Goal: Task Accomplishment & Management: Manage account settings

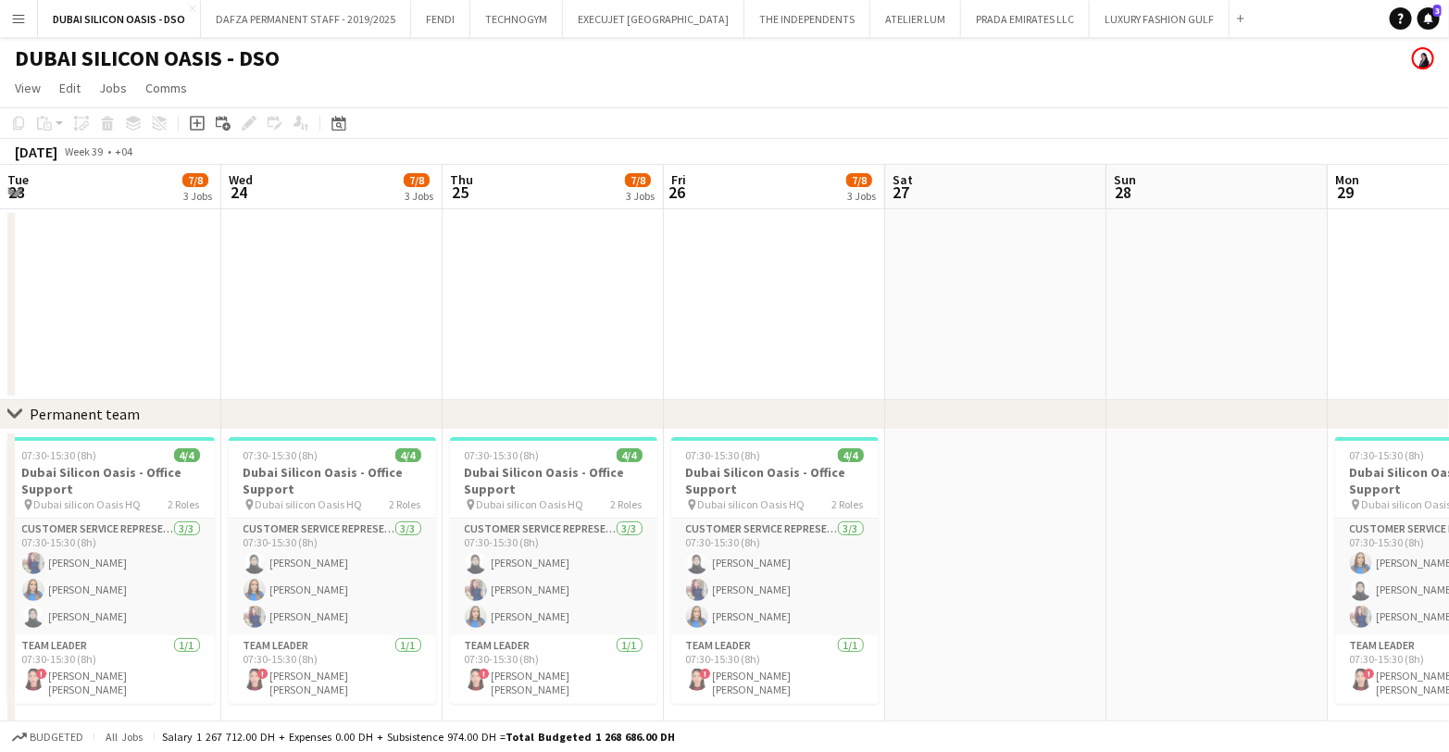
scroll to position [0, 681]
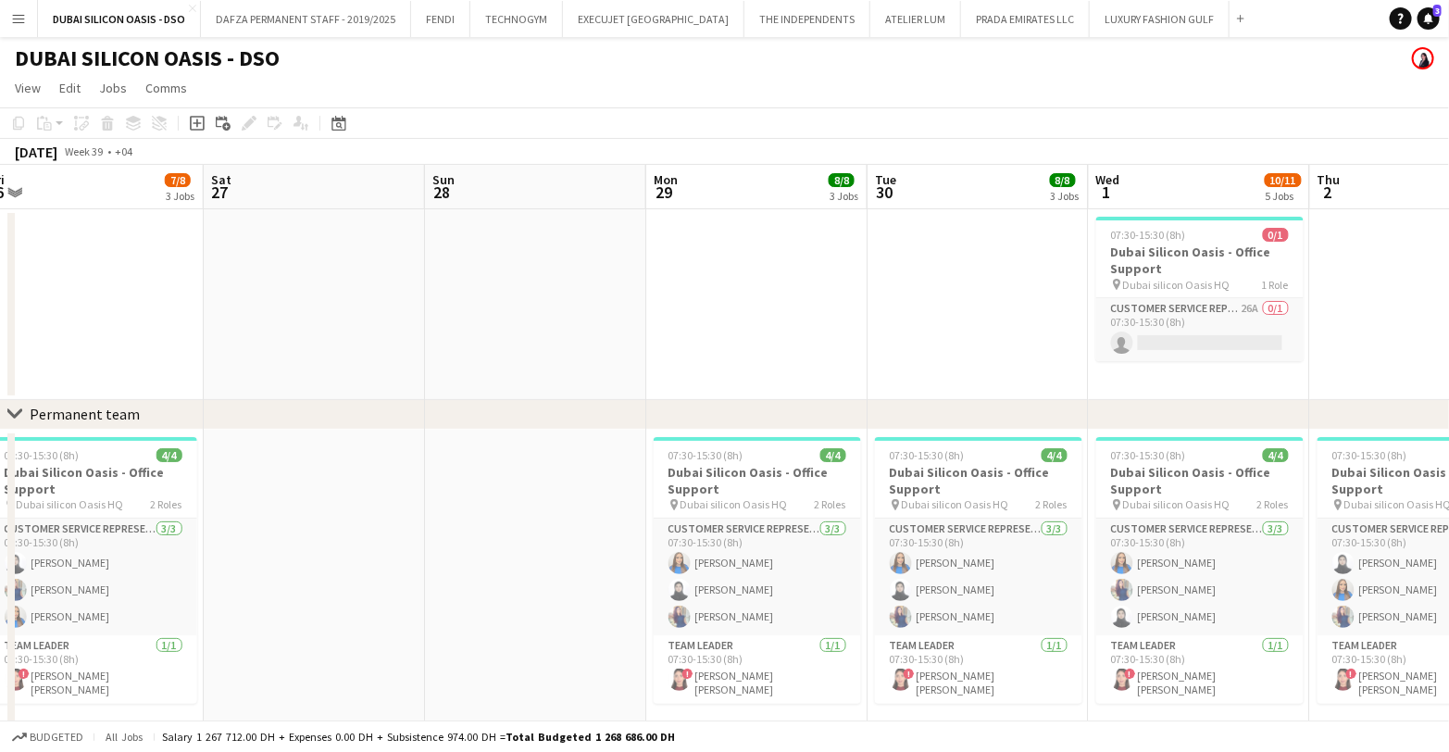
click at [21, 27] on button "Menu" at bounding box center [18, 18] width 37 height 37
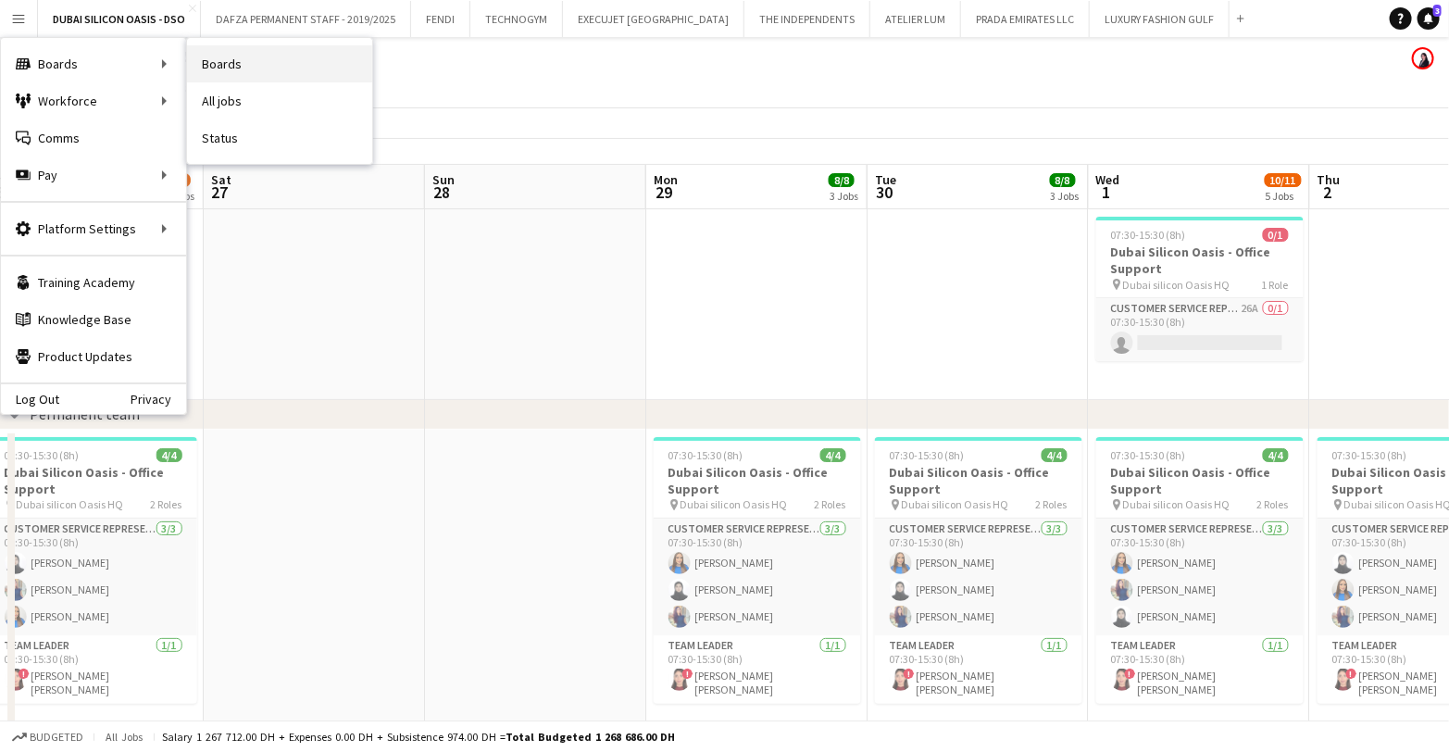
click at [270, 66] on link "Boards" at bounding box center [279, 63] width 185 height 37
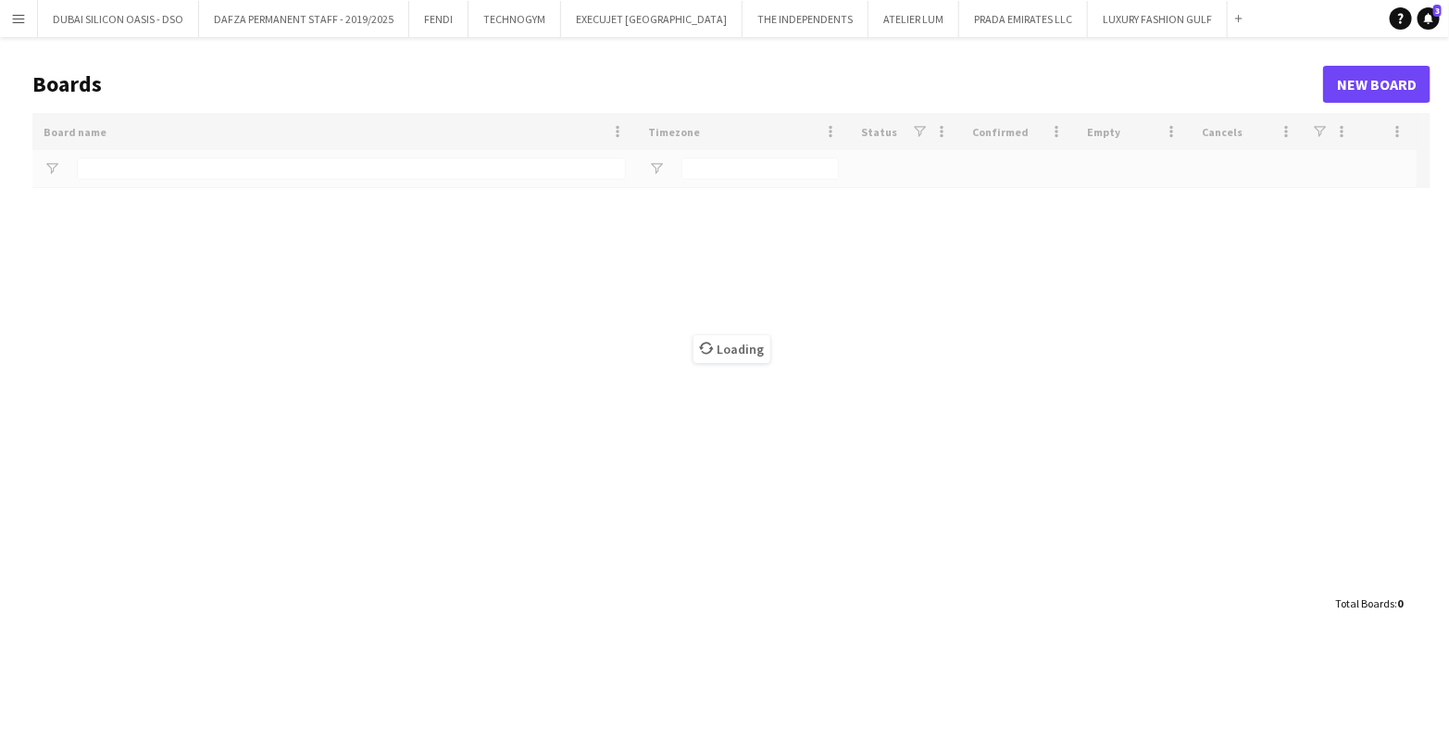
type input "****"
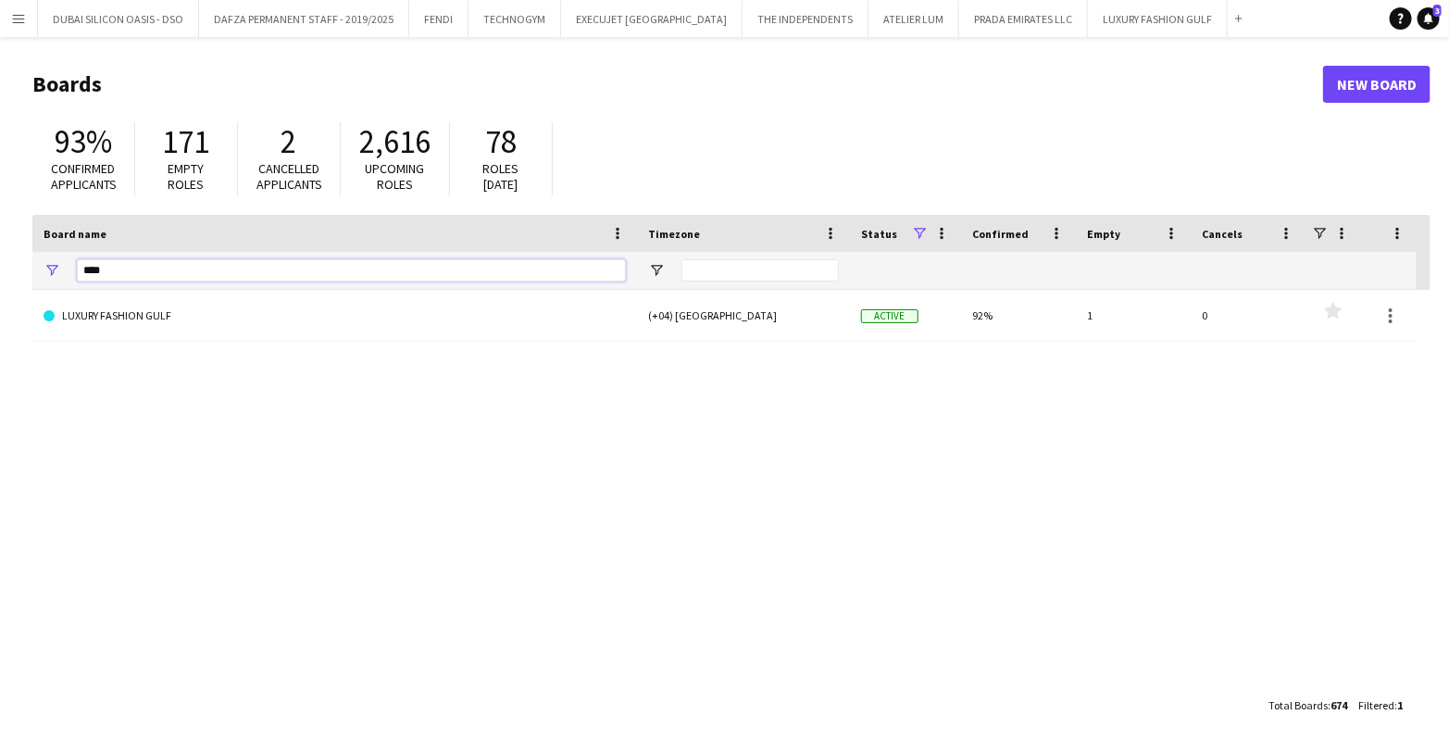
click at [190, 272] on input "****" at bounding box center [351, 270] width 549 height 22
type input "*"
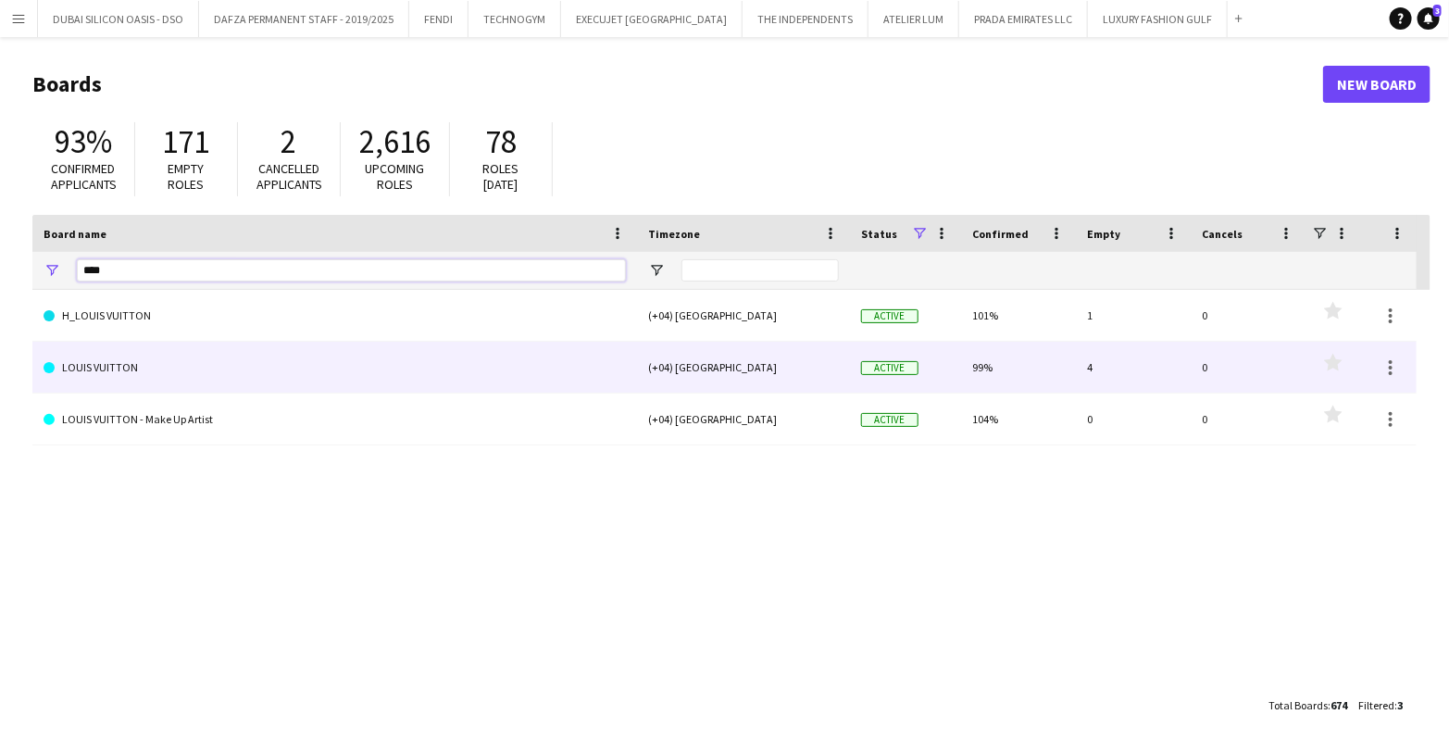
type input "****"
click at [152, 369] on link "LOUIS VUITTON" at bounding box center [335, 368] width 582 height 52
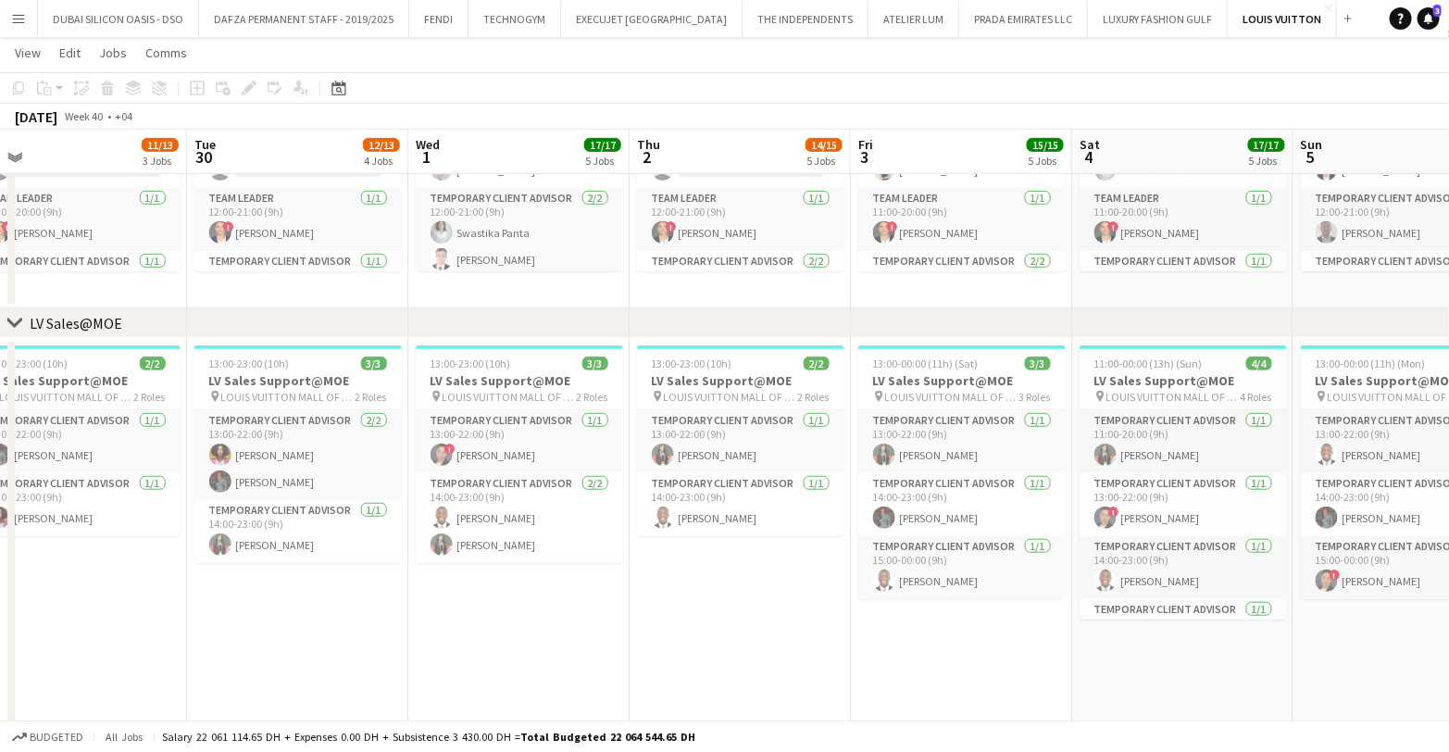
scroll to position [0, 472]
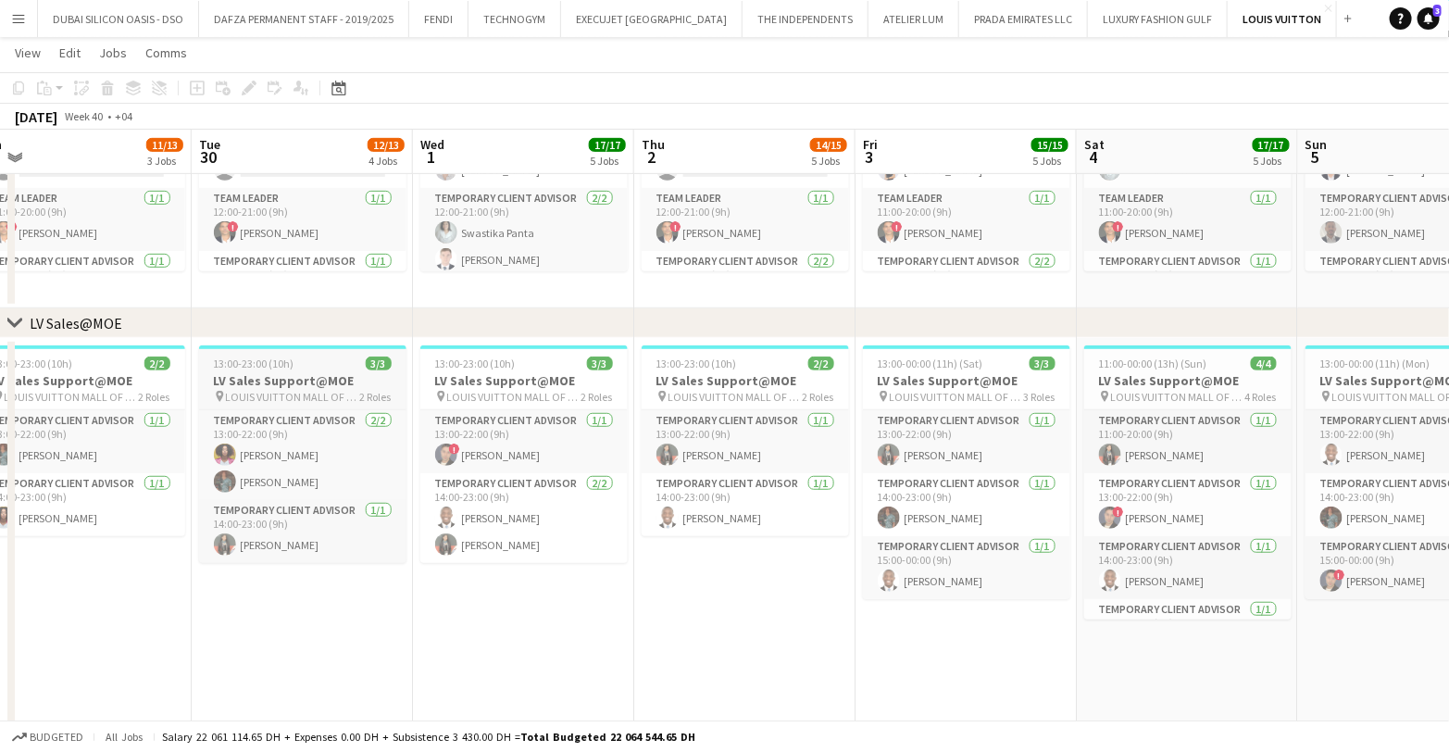
click at [247, 384] on h3 "LV Sales Support@MOE" at bounding box center [302, 380] width 207 height 17
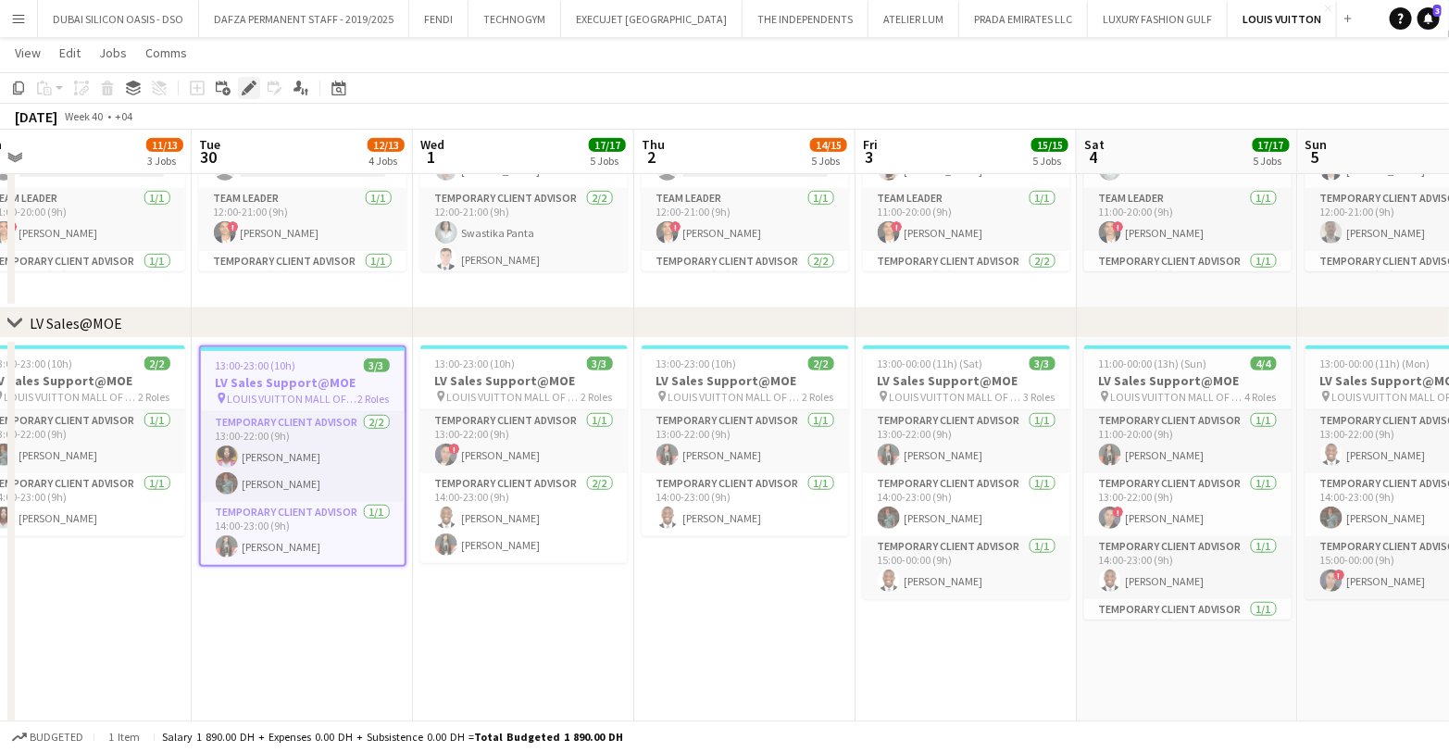
click at [244, 96] on div "Edit" at bounding box center [249, 88] width 22 height 22
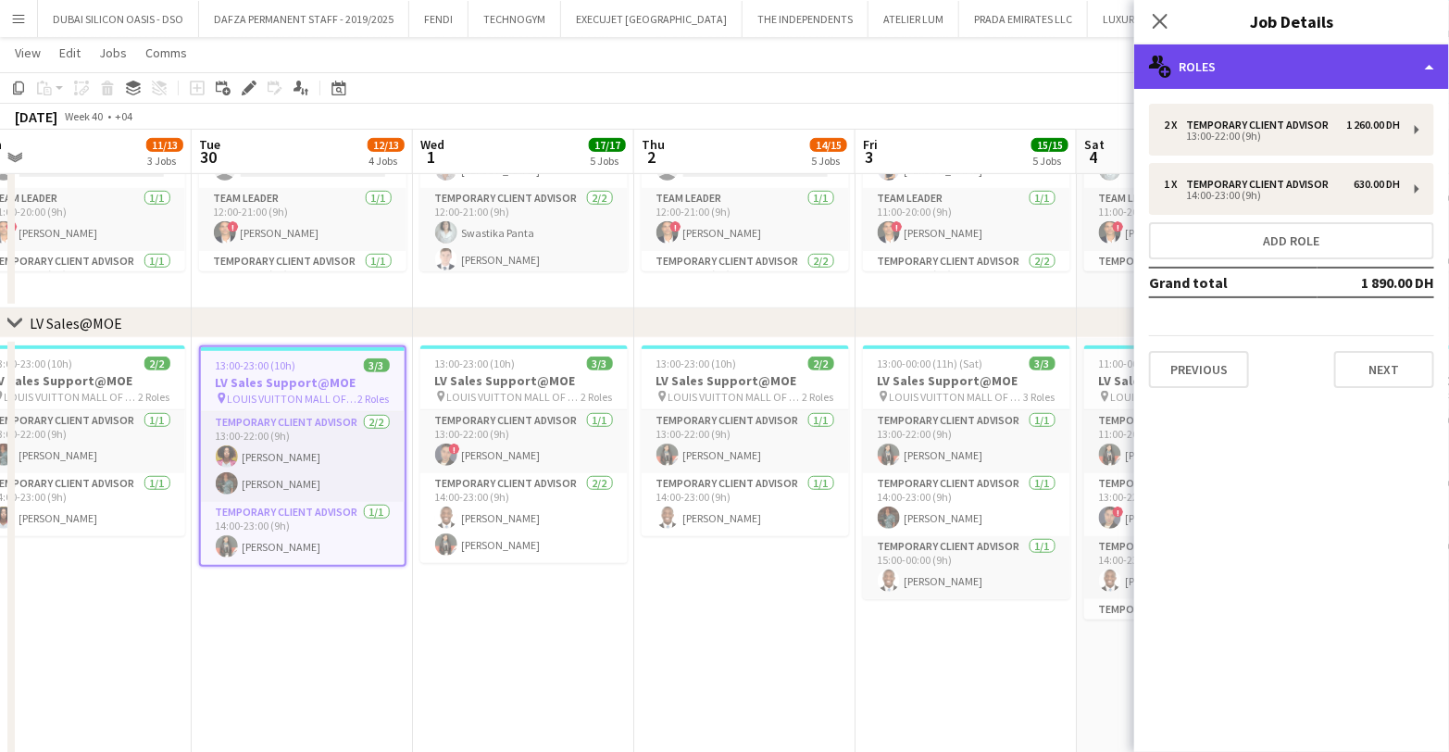
click at [1345, 74] on div "multiple-users-add Roles" at bounding box center [1291, 66] width 315 height 44
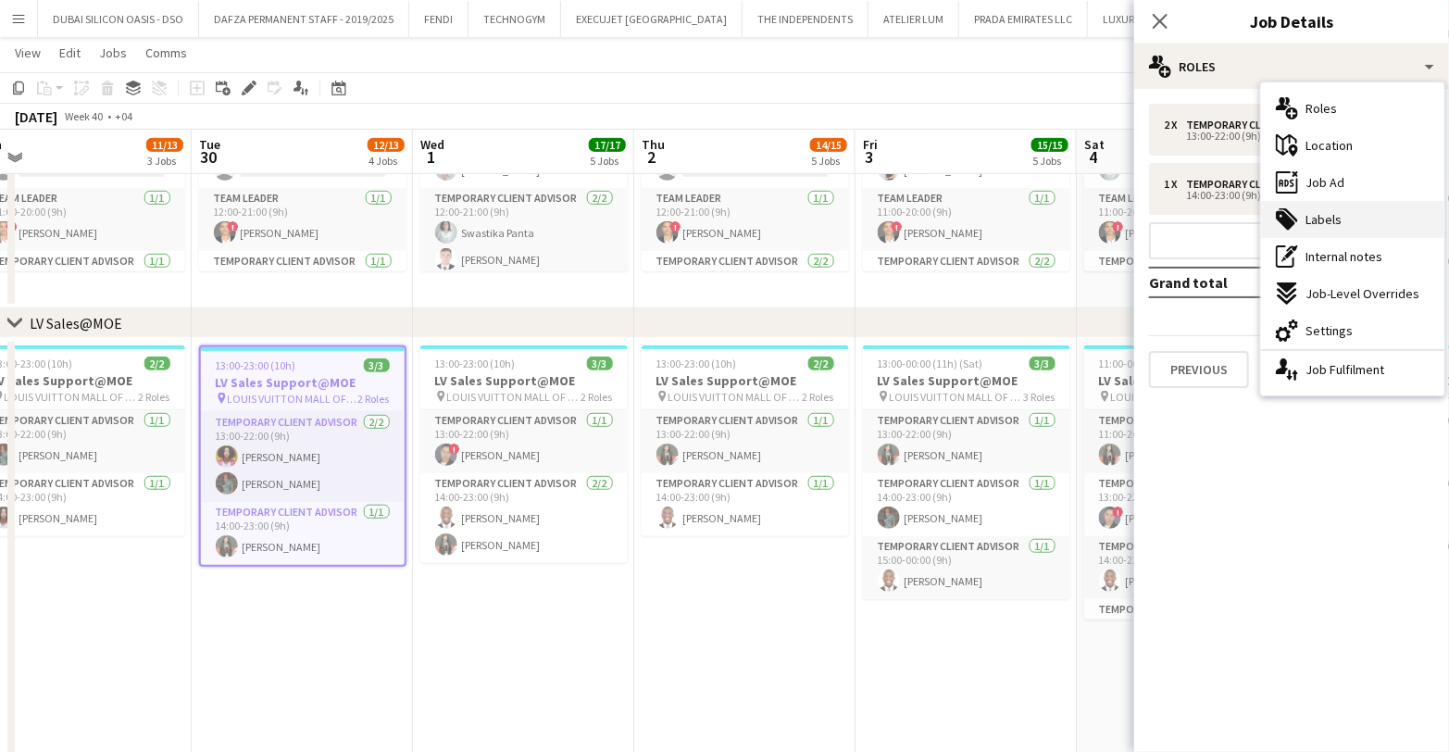
click at [1320, 226] on span "Labels" at bounding box center [1324, 219] width 36 height 17
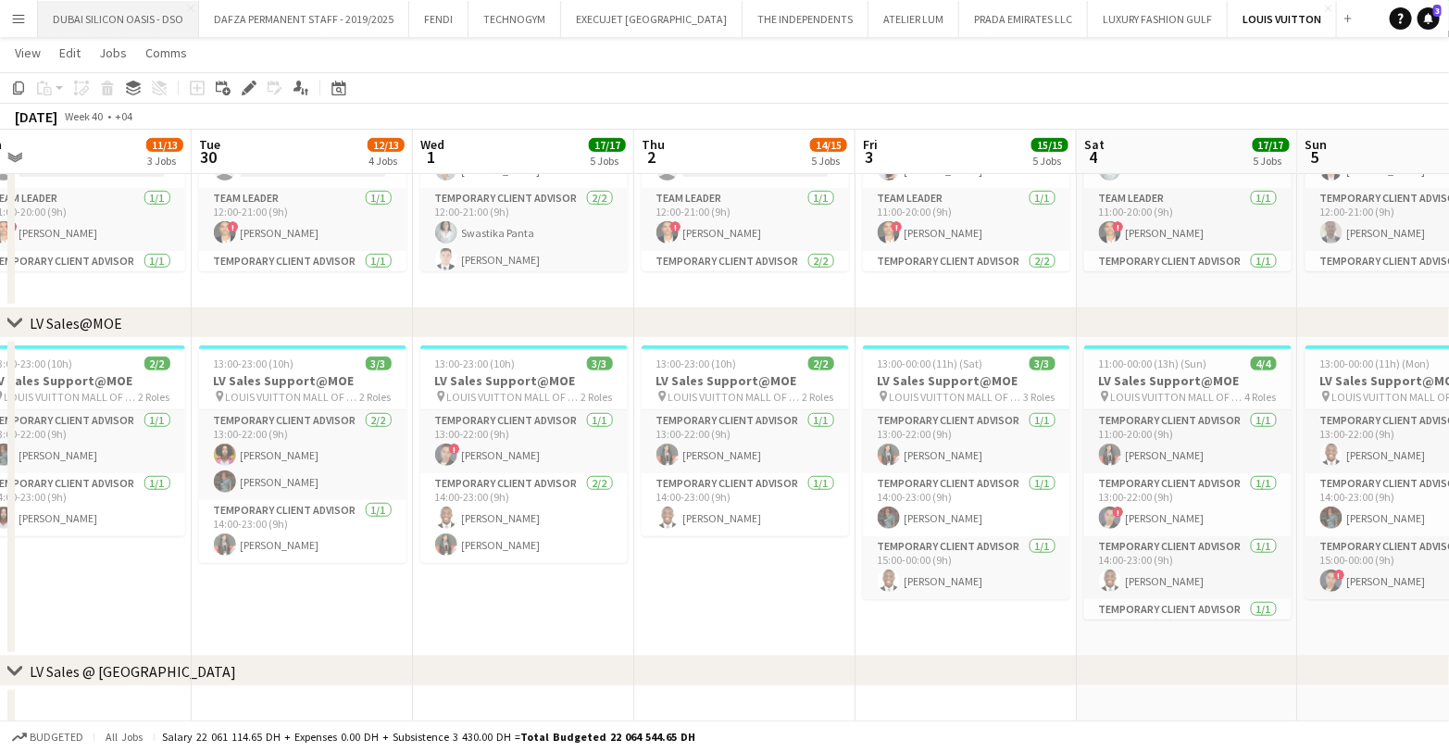
click at [128, 17] on button "DUBAI SILICON OASIS - DSO Close" at bounding box center [118, 19] width 161 height 36
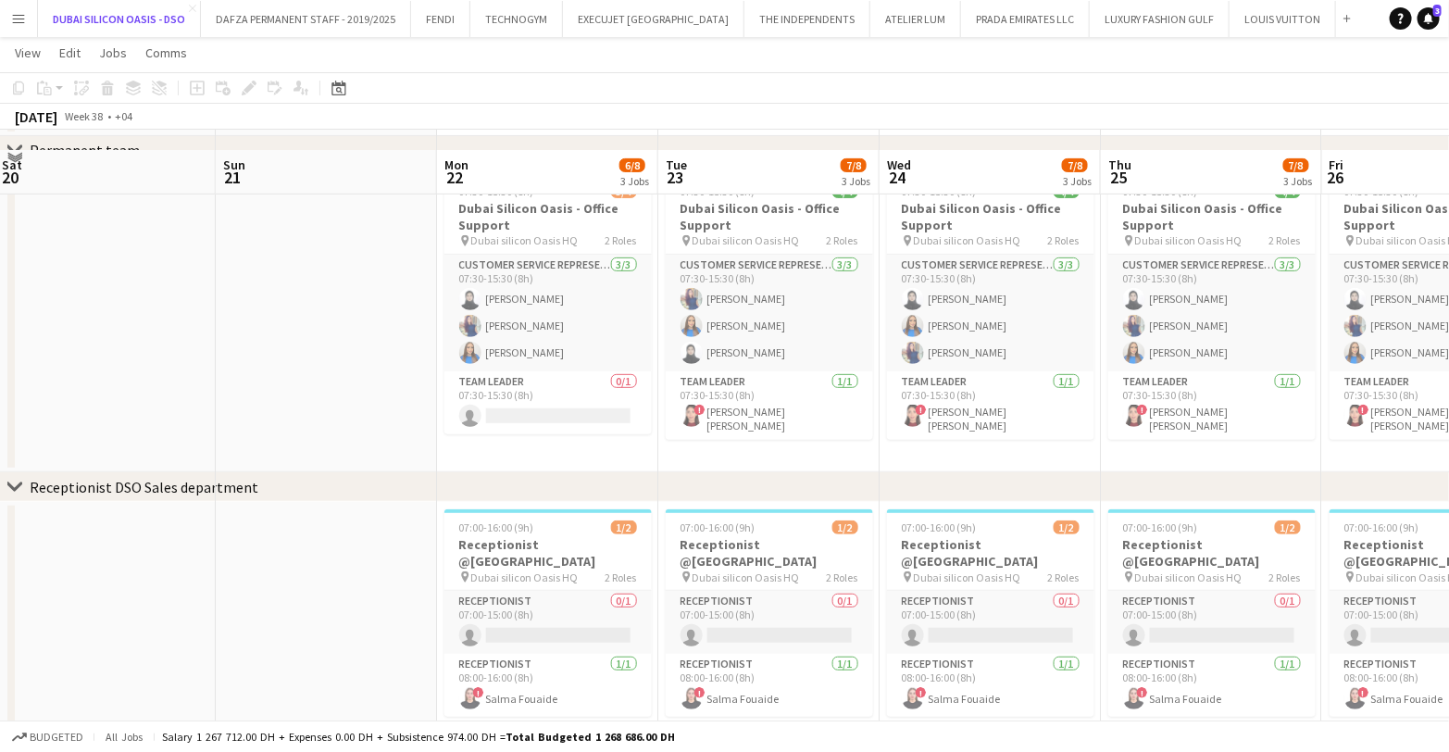
scroll to position [284, 0]
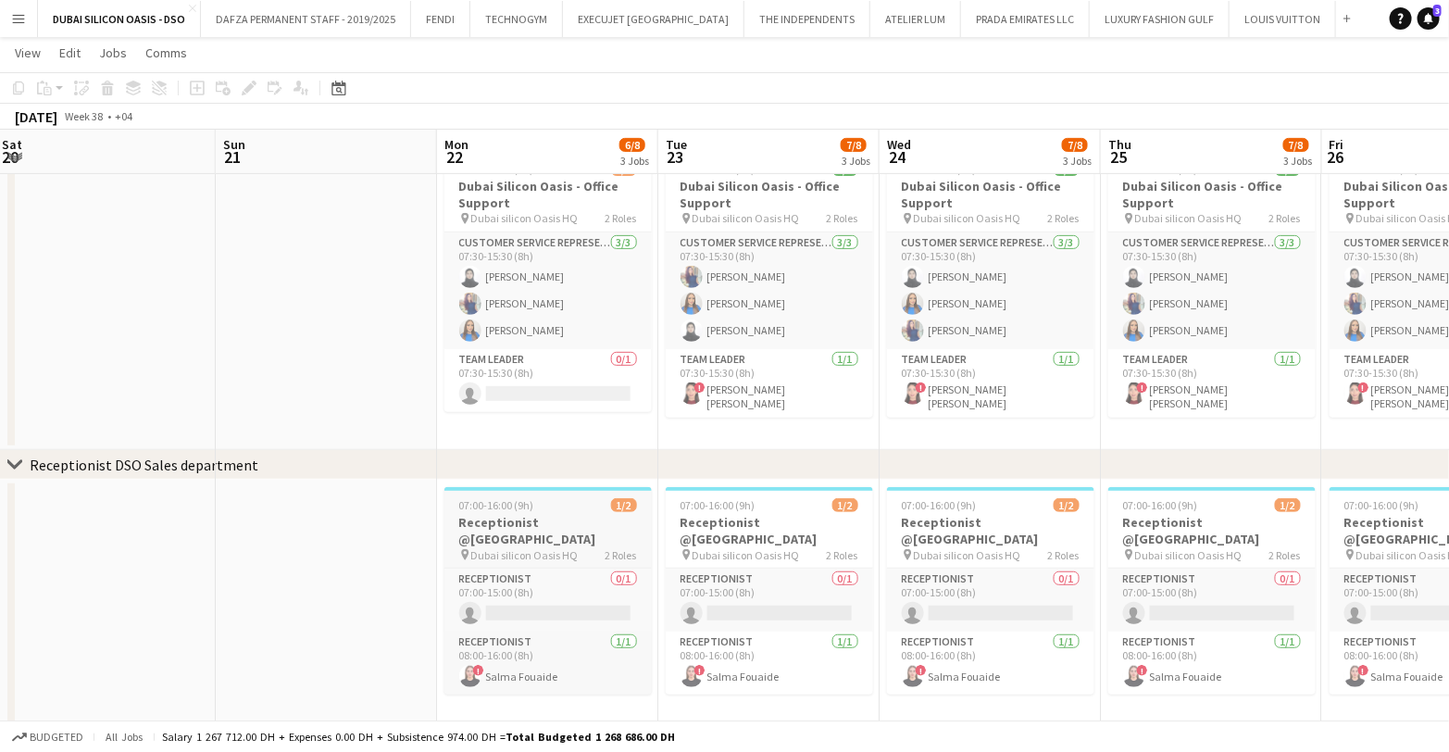
click at [515, 513] on app-job-card "07:00-16:00 (9h) 1/2 Receptionist @[GEOGRAPHIC_DATA] pin Dubai silicon Oasis HQ…" at bounding box center [547, 590] width 207 height 207
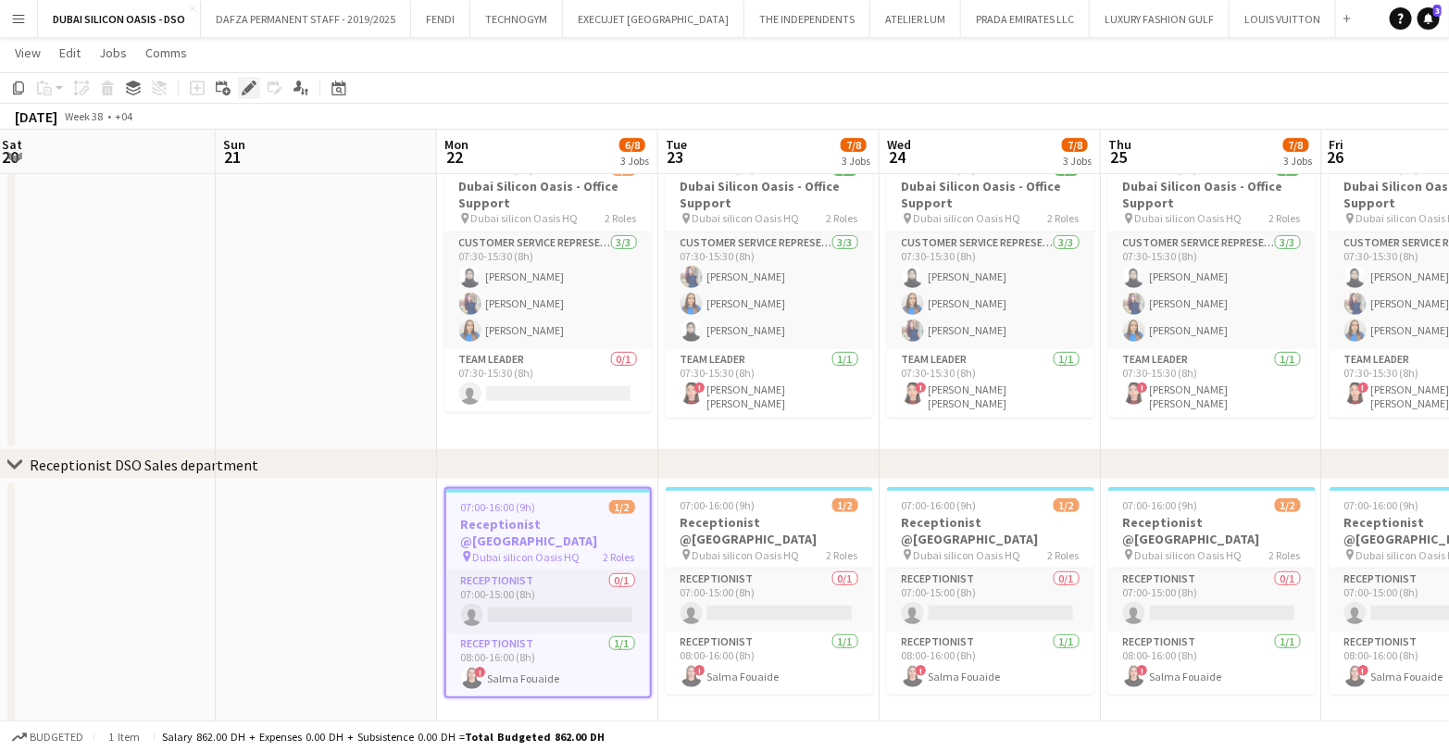
click at [244, 86] on icon "Edit" at bounding box center [249, 88] width 15 height 15
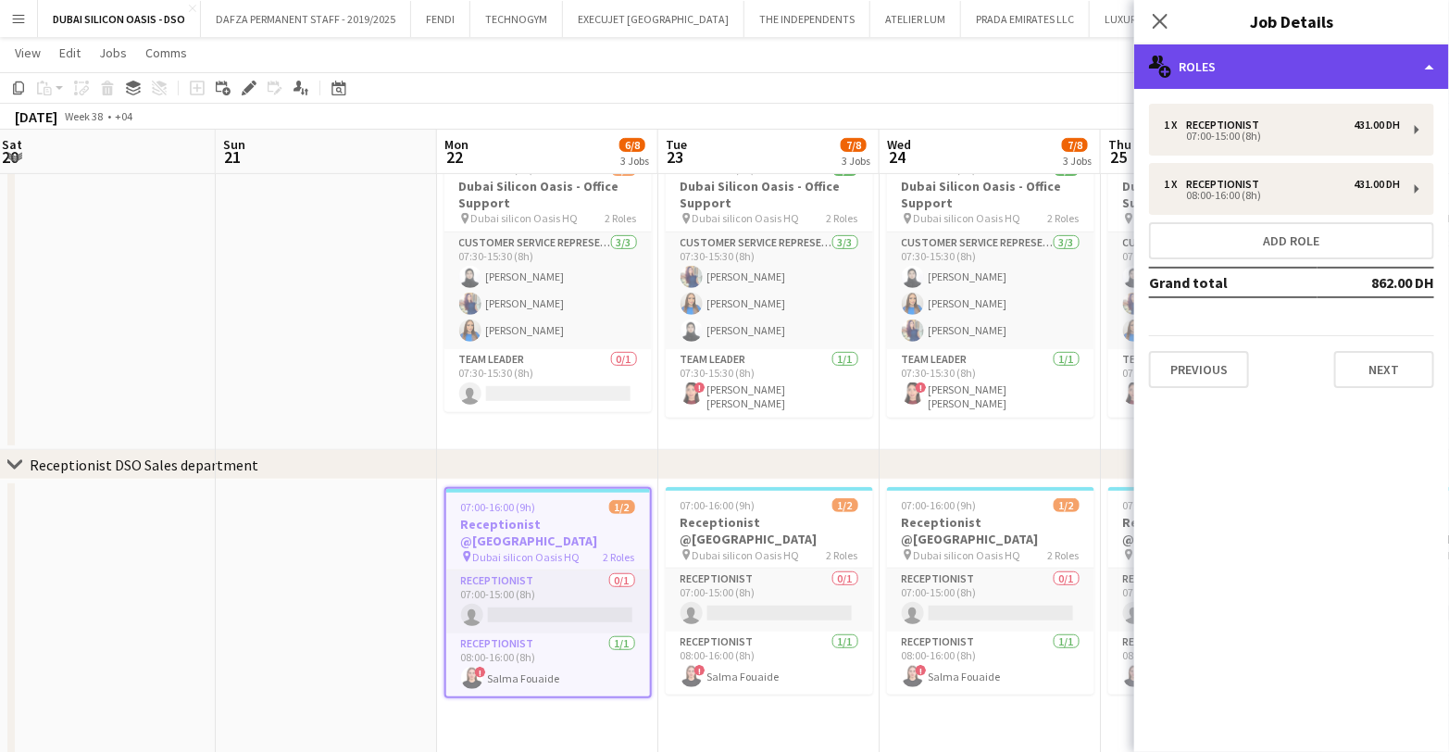
click at [1230, 72] on div "multiple-users-add Roles" at bounding box center [1291, 66] width 315 height 44
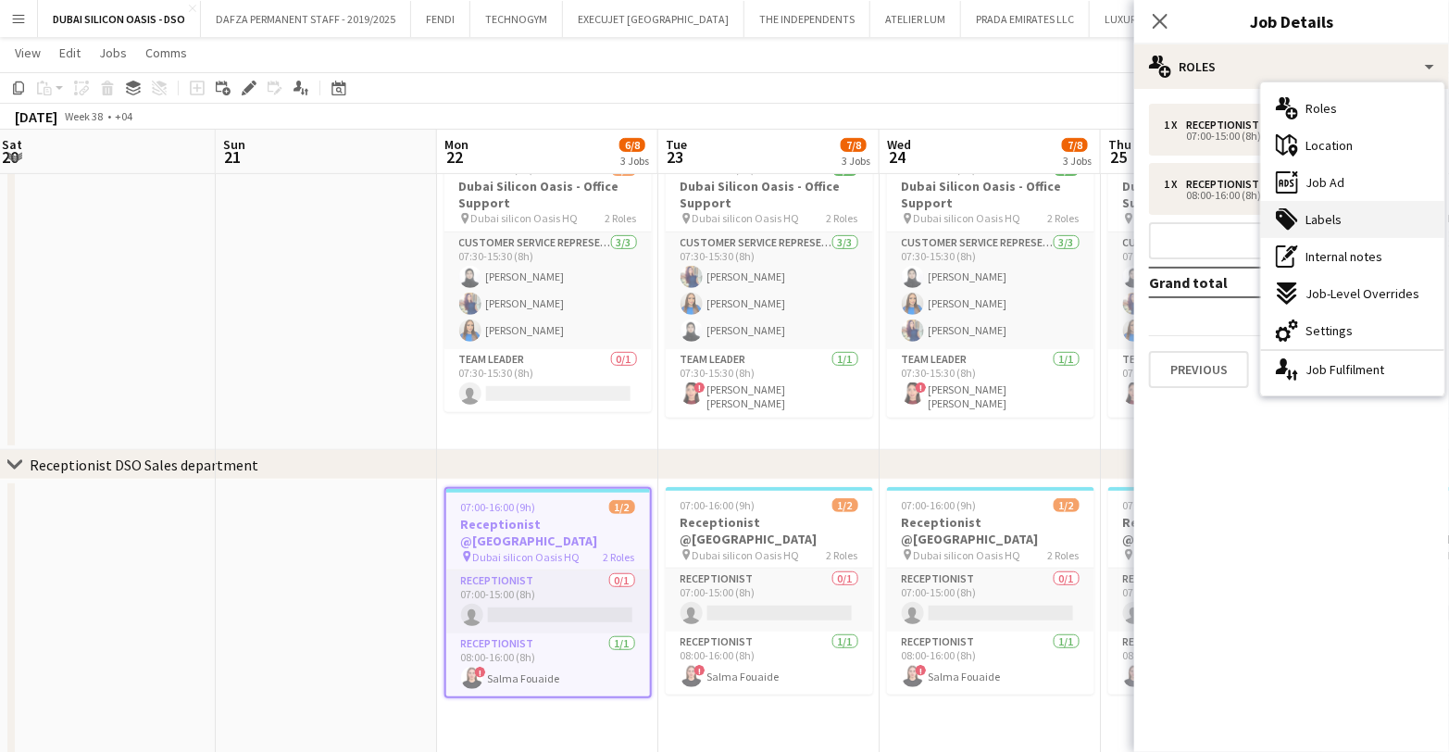
click at [1352, 209] on div "tags-double Labels" at bounding box center [1352, 219] width 183 height 37
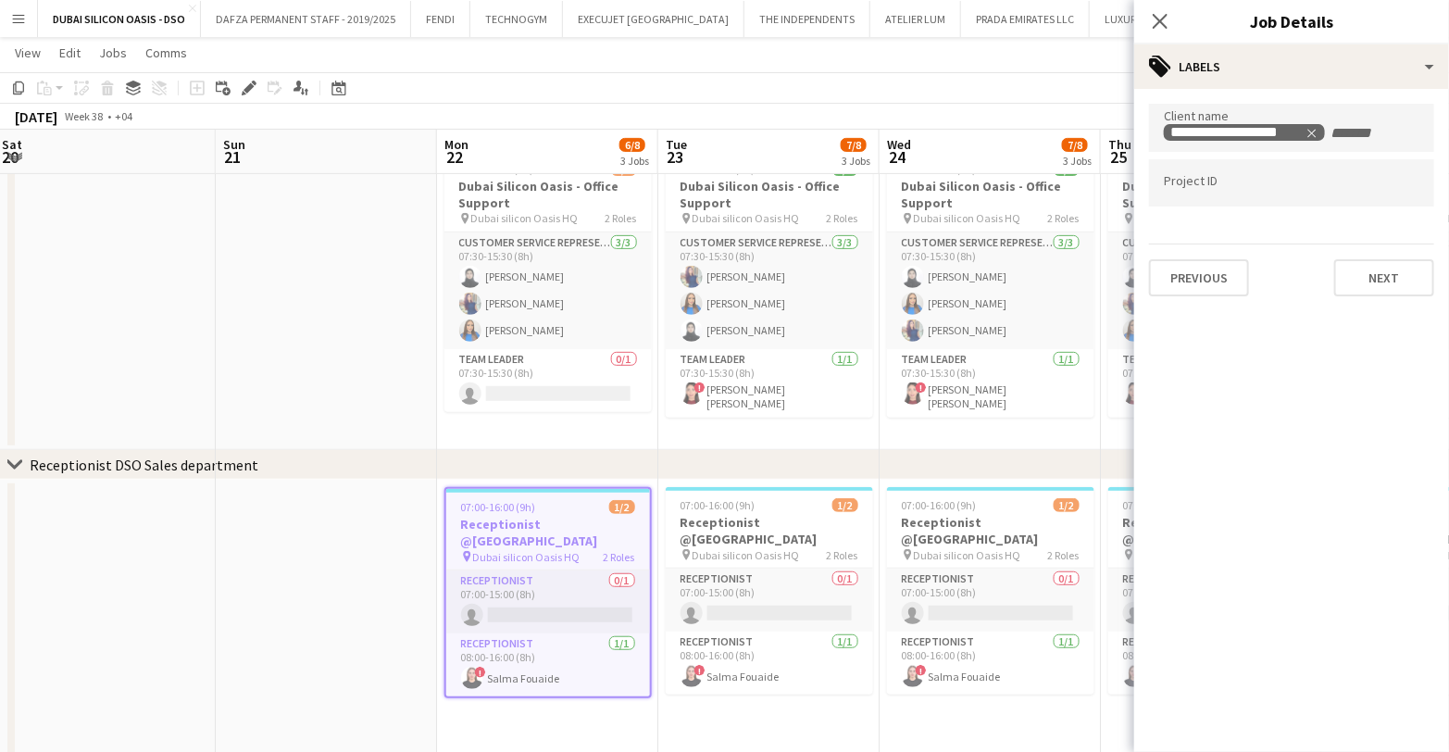
click at [257, 586] on app-date-cell at bounding box center [326, 696] width 221 height 433
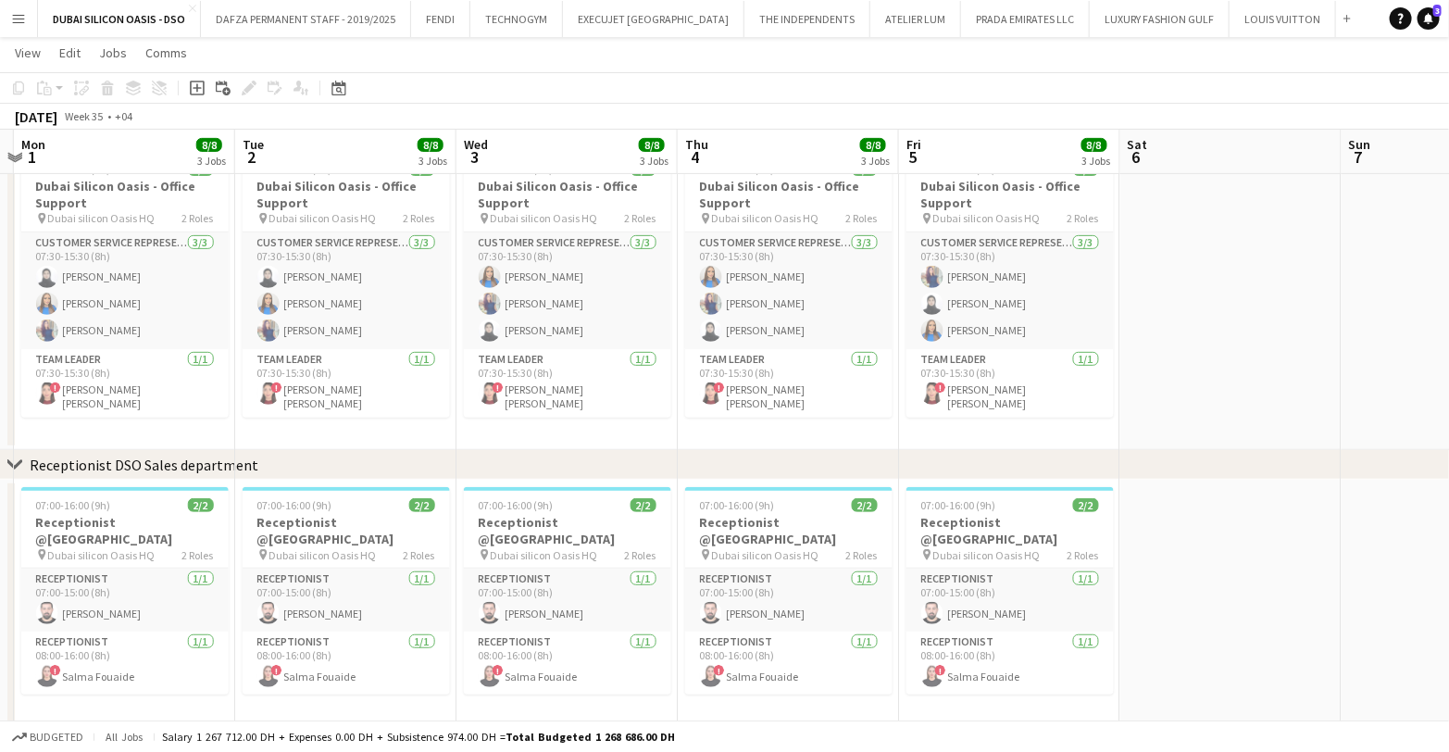
scroll to position [0, 653]
click at [121, 215] on span "Dubai silicon Oasis HQ" at bounding box center [98, 218] width 107 height 14
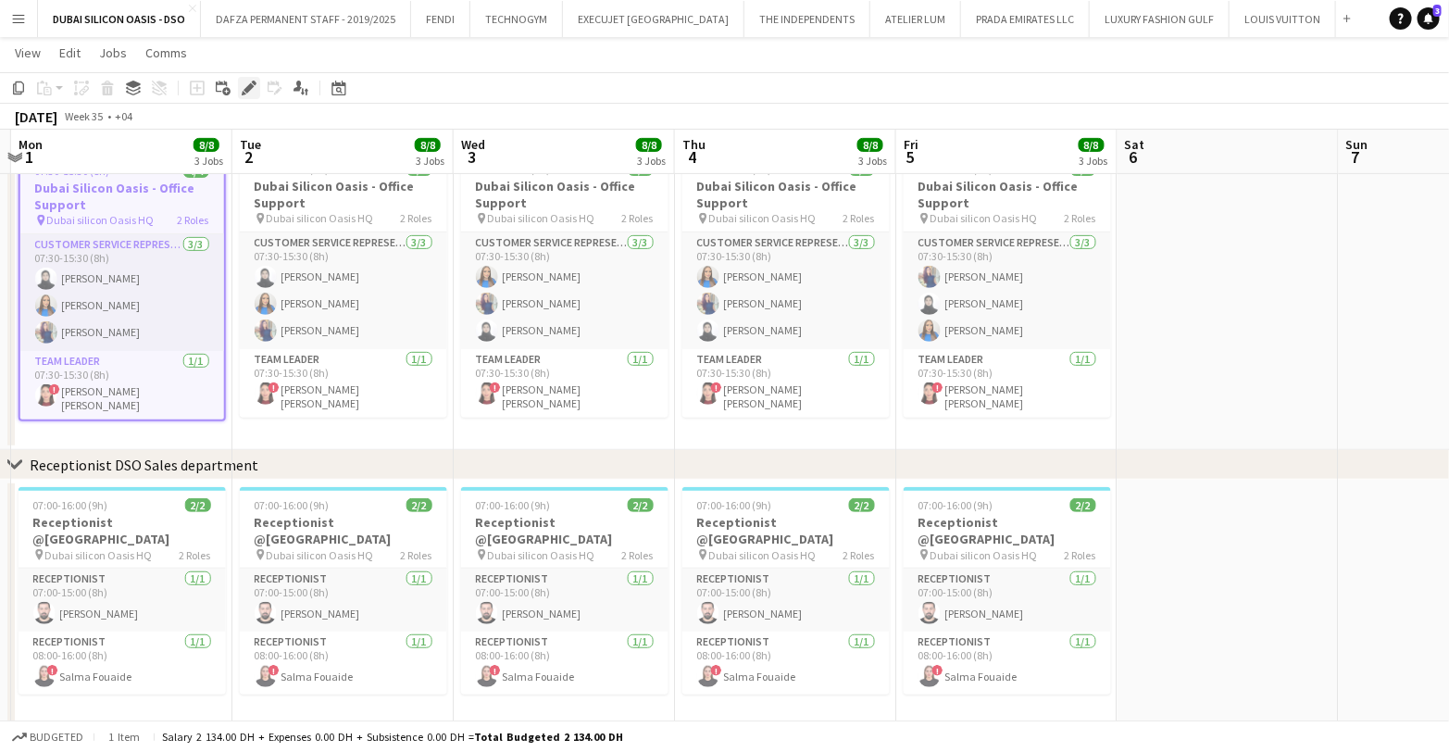
click at [247, 90] on icon at bounding box center [249, 88] width 10 height 10
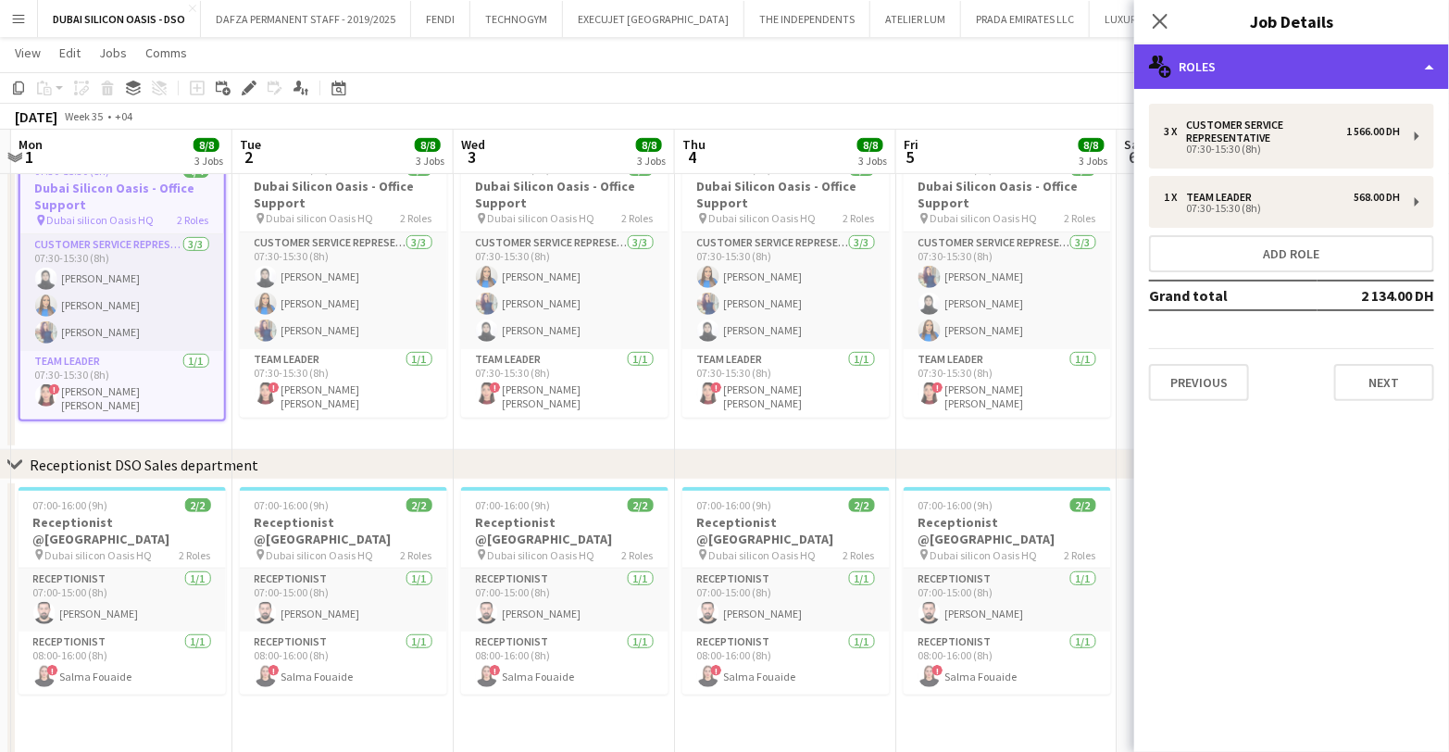
click at [1271, 68] on div "multiple-users-add Roles" at bounding box center [1291, 66] width 315 height 44
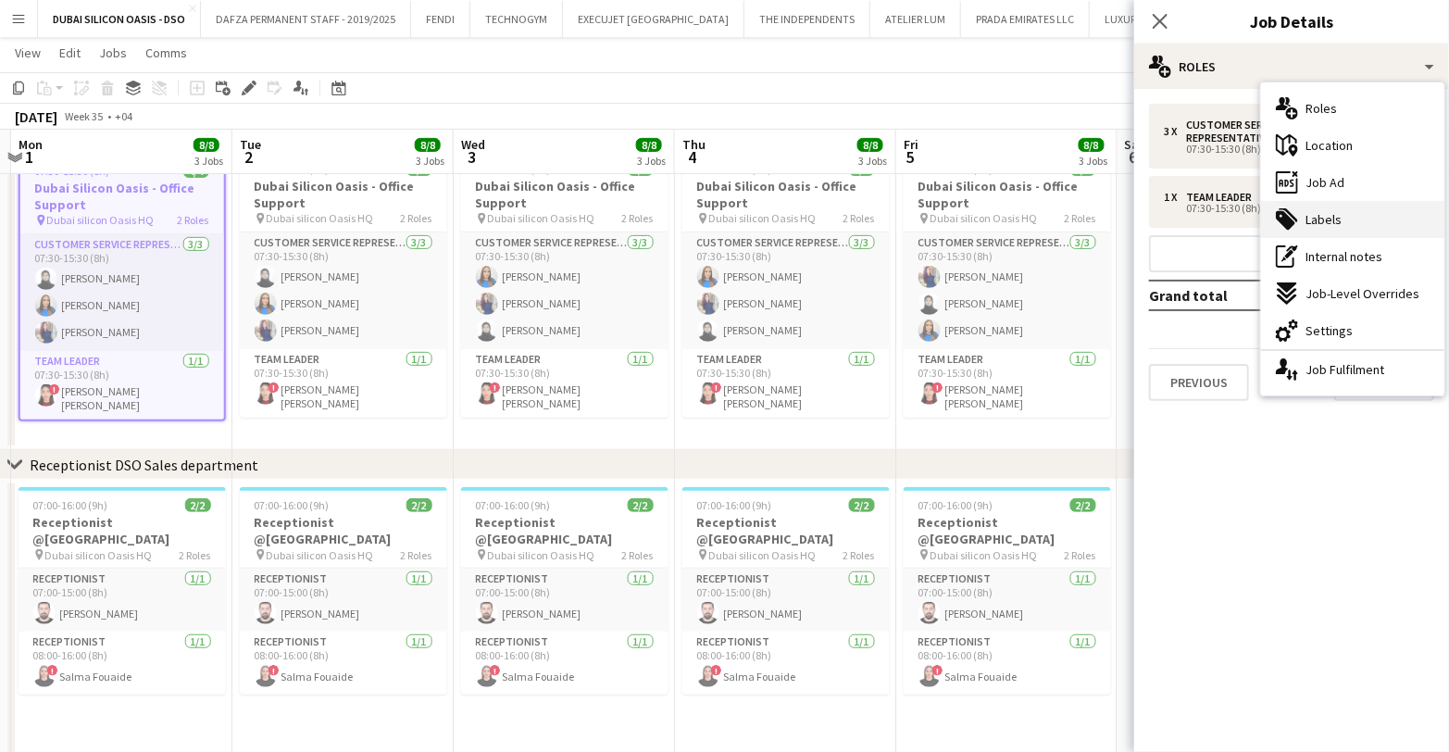
click at [1322, 213] on span "Labels" at bounding box center [1324, 219] width 36 height 17
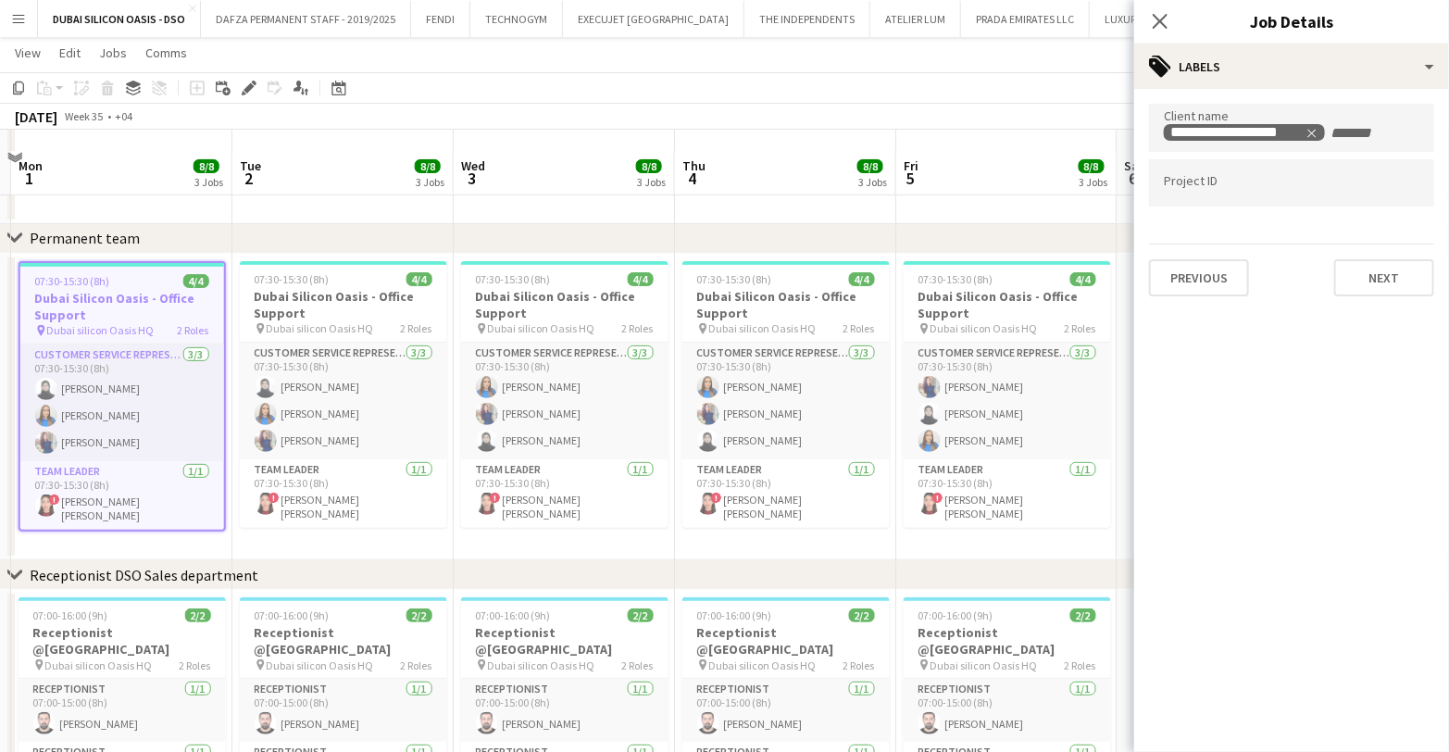
scroll to position [172, 0]
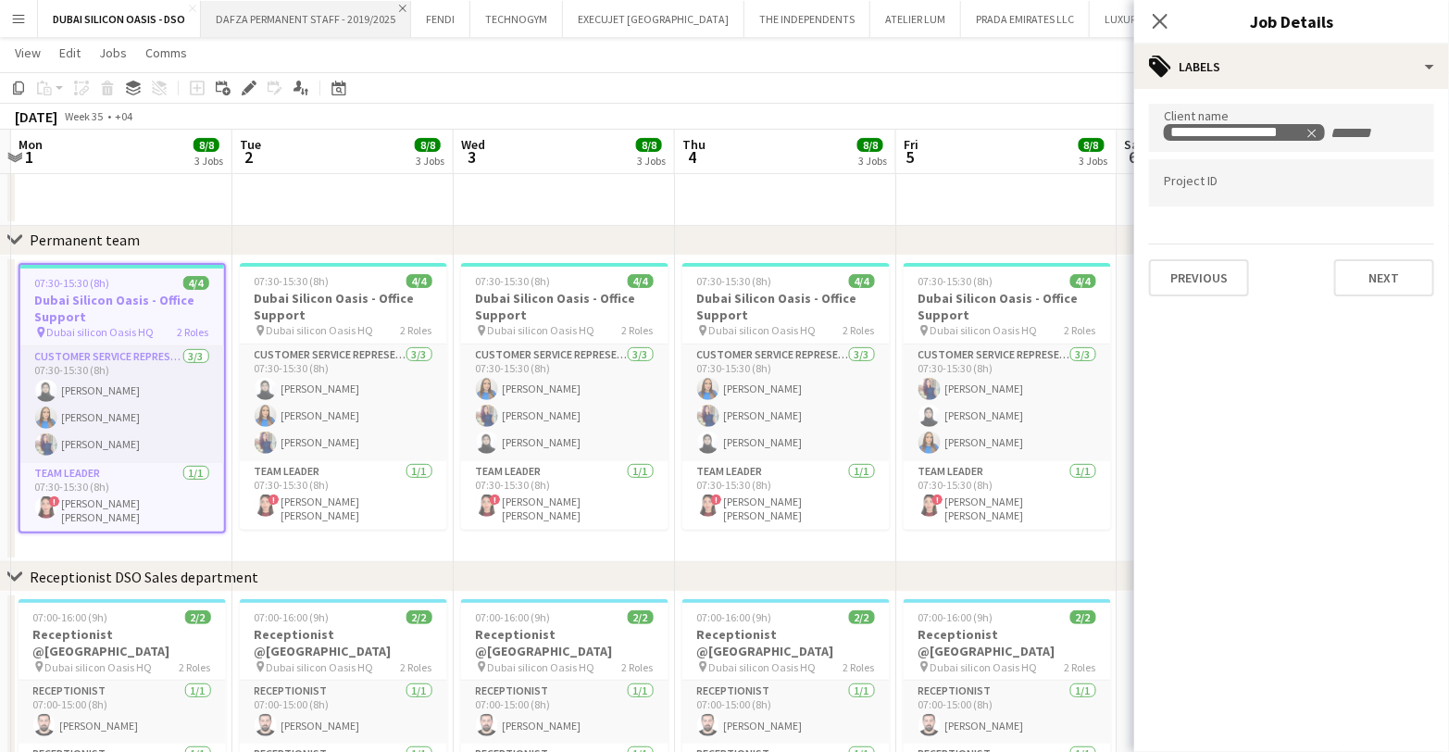
click at [399, 8] on app-icon "Close" at bounding box center [402, 8] width 7 height 7
click at [248, 7] on app-icon "Close" at bounding box center [251, 8] width 7 height 7
click at [282, 7] on app-icon "Close" at bounding box center [284, 8] width 7 height 7
click at [370, 8] on app-icon "Close" at bounding box center [373, 8] width 7 height 7
click at [412, 6] on button "ATELIER [PERSON_NAME] Close" at bounding box center [372, 19] width 91 height 36
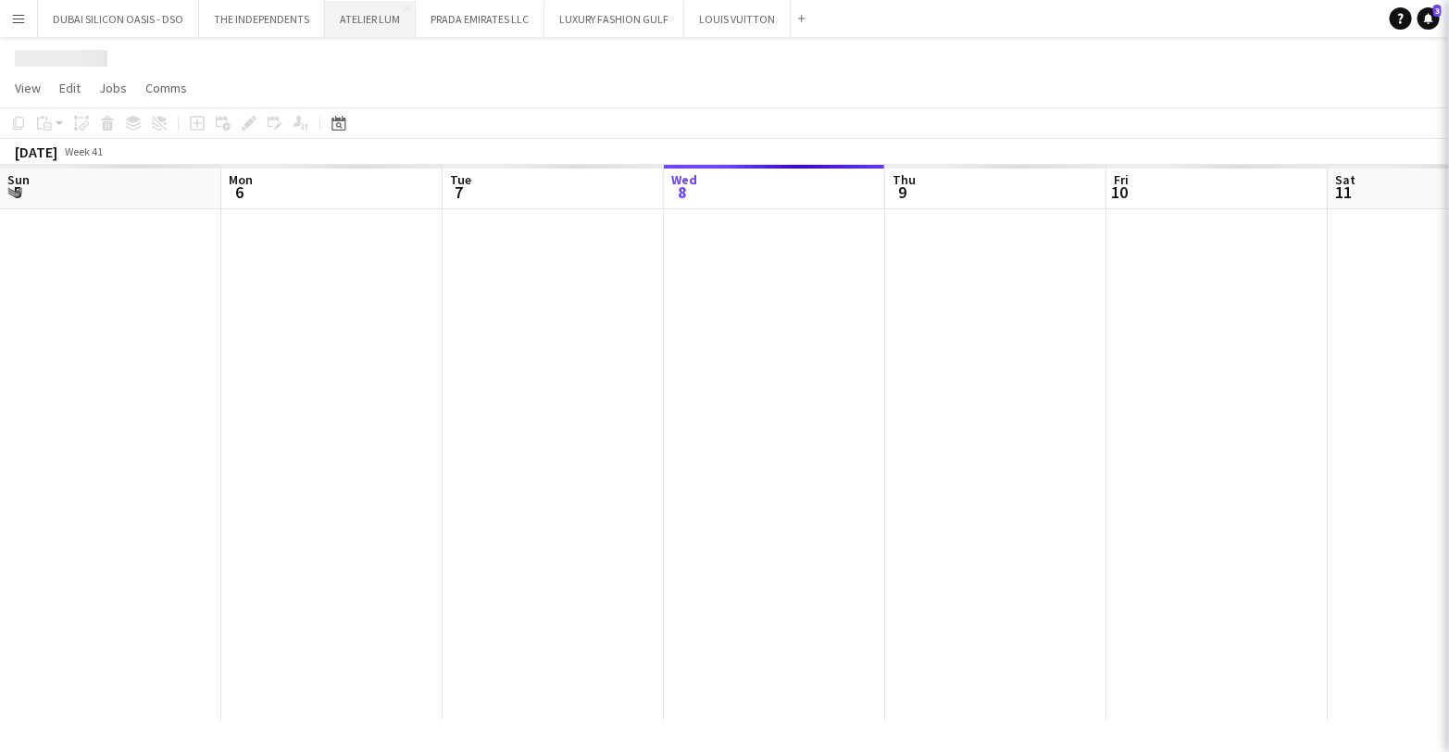
scroll to position [0, 443]
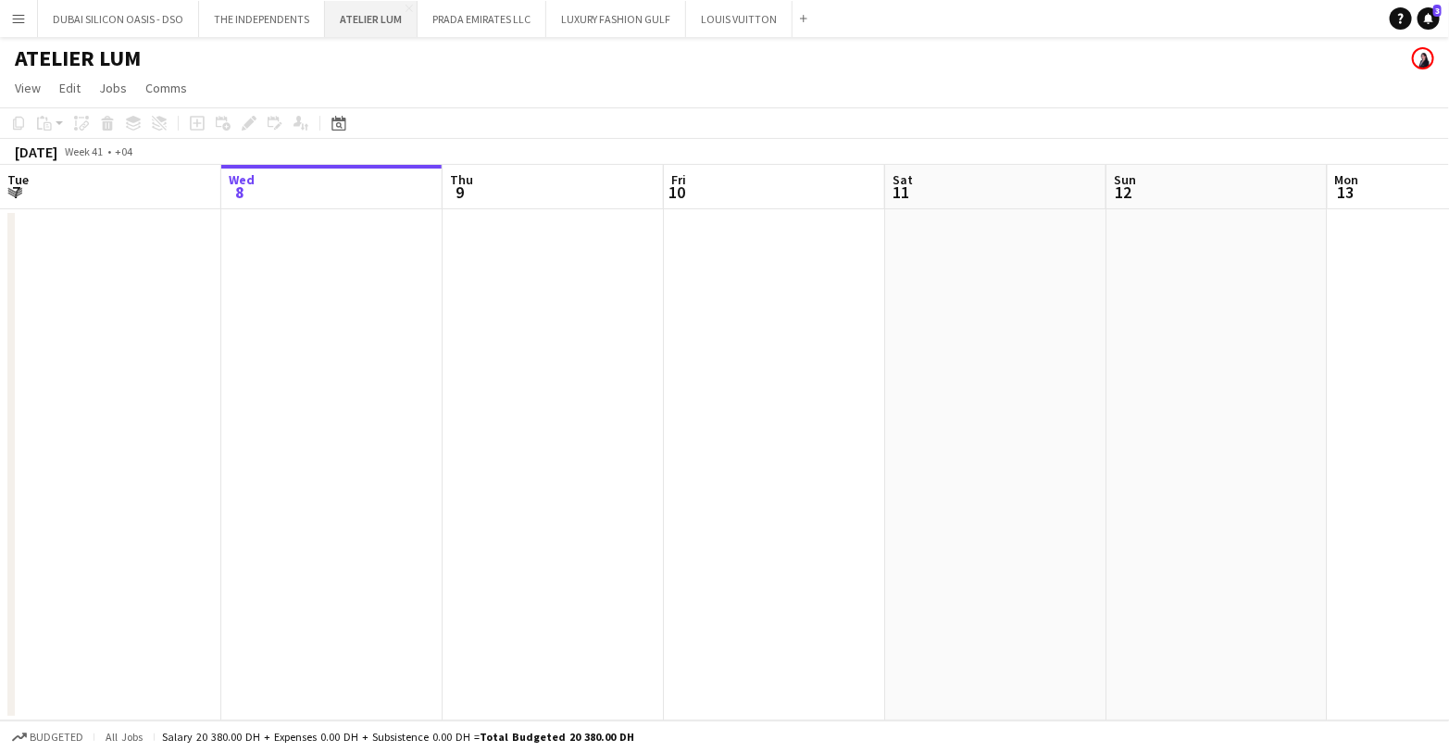
click at [409, 7] on button "ATELIER [PERSON_NAME] Close" at bounding box center [371, 19] width 93 height 36
click at [313, 8] on app-icon "Close" at bounding box center [316, 8] width 7 height 7
click at [280, 7] on app-icon "Close" at bounding box center [283, 8] width 7 height 7
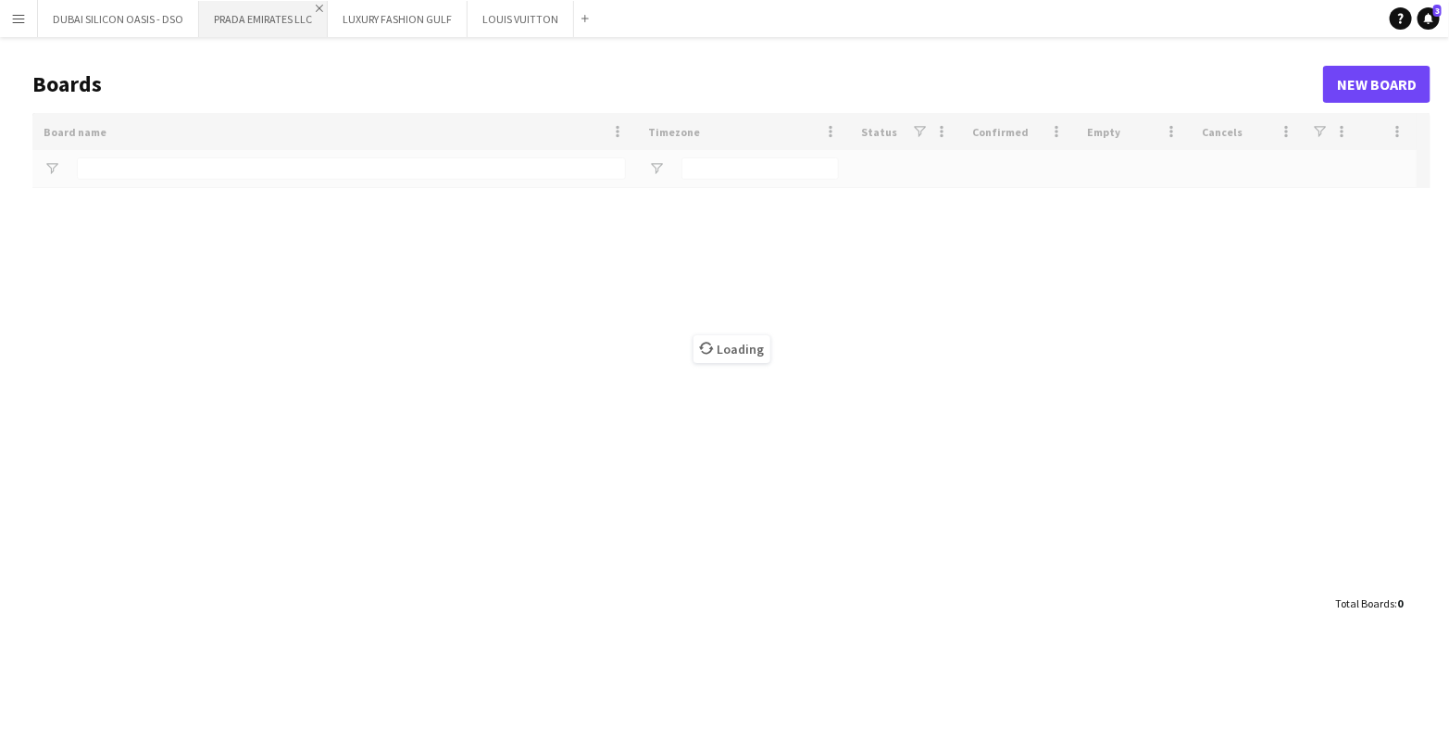
click at [316, 10] on app-icon "Close" at bounding box center [319, 8] width 7 height 7
type input "****"
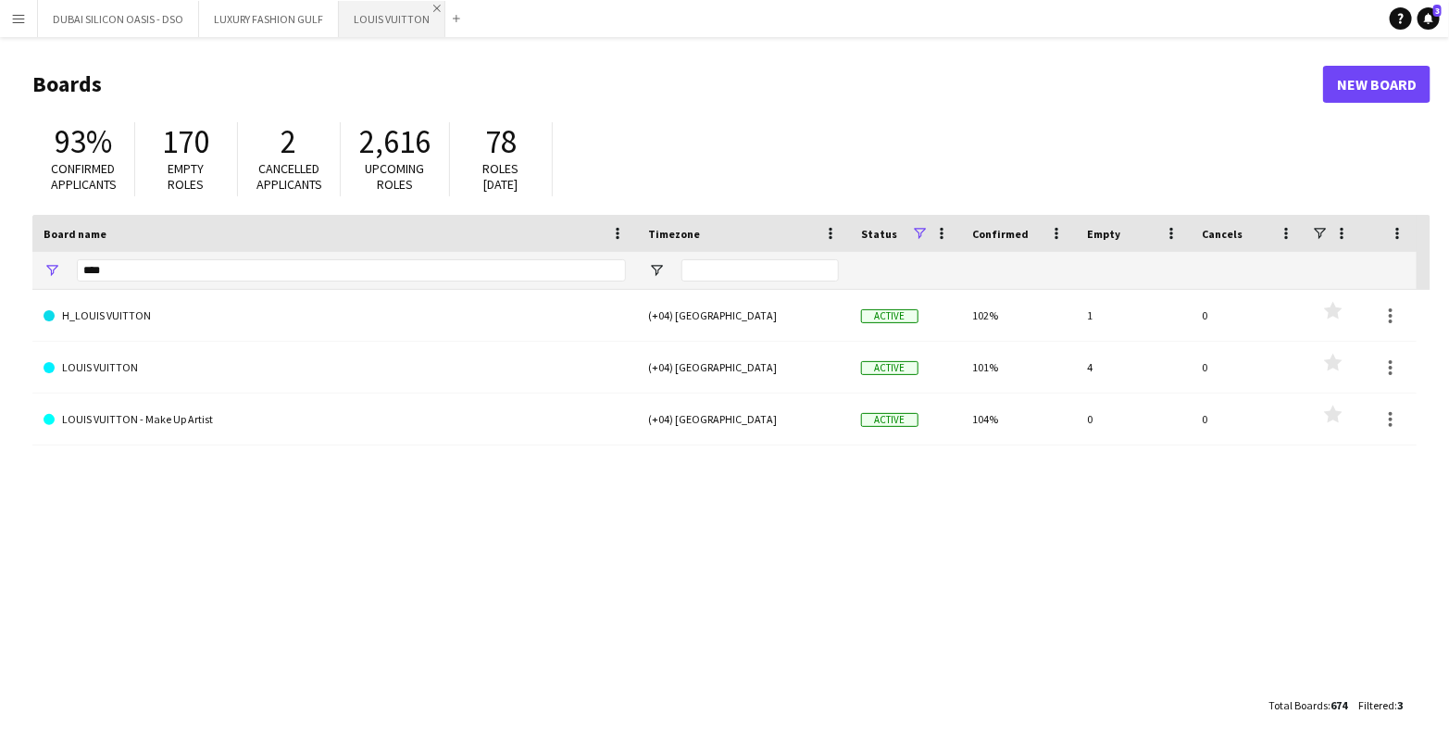
click at [433, 9] on app-icon "Close" at bounding box center [436, 8] width 7 height 7
click at [327, 9] on app-icon "Close" at bounding box center [330, 8] width 7 height 7
click at [111, 29] on button "DUBAI SILICON OASIS - DSO Close" at bounding box center [118, 19] width 161 height 36
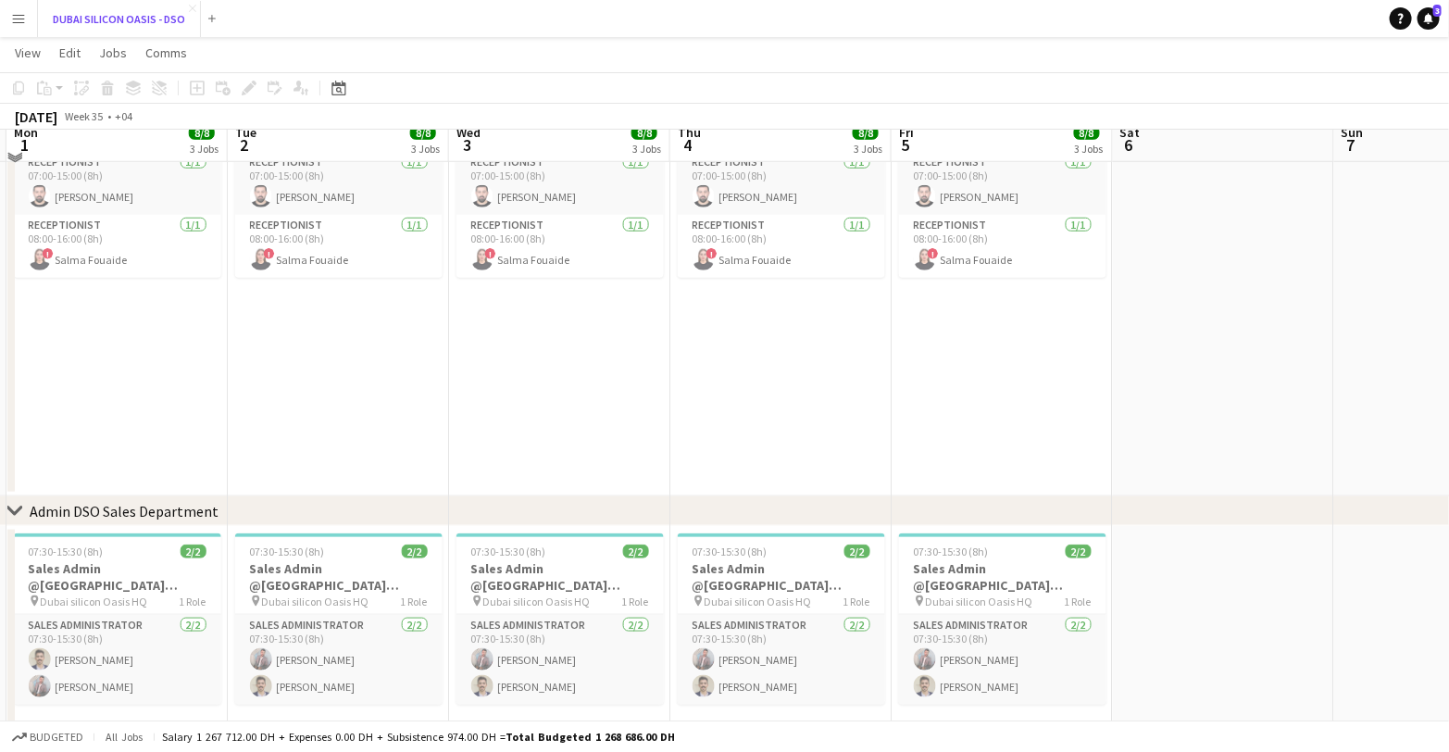
scroll to position [722, 0]
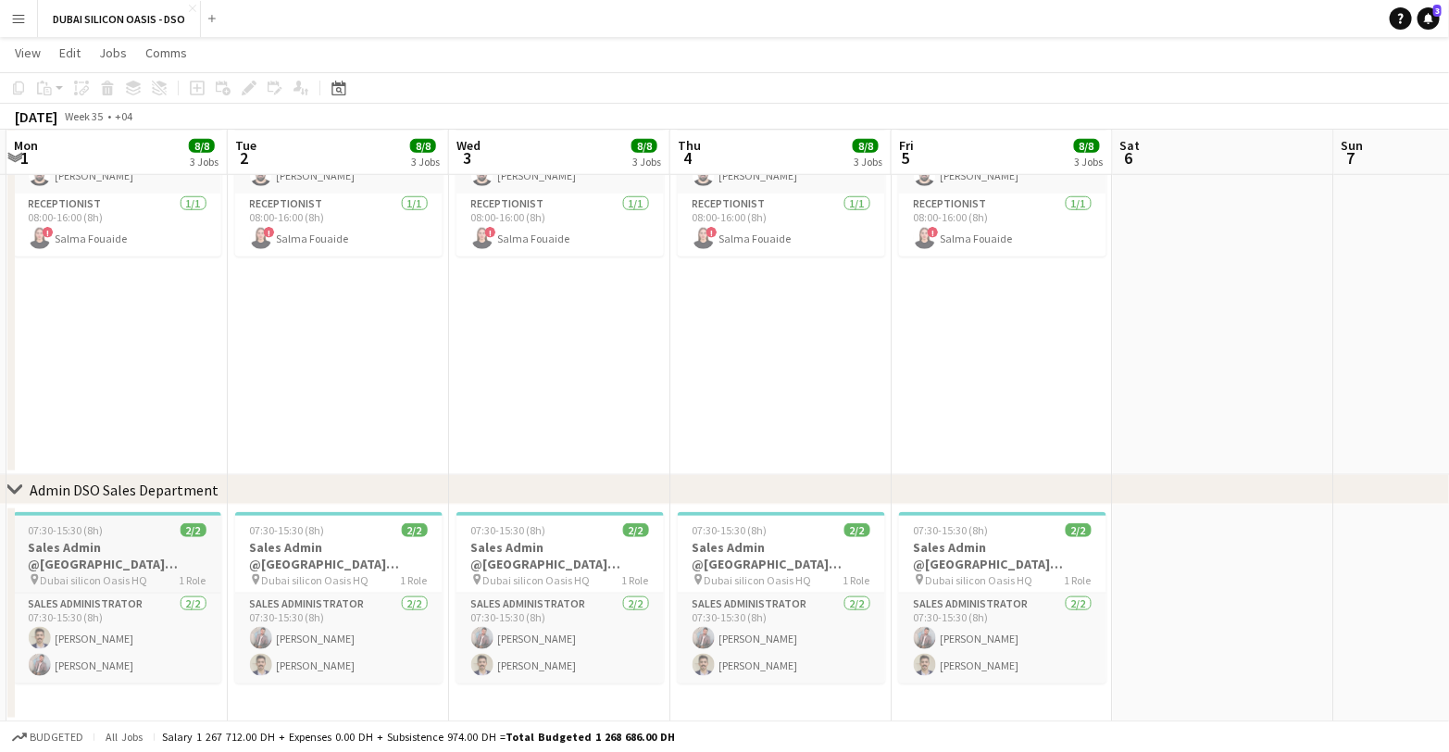
click at [120, 537] on app-job-card "07:30-15:30 (8h) 2/2 Sales Admin @[GEOGRAPHIC_DATA] pin Dubai silicon Oasis HQ …" at bounding box center [117, 597] width 207 height 171
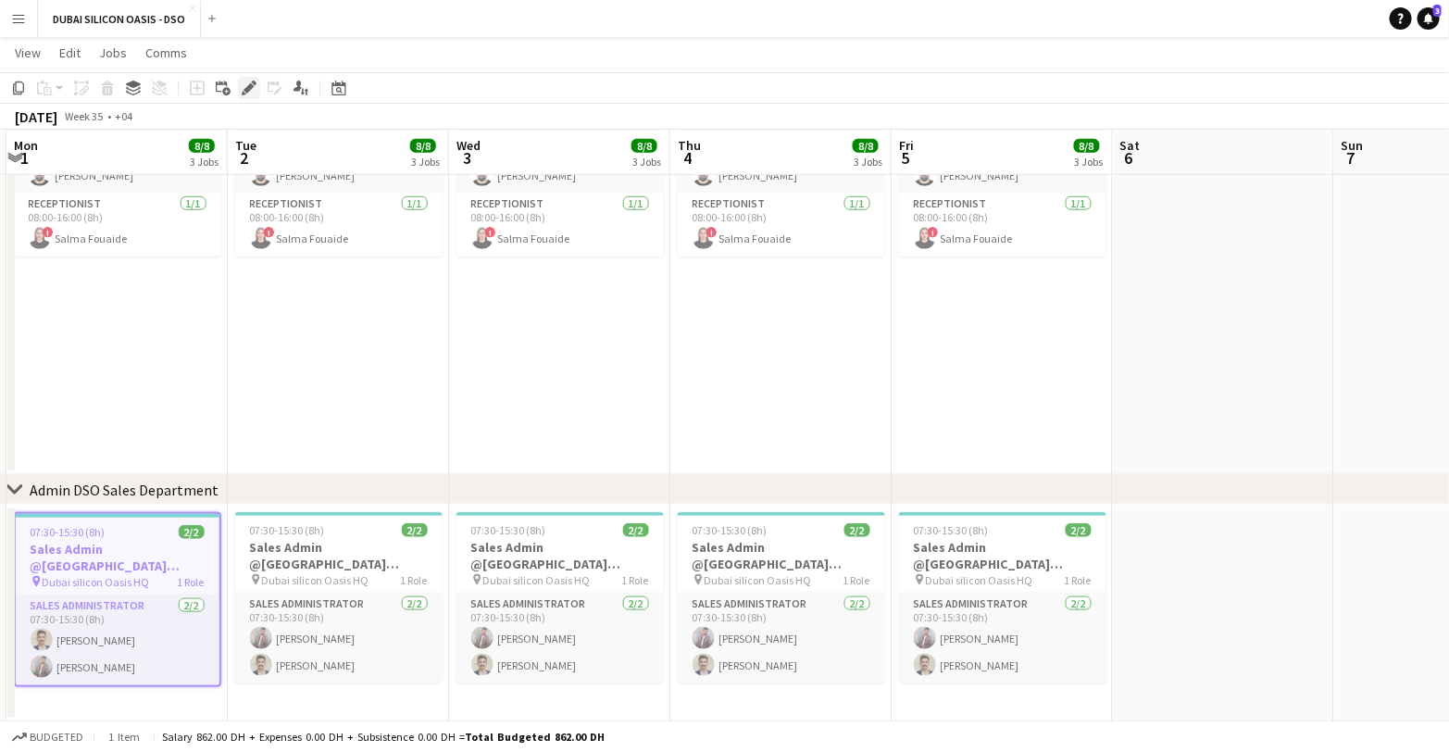
click at [243, 92] on icon at bounding box center [244, 93] width 5 height 5
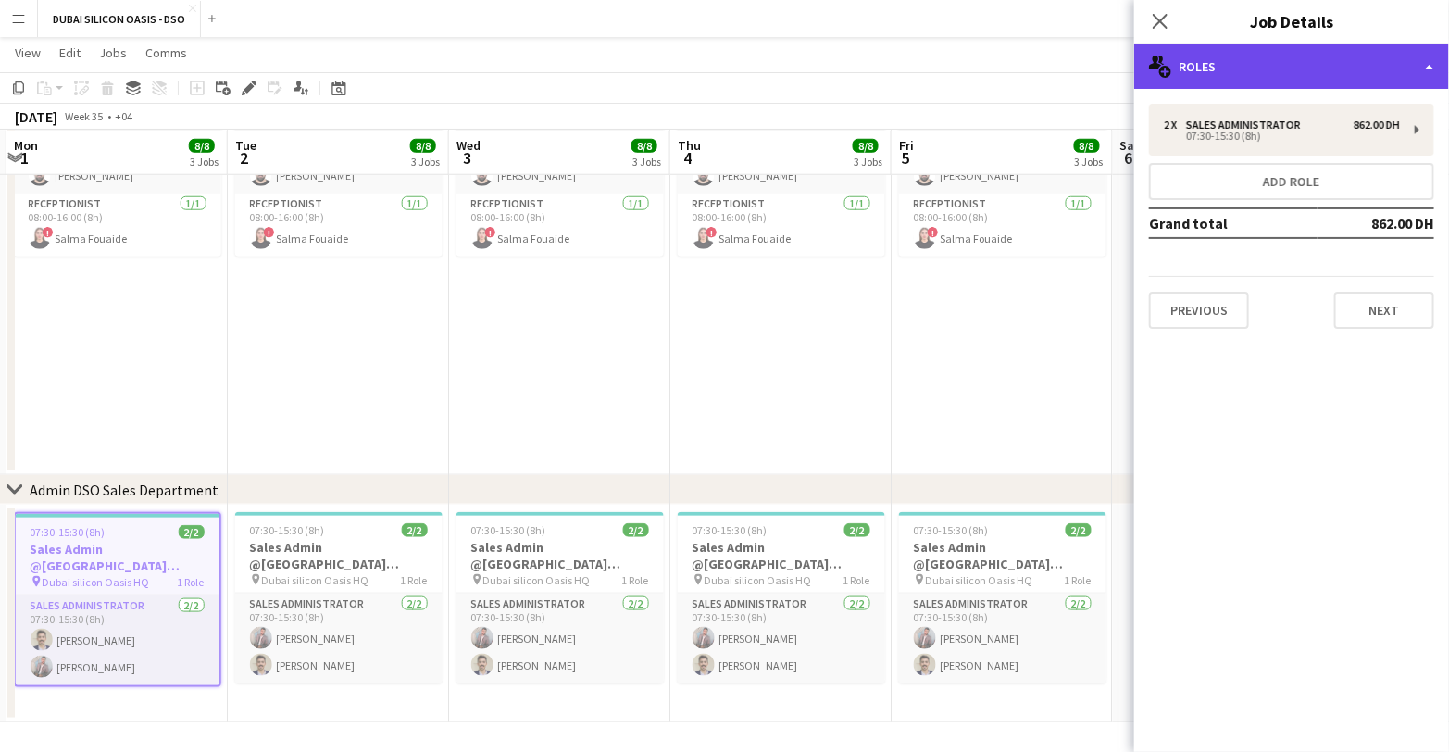
click at [1247, 70] on div "multiple-users-add Roles" at bounding box center [1291, 66] width 315 height 44
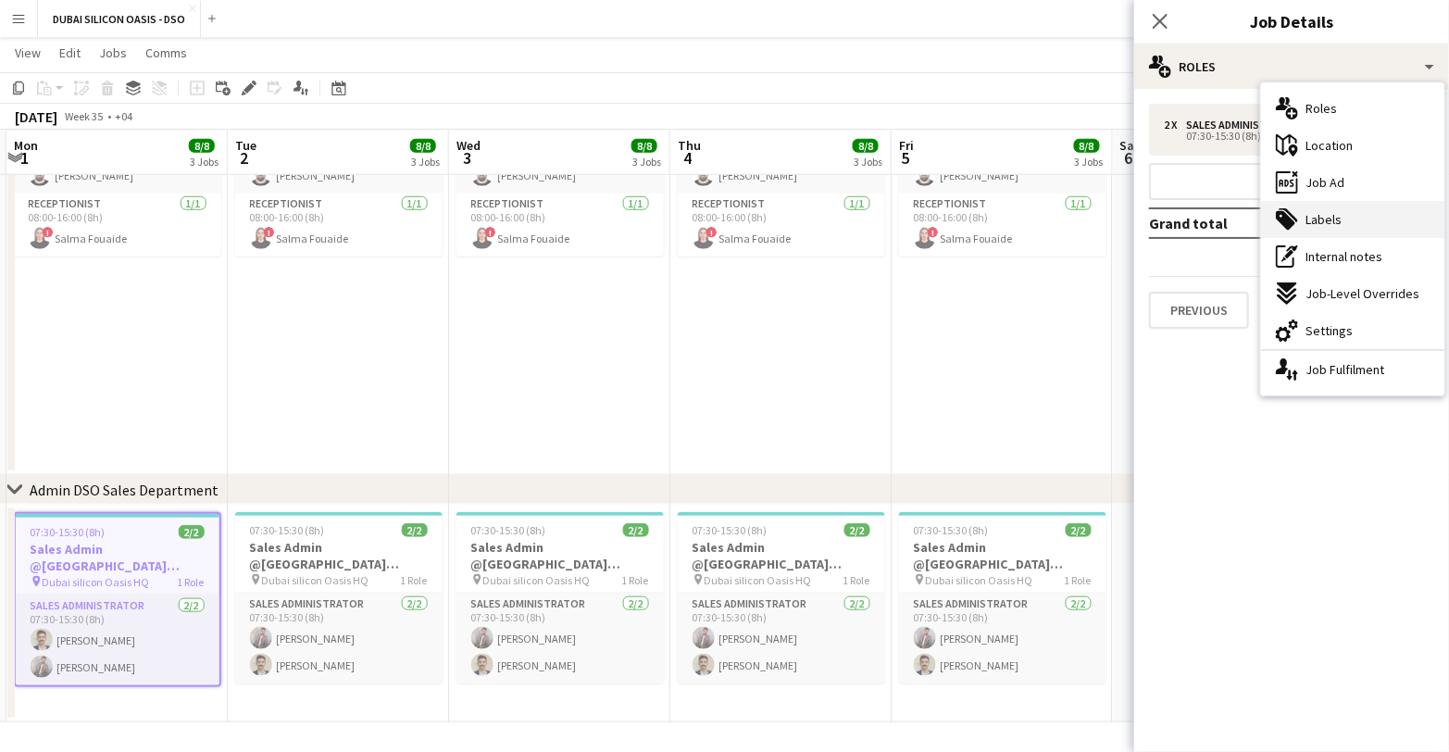
click at [1302, 225] on div "tags-double Labels" at bounding box center [1352, 219] width 183 height 37
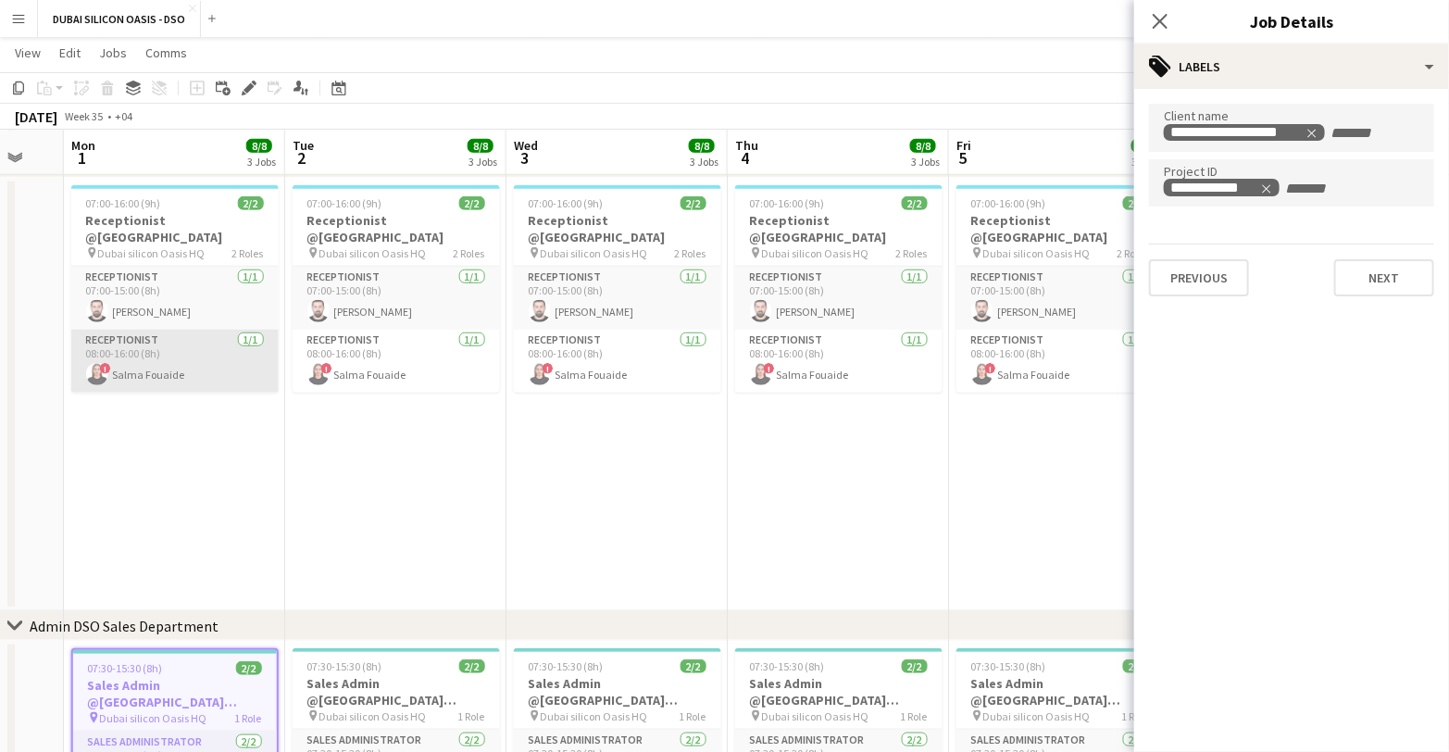
scroll to position [0, 601]
click at [167, 359] on app-card-role "Receptionist [DATE] 08:00-16:00 (8h) ! Salma Fouaide" at bounding box center [173, 361] width 207 height 63
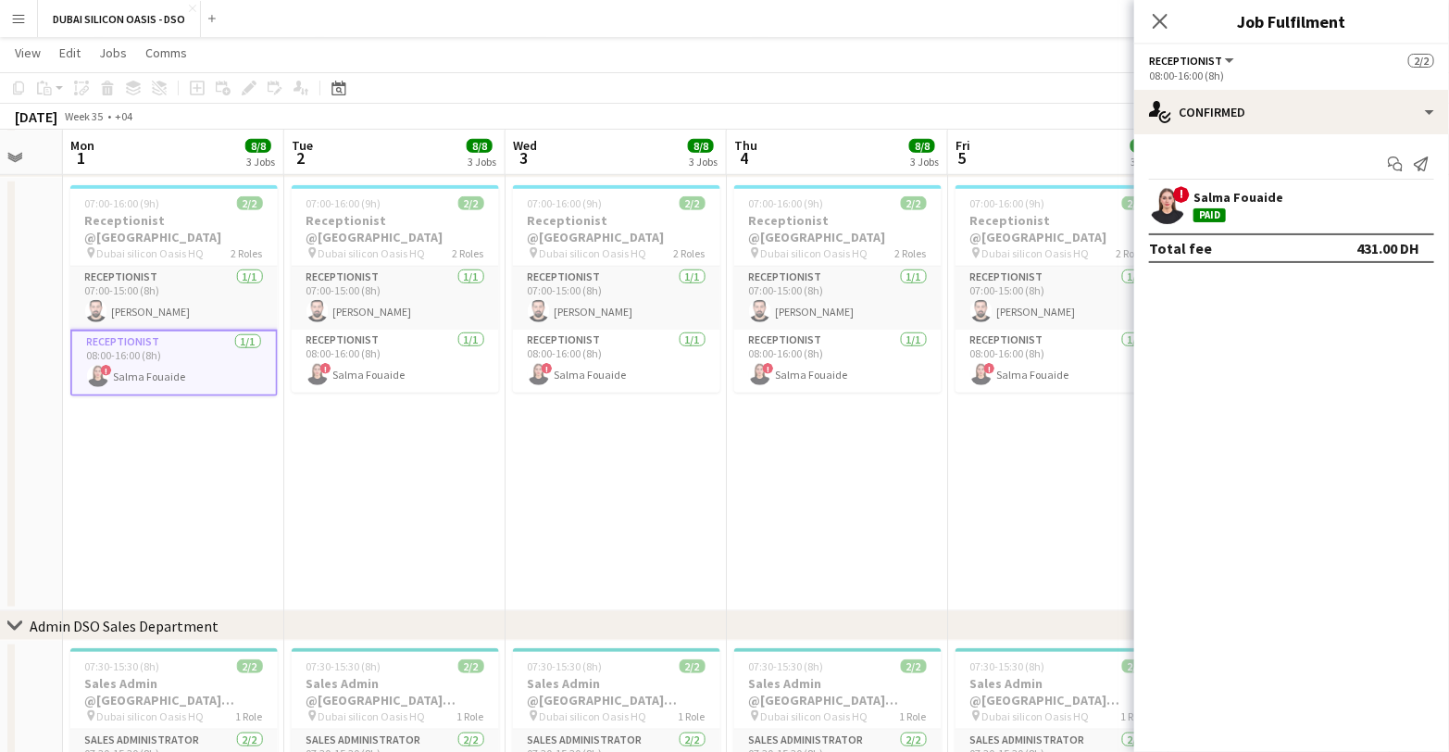
scroll to position [0, 610]
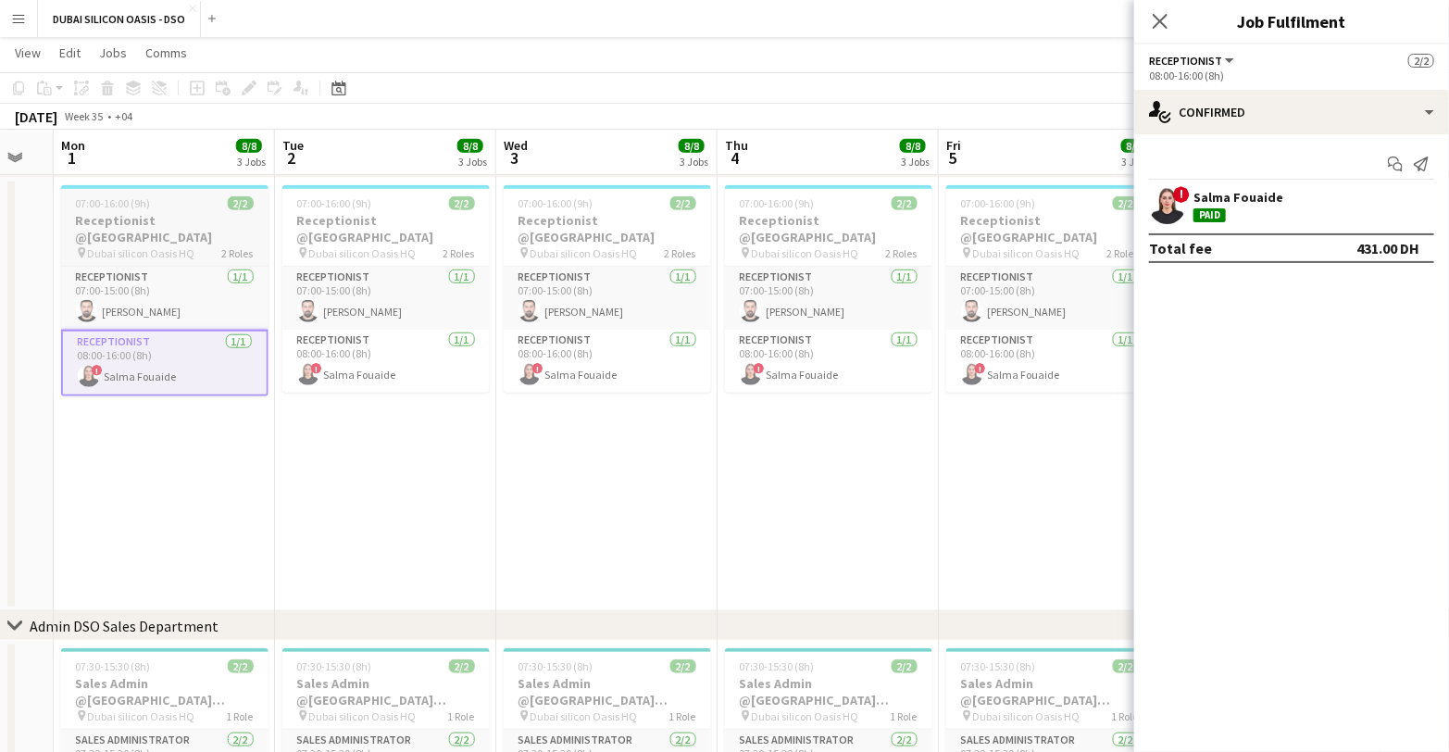
click at [112, 219] on h3 "Receptionist @[GEOGRAPHIC_DATA]" at bounding box center [164, 228] width 207 height 33
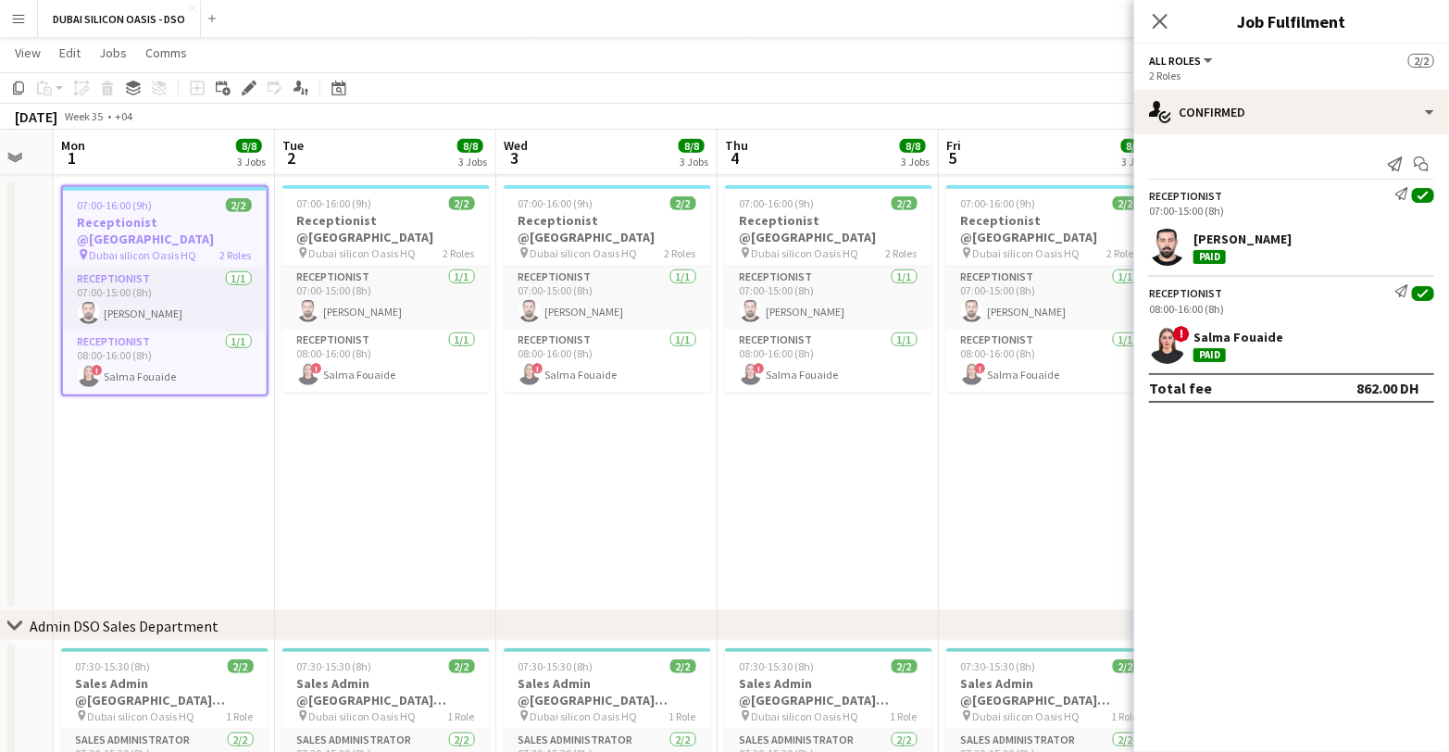
click at [556, 522] on app-date-cell "07:00-16:00 (9h) 2/2 Receptionist @[GEOGRAPHIC_DATA] pin Dubai silicon Oasis HQ…" at bounding box center [606, 394] width 221 height 433
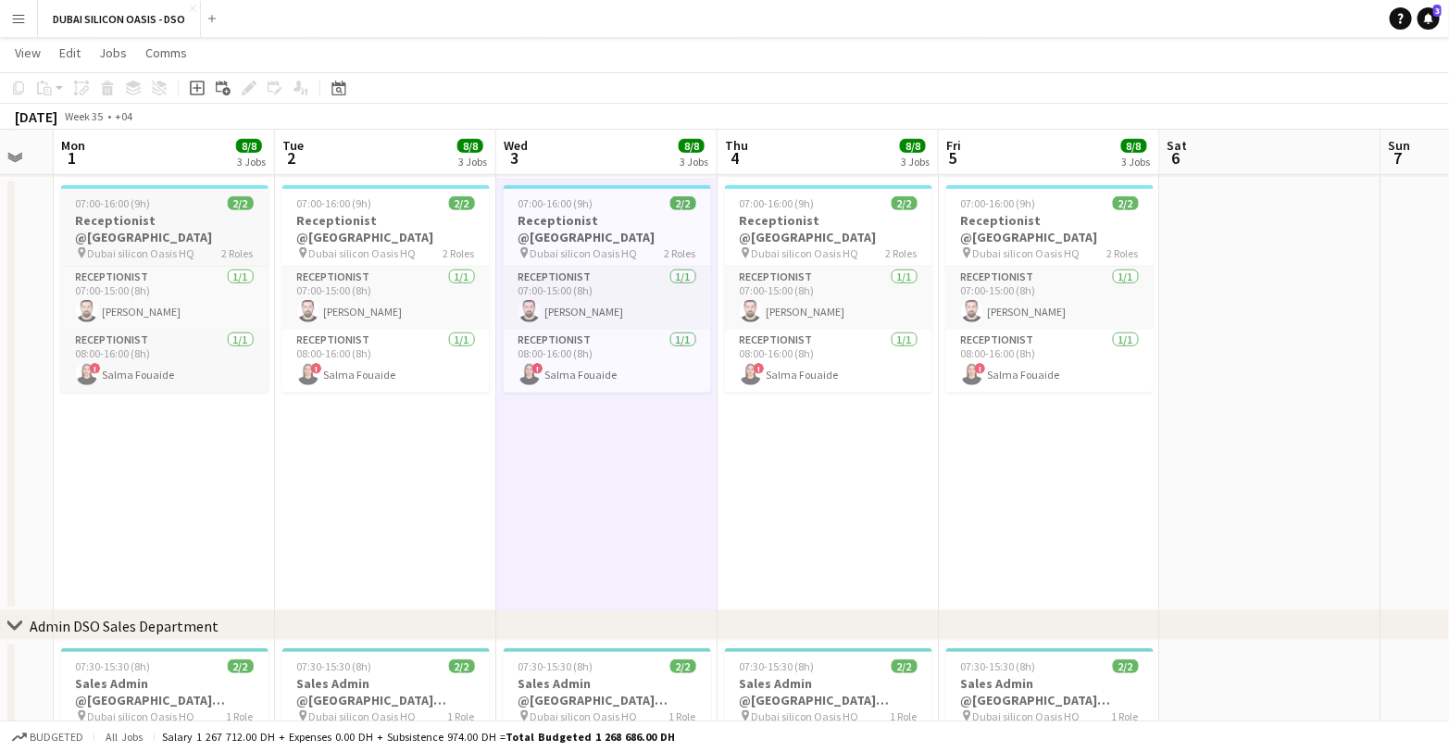
click at [124, 216] on h3 "Receptionist @[GEOGRAPHIC_DATA]" at bounding box center [164, 228] width 207 height 33
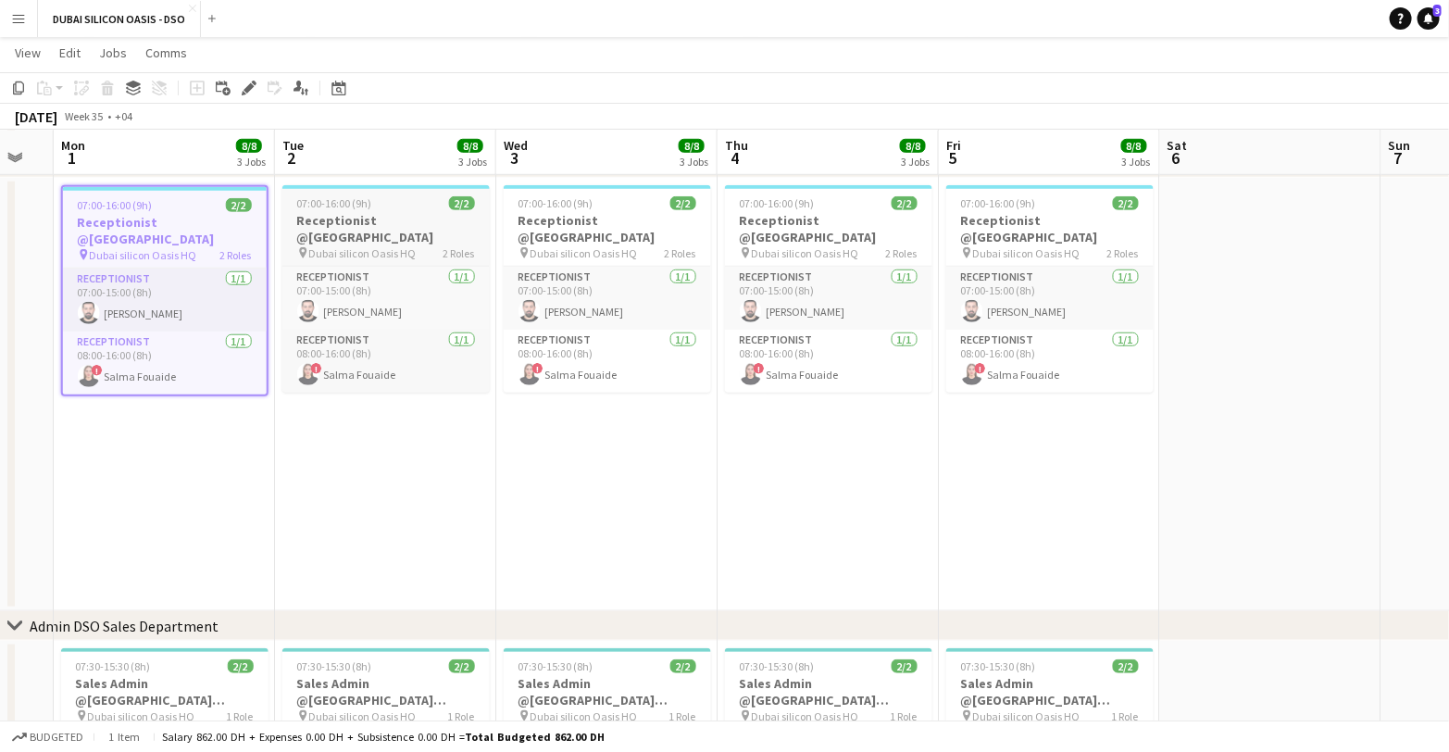
click at [362, 213] on h3 "Receptionist @[GEOGRAPHIC_DATA]" at bounding box center [385, 228] width 207 height 33
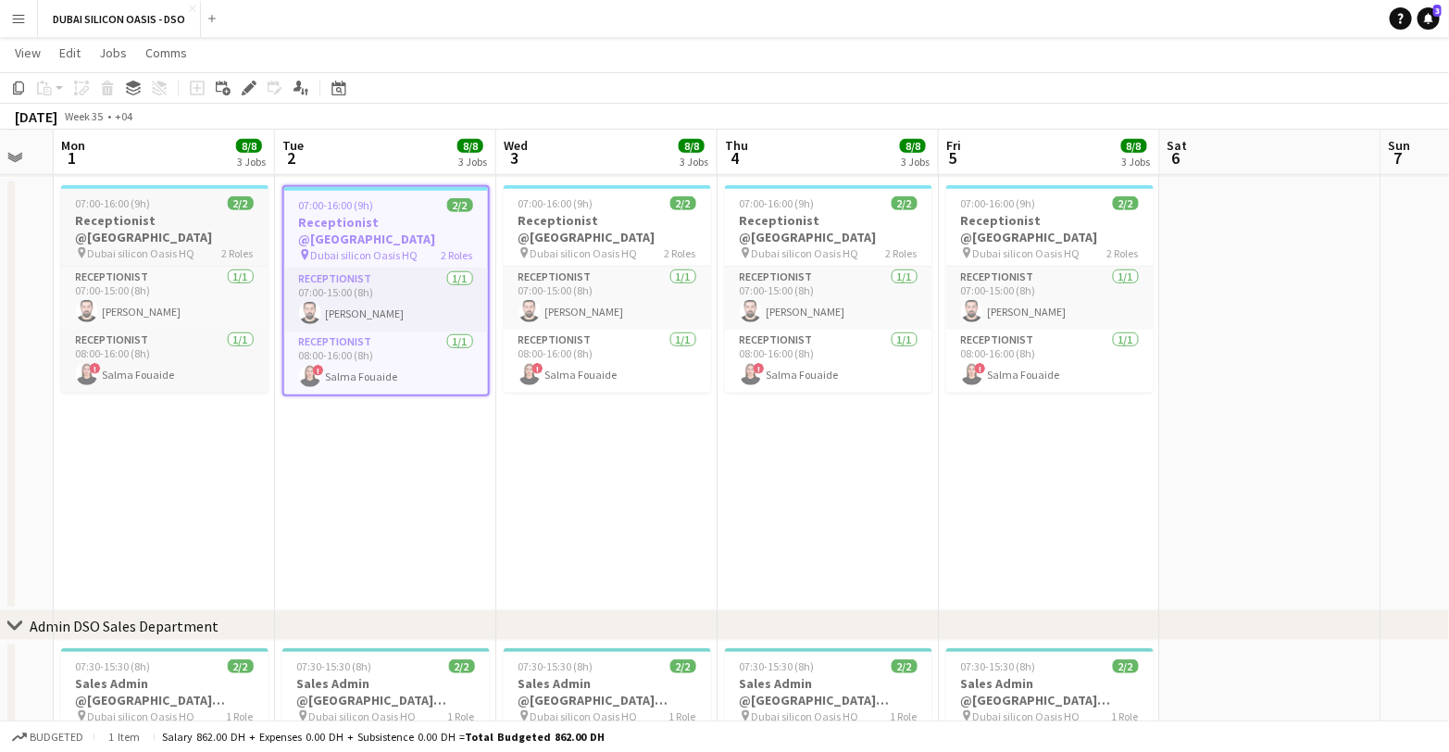
click at [126, 208] on span "07:00-16:00 (9h)" at bounding box center [113, 203] width 75 height 14
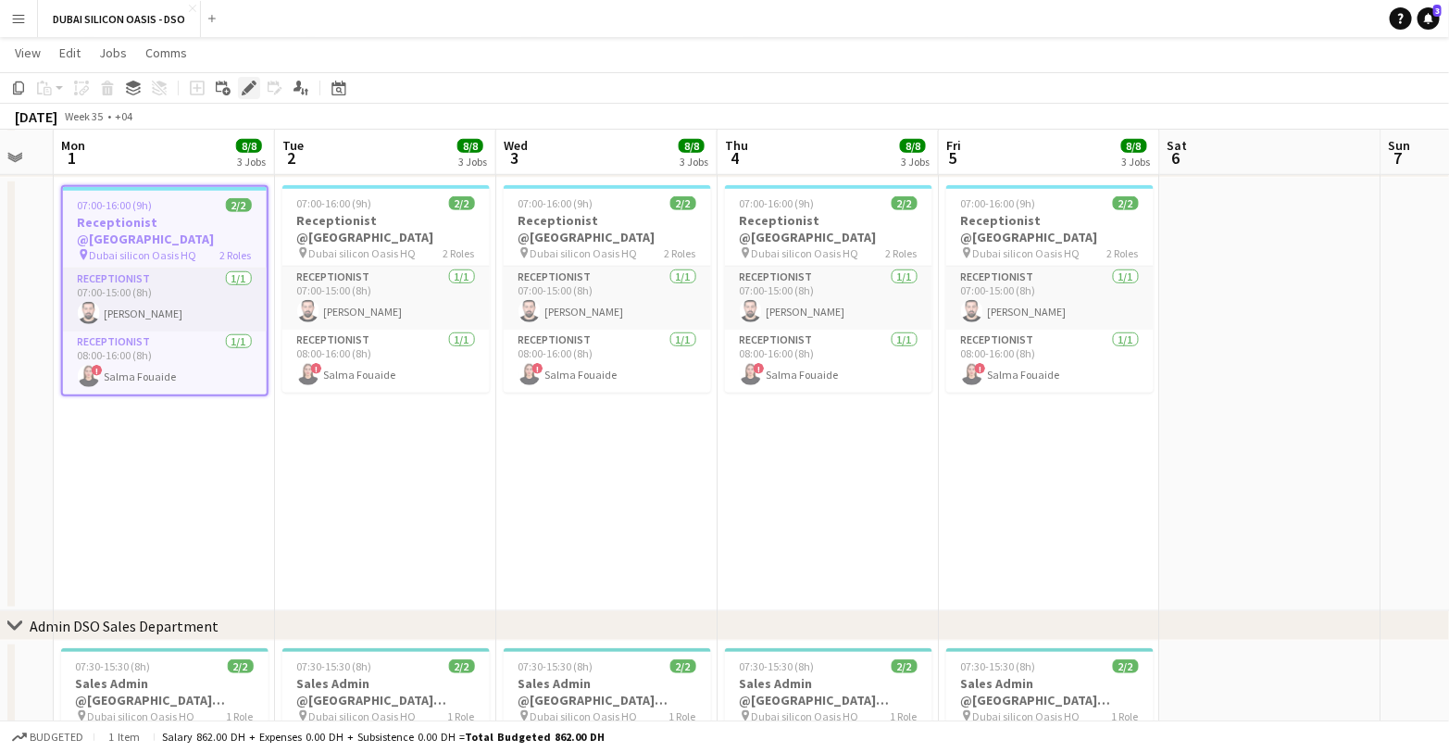
click at [250, 86] on icon at bounding box center [249, 88] width 10 height 10
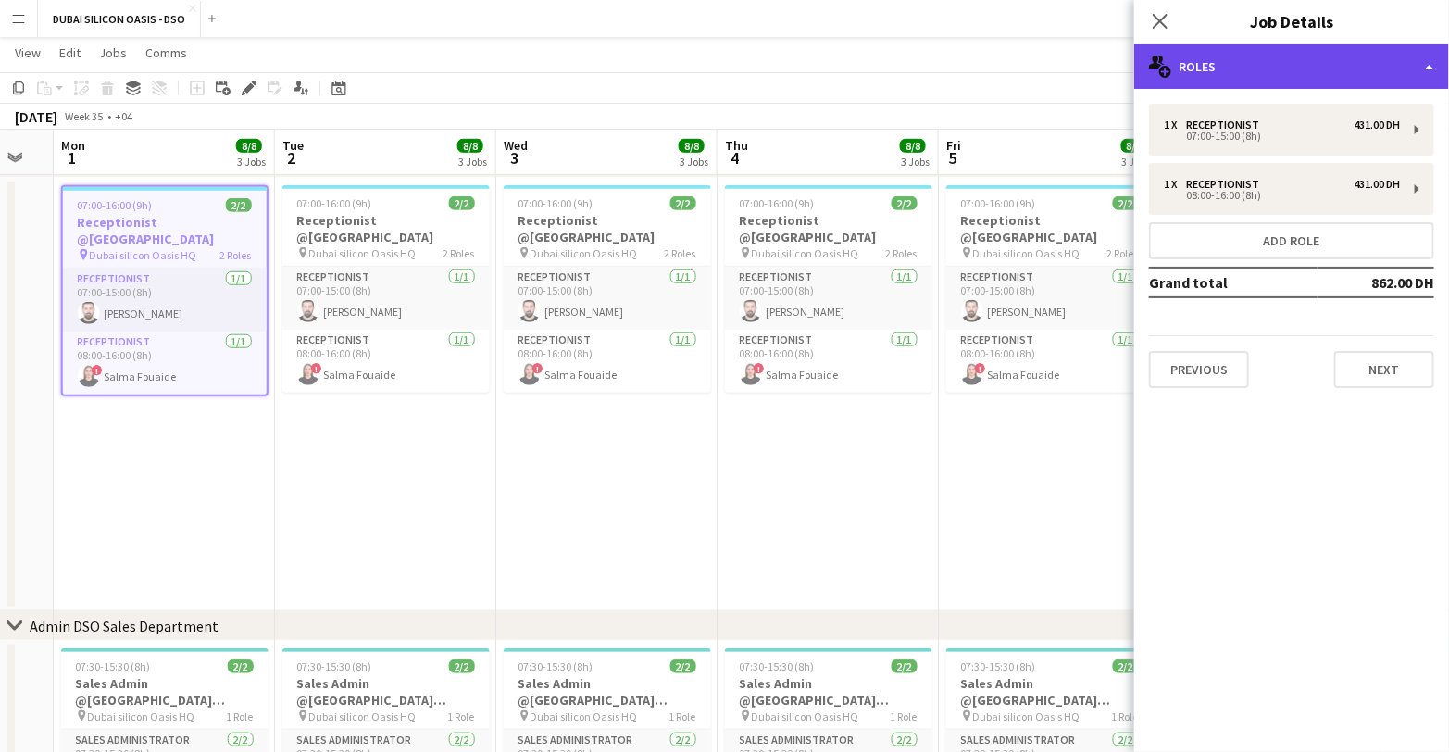
click at [1223, 68] on div "multiple-users-add Roles" at bounding box center [1291, 66] width 315 height 44
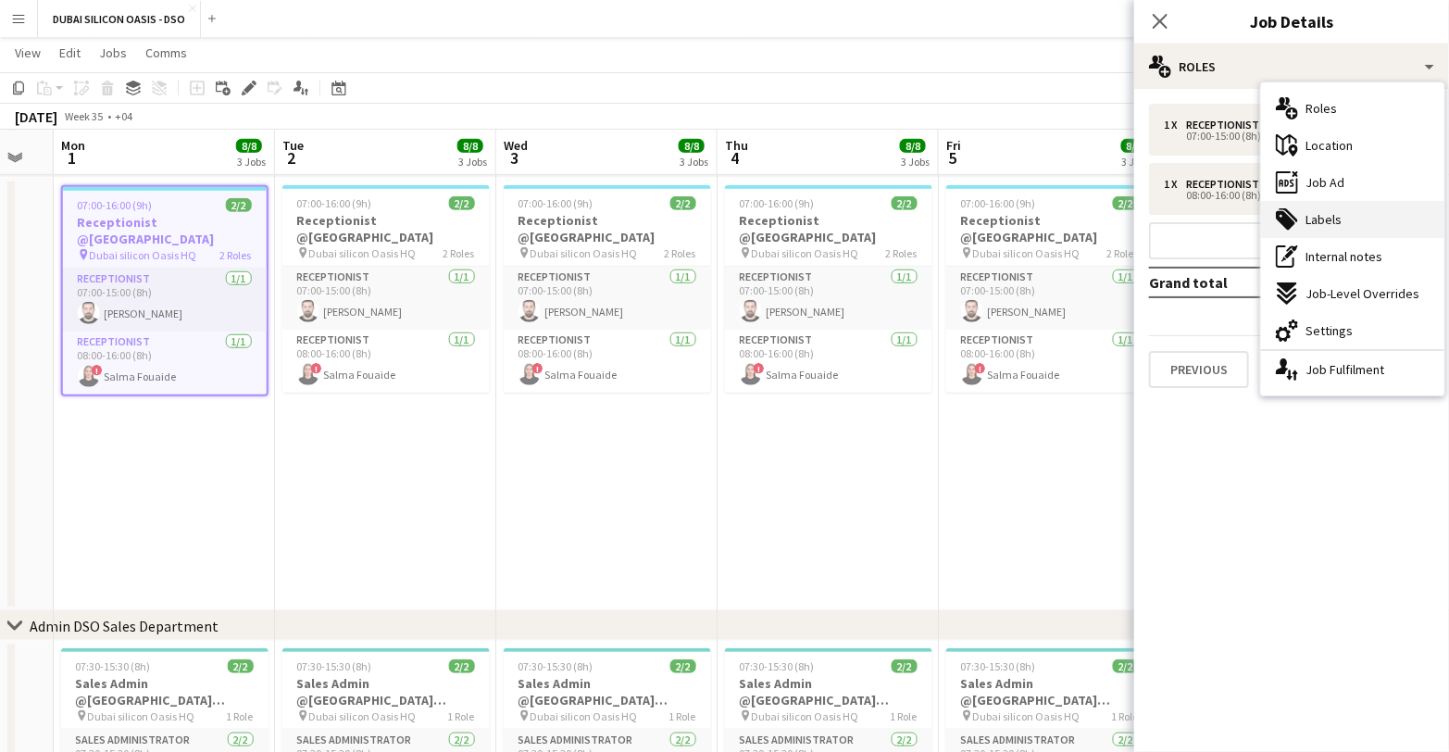
click at [1334, 228] on div "tags-double Labels" at bounding box center [1352, 219] width 183 height 37
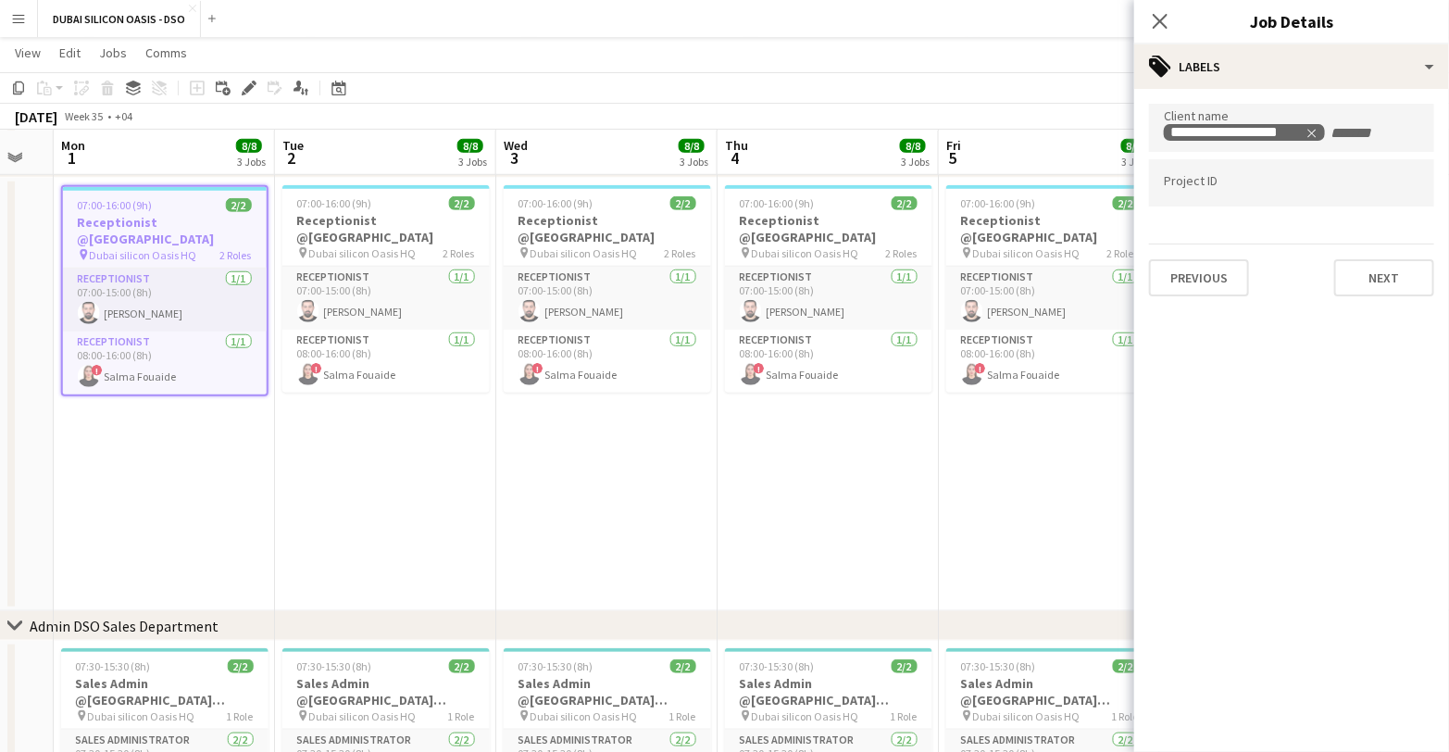
click at [555, 547] on app-date-cell "07:00-16:00 (9h) 2/2 Receptionist @[GEOGRAPHIC_DATA] pin Dubai silicon Oasis HQ…" at bounding box center [606, 394] width 221 height 433
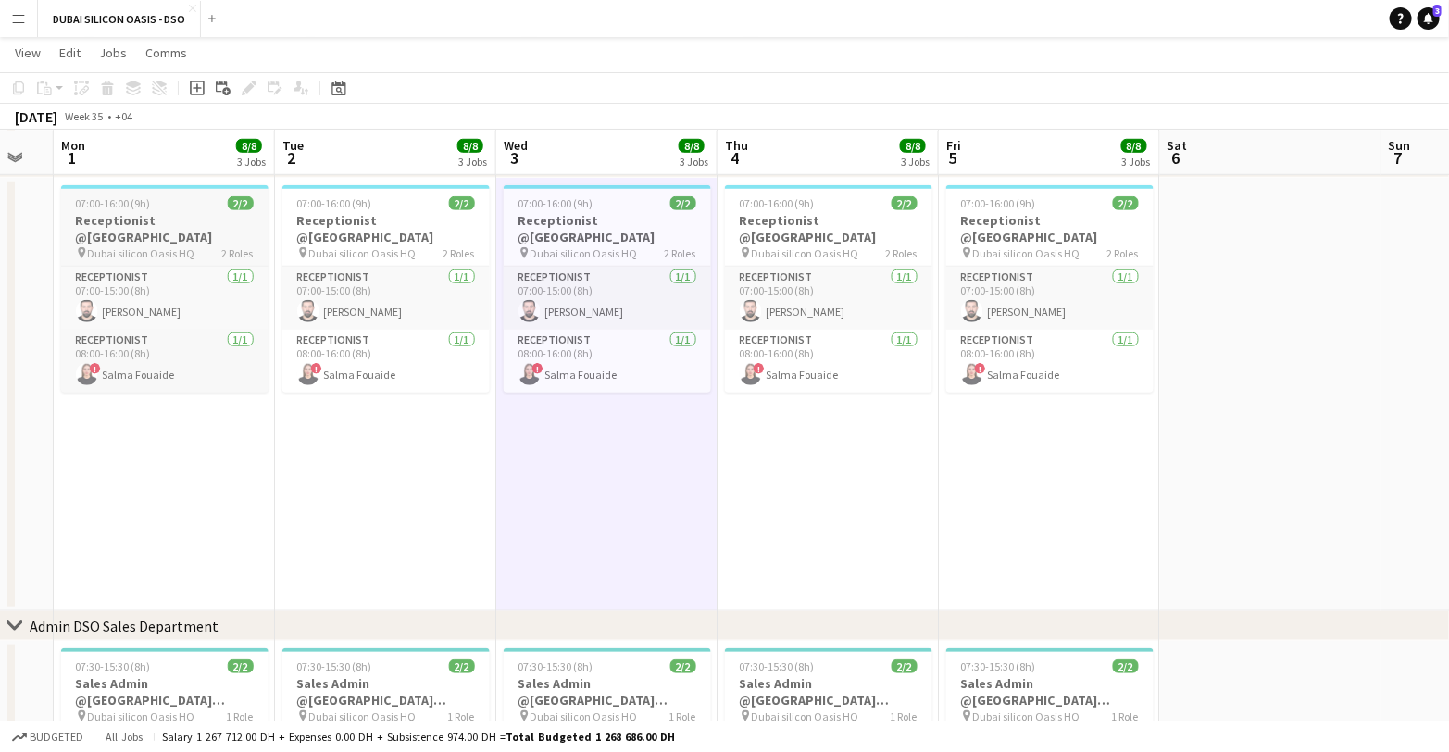
click at [126, 212] on h3 "Receptionist @[GEOGRAPHIC_DATA]" at bounding box center [164, 228] width 207 height 33
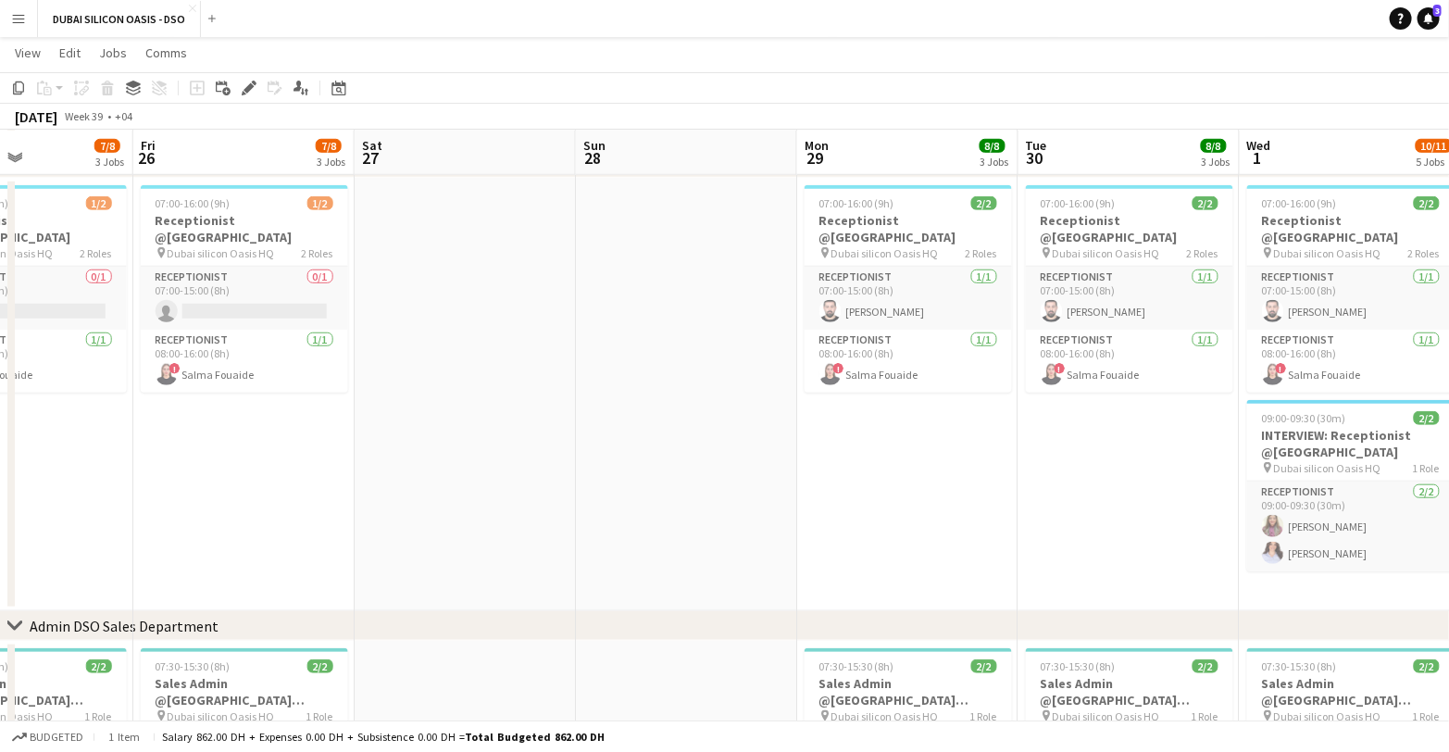
scroll to position [0, 755]
click at [1095, 226] on h3 "Receptionist @[GEOGRAPHIC_DATA]" at bounding box center [1126, 228] width 207 height 33
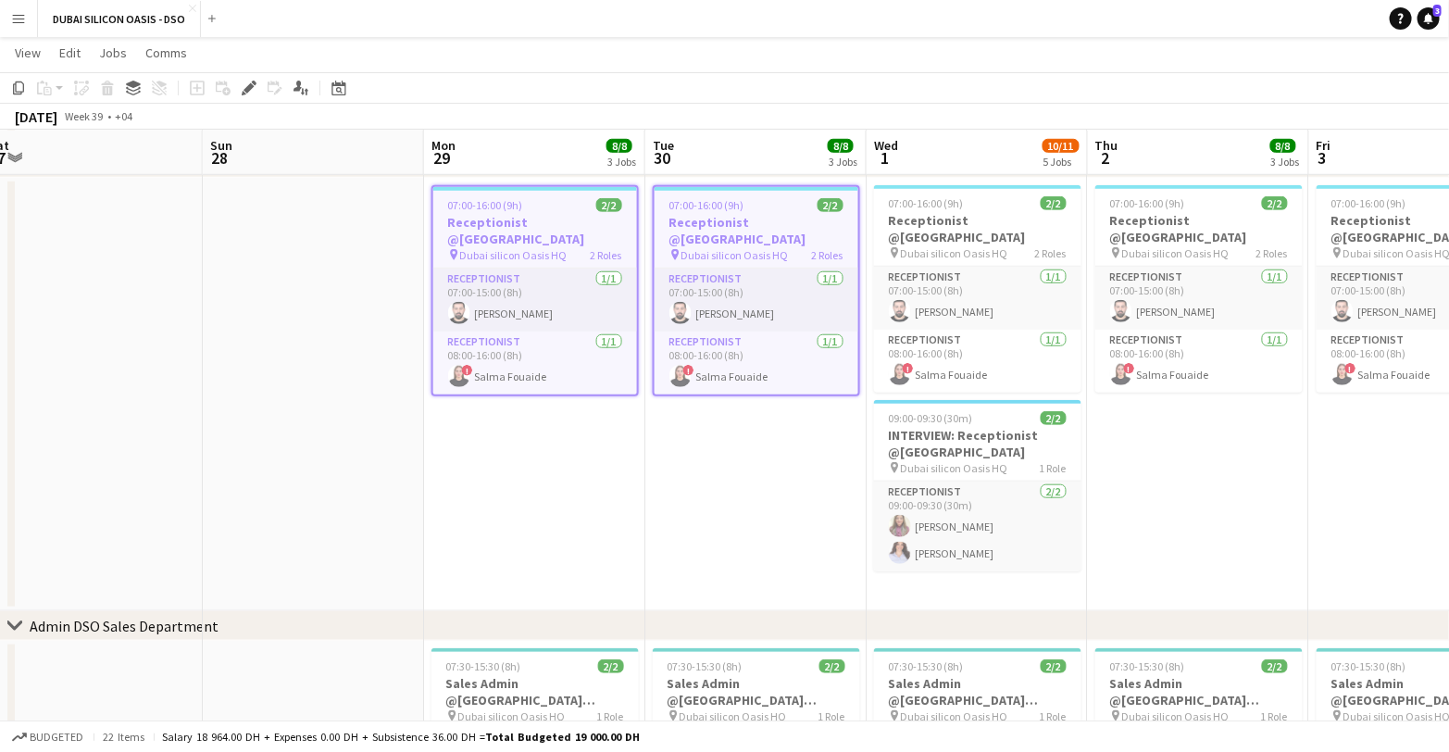
scroll to position [0, 690]
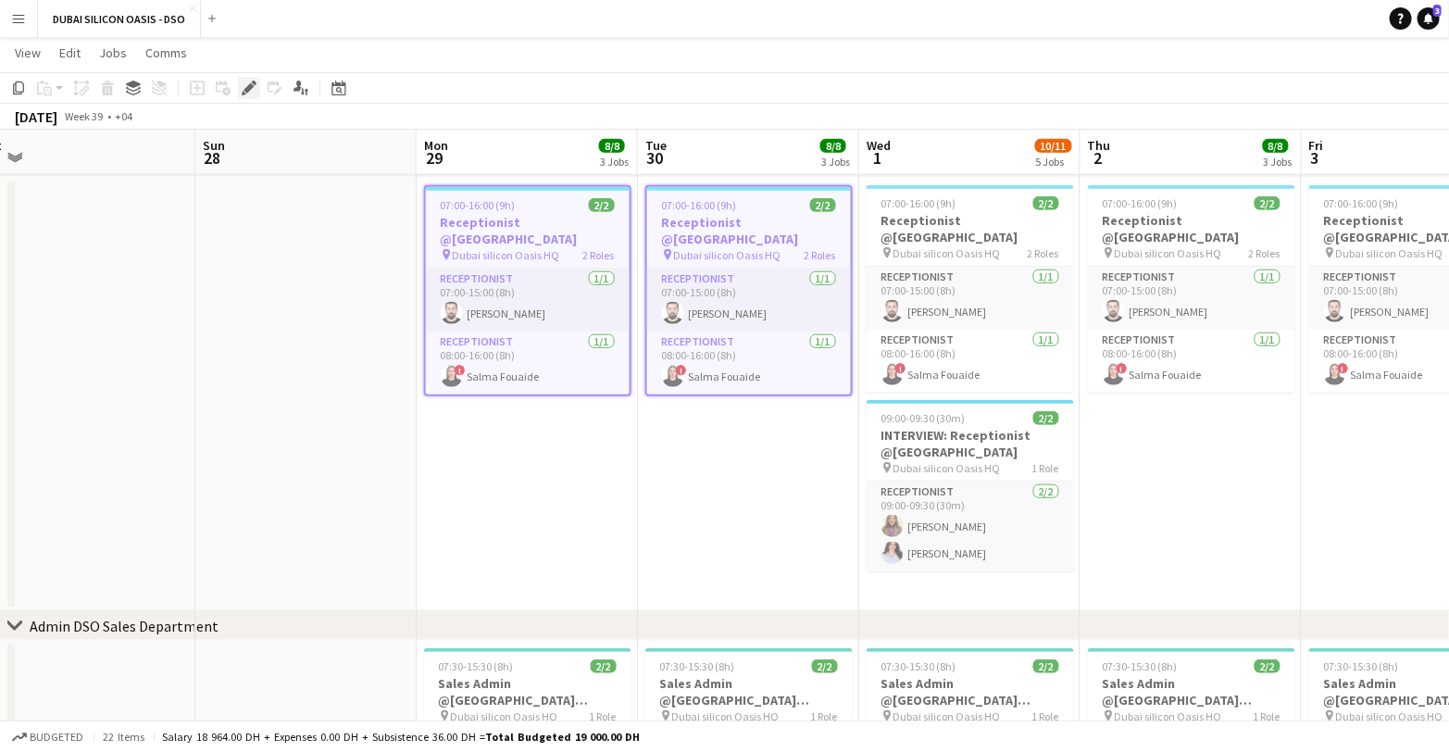
click at [245, 89] on icon at bounding box center [249, 88] width 10 height 10
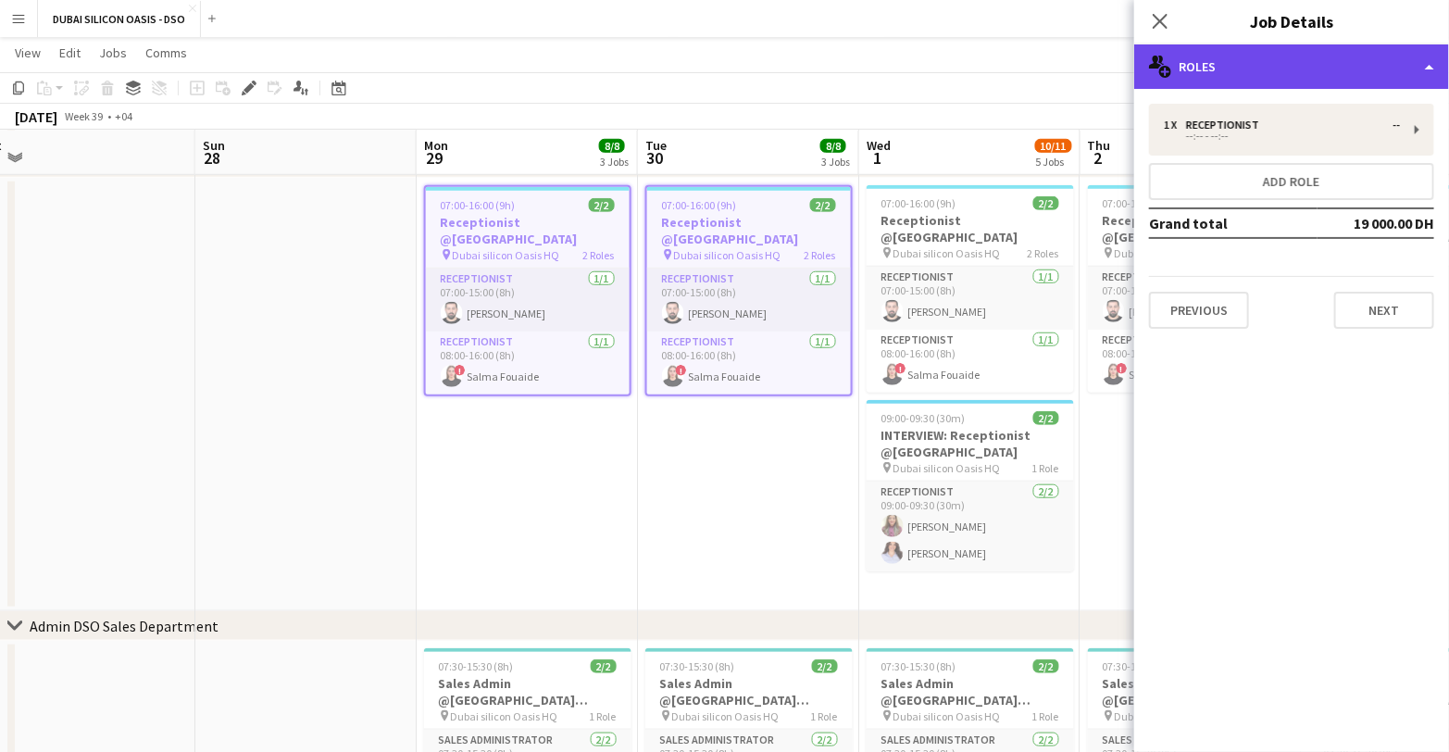
click at [1281, 67] on div "multiple-users-add Roles" at bounding box center [1291, 66] width 315 height 44
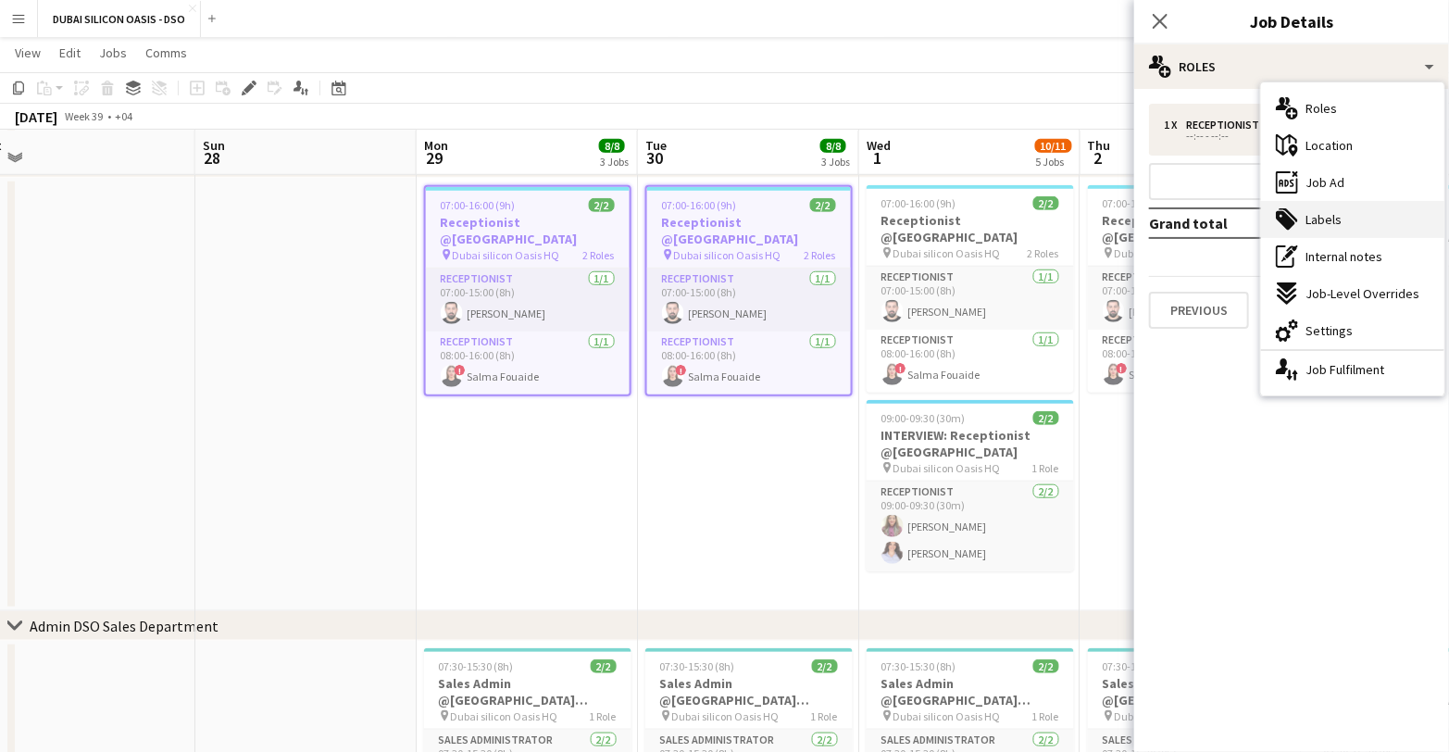
click at [1350, 217] on div "tags-double Labels" at bounding box center [1352, 219] width 183 height 37
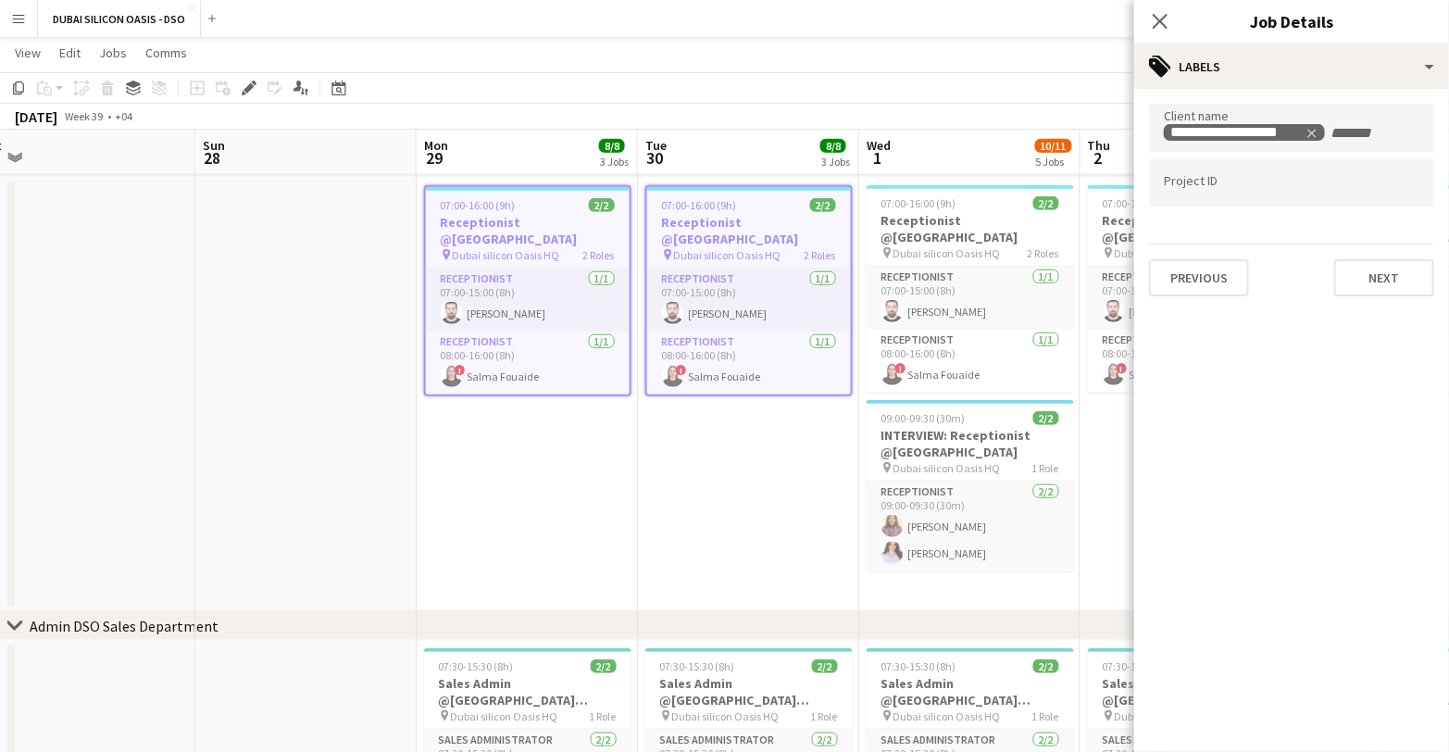
click at [1217, 185] on input "Type to search project ID labels..." at bounding box center [1292, 183] width 256 height 17
paste input "**********"
type input "**********"
click at [596, 486] on app-date-cell "07:00-16:00 (9h) 2/2 Receptionist @[GEOGRAPHIC_DATA] pin Dubai silicon Oasis HQ…" at bounding box center [527, 394] width 221 height 433
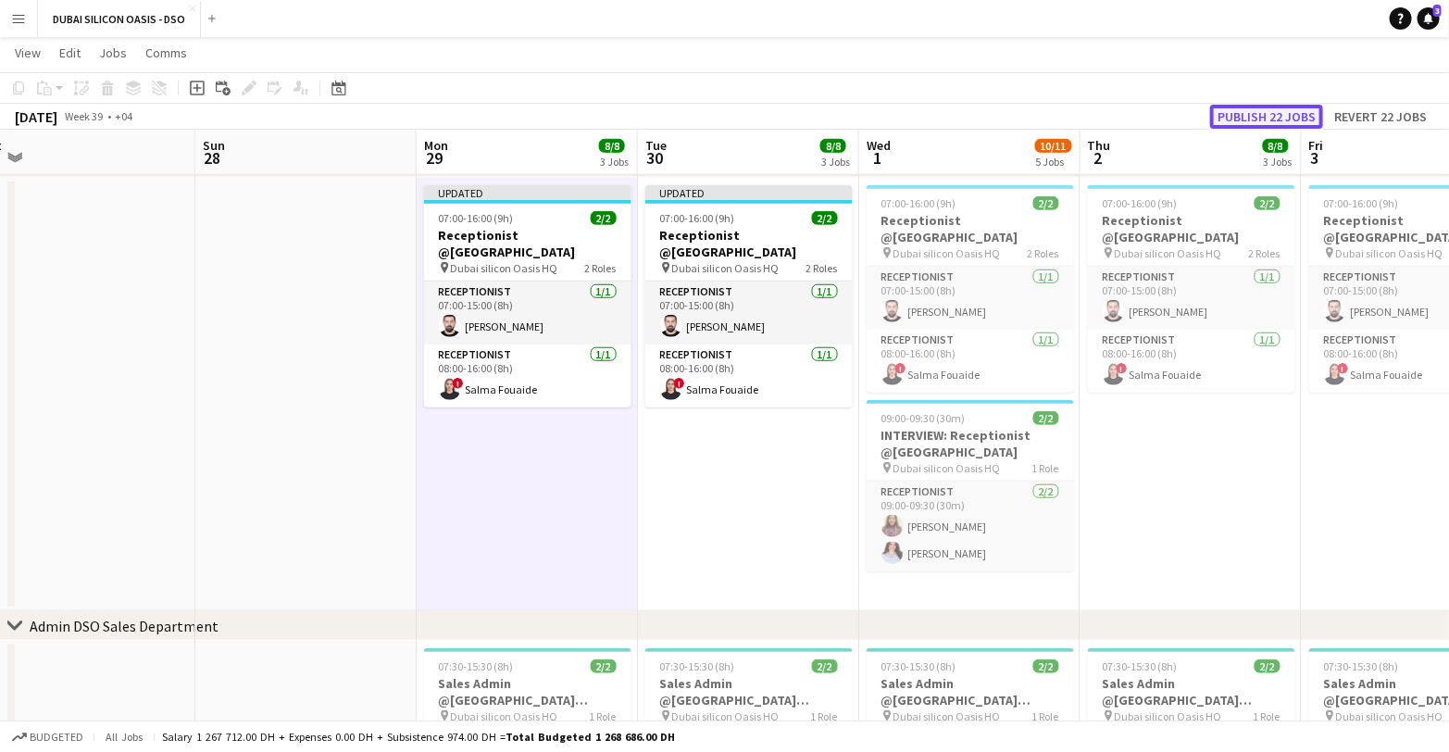
click at [1253, 111] on button "Publish 22 jobs" at bounding box center [1266, 117] width 113 height 24
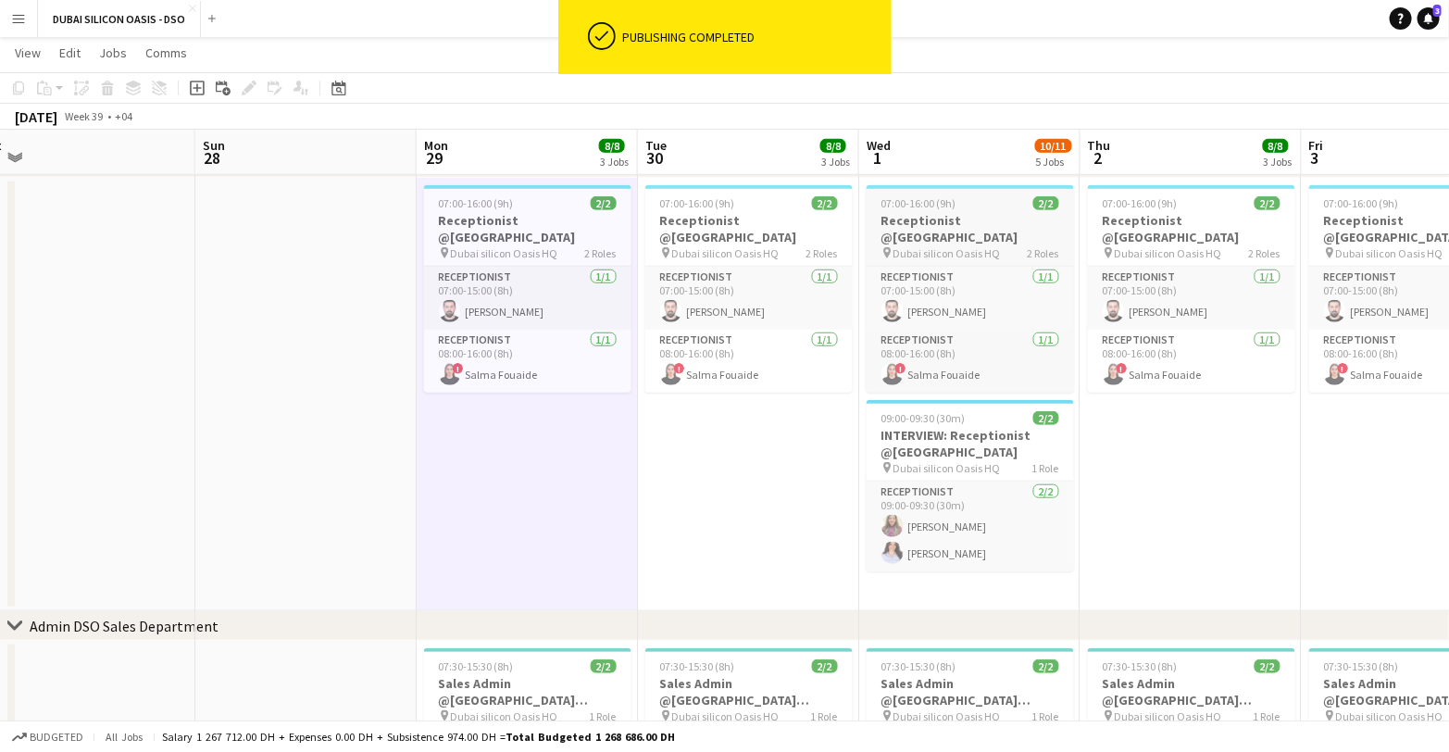
click at [957, 214] on h3 "Receptionist @[GEOGRAPHIC_DATA]" at bounding box center [970, 228] width 207 height 33
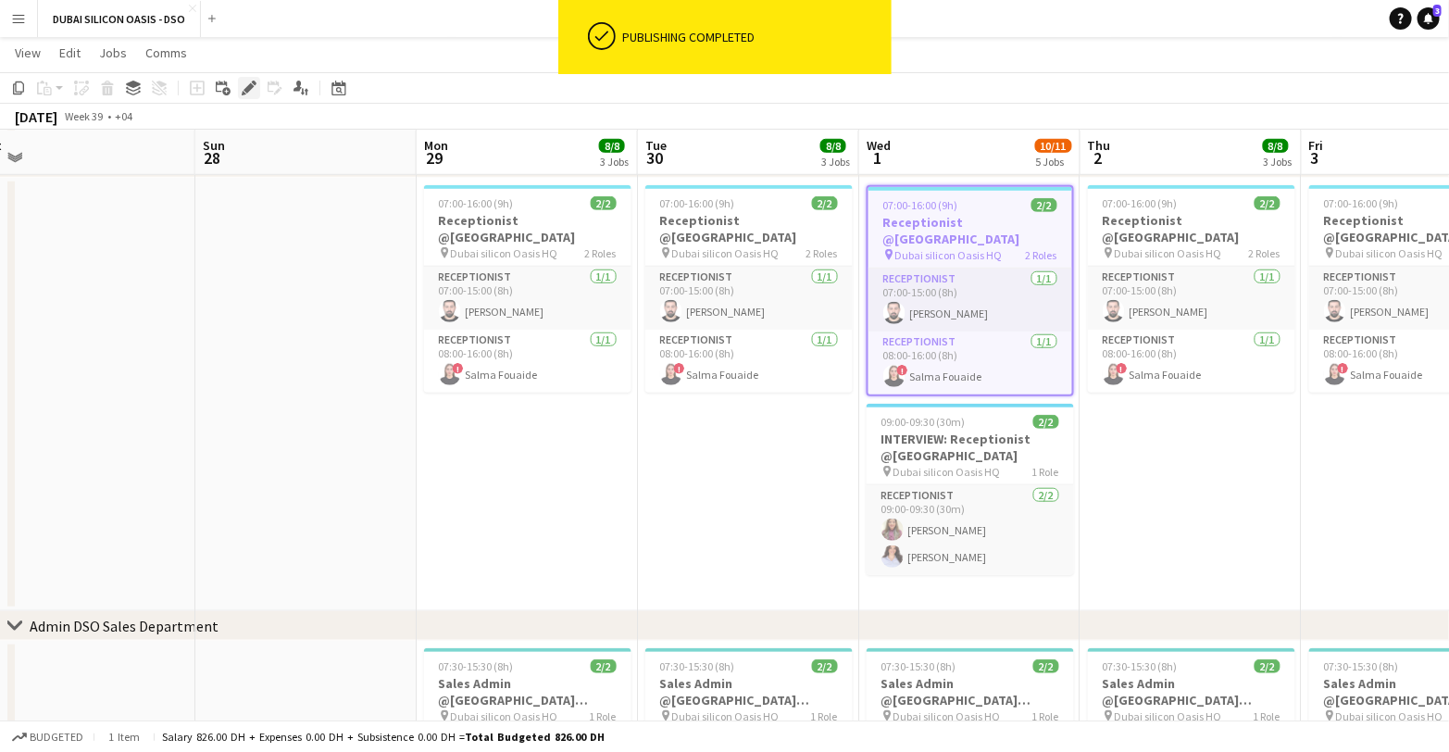
click at [247, 85] on icon at bounding box center [249, 88] width 10 height 10
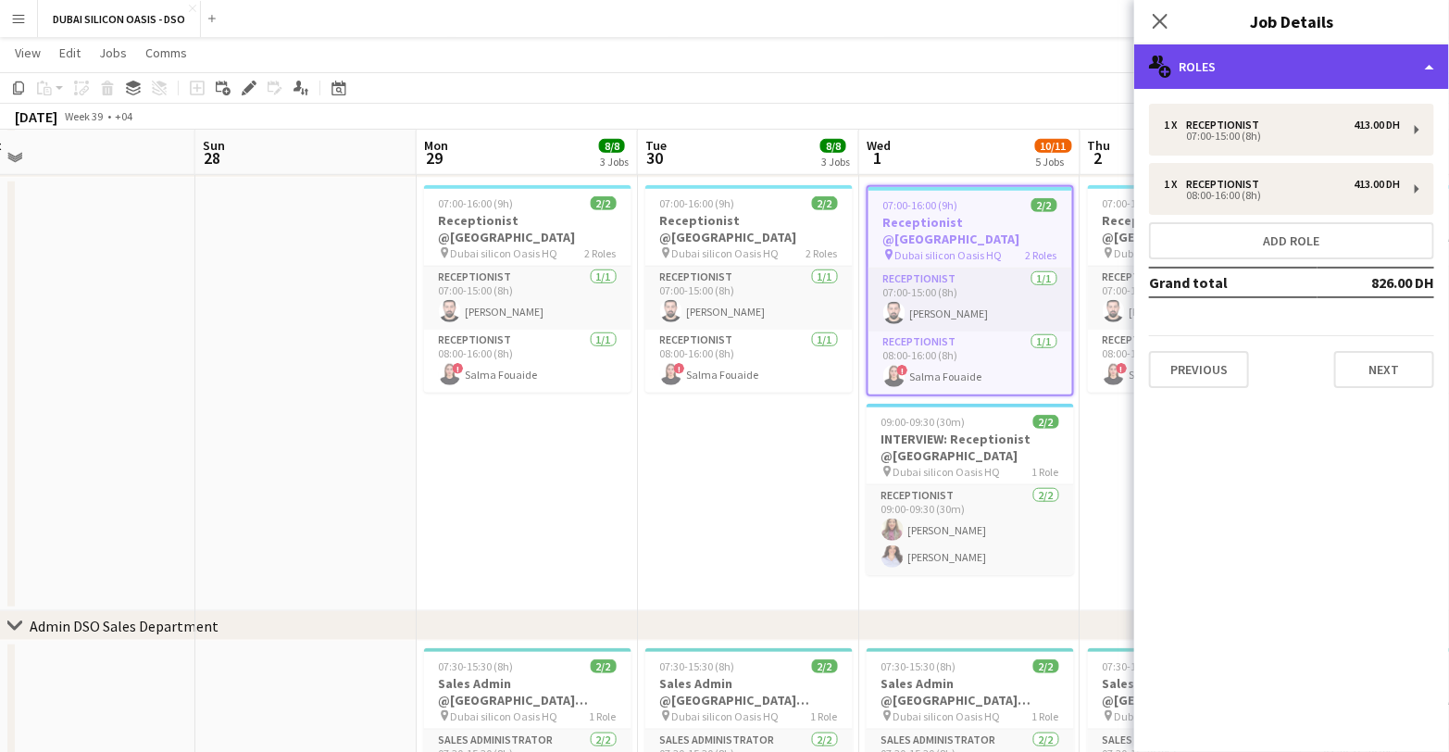
click at [1247, 80] on div "multiple-users-add Roles" at bounding box center [1291, 66] width 315 height 44
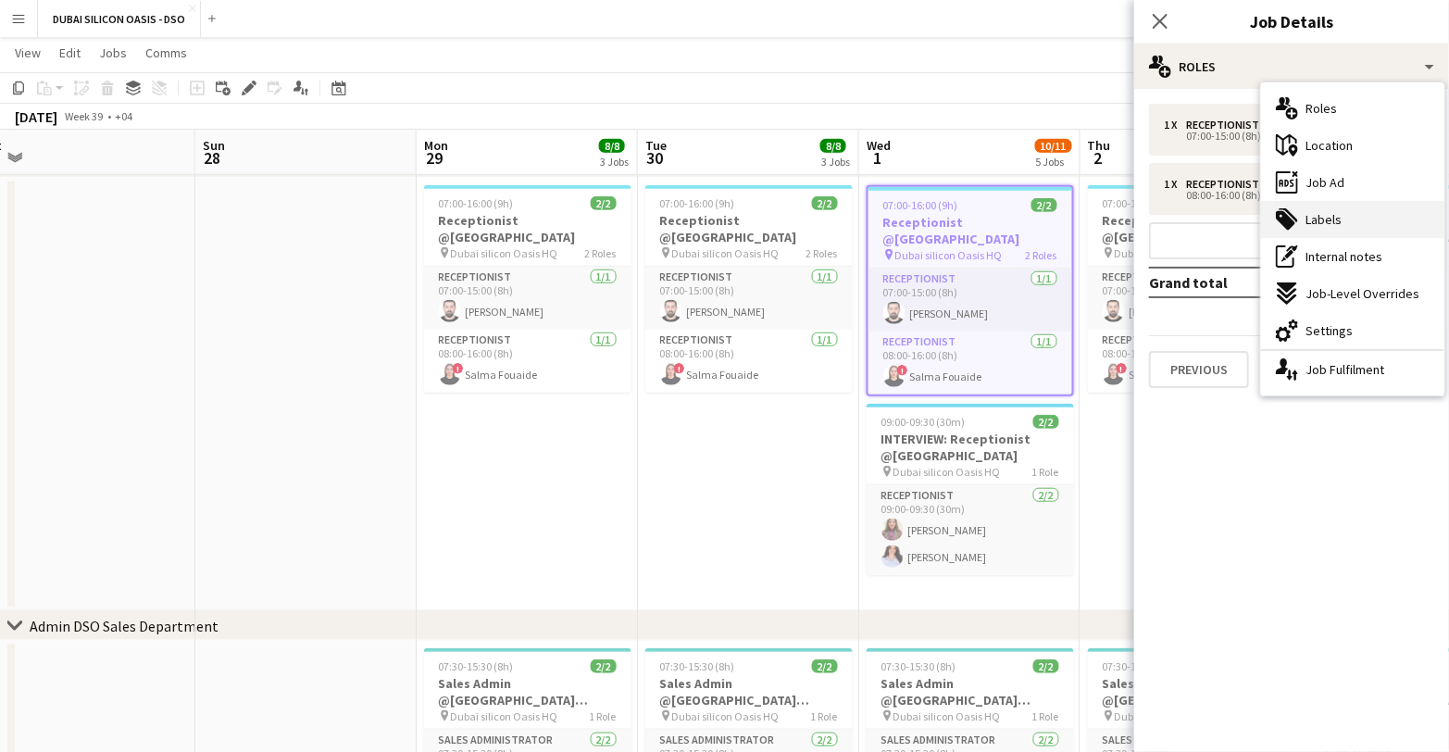
click at [1354, 221] on div "tags-double Labels" at bounding box center [1352, 219] width 183 height 37
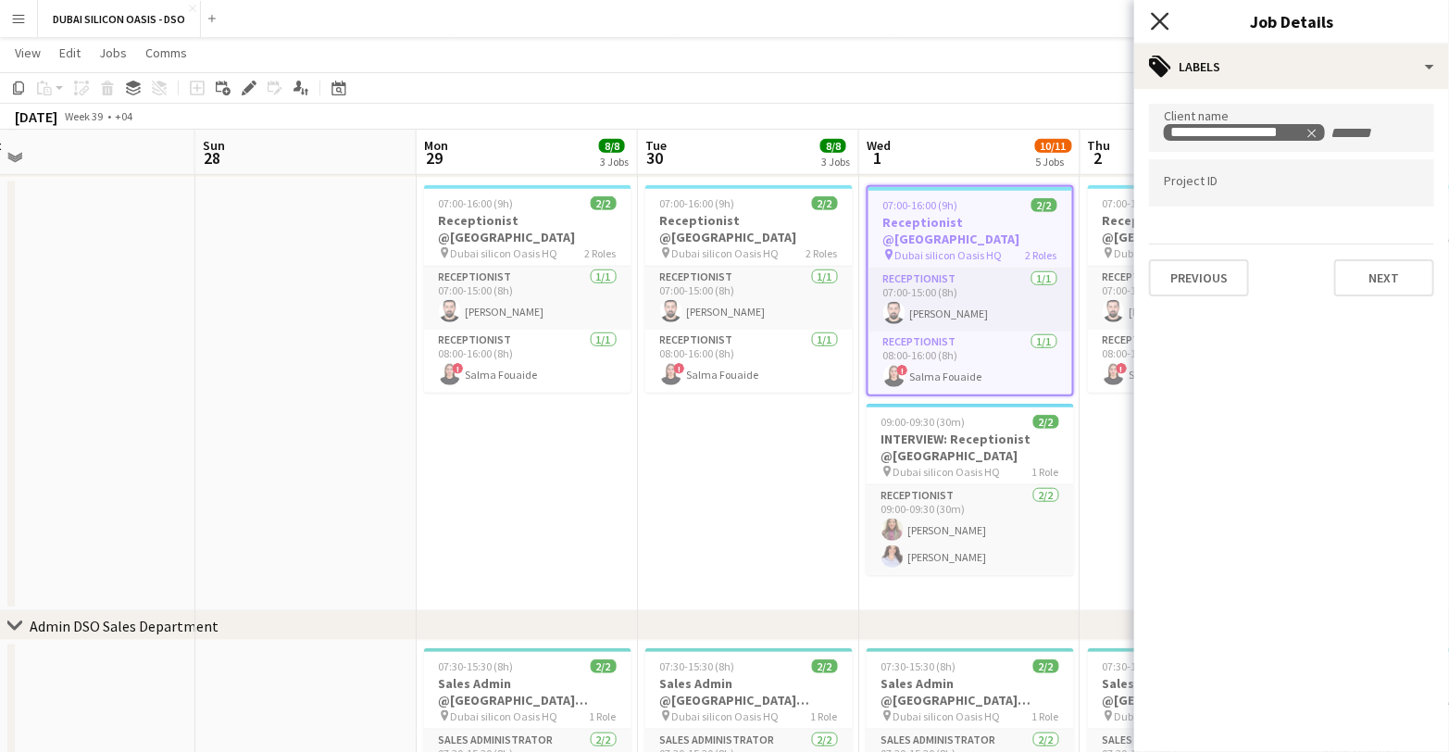
click at [1161, 28] on icon "Close pop-in" at bounding box center [1160, 21] width 18 height 18
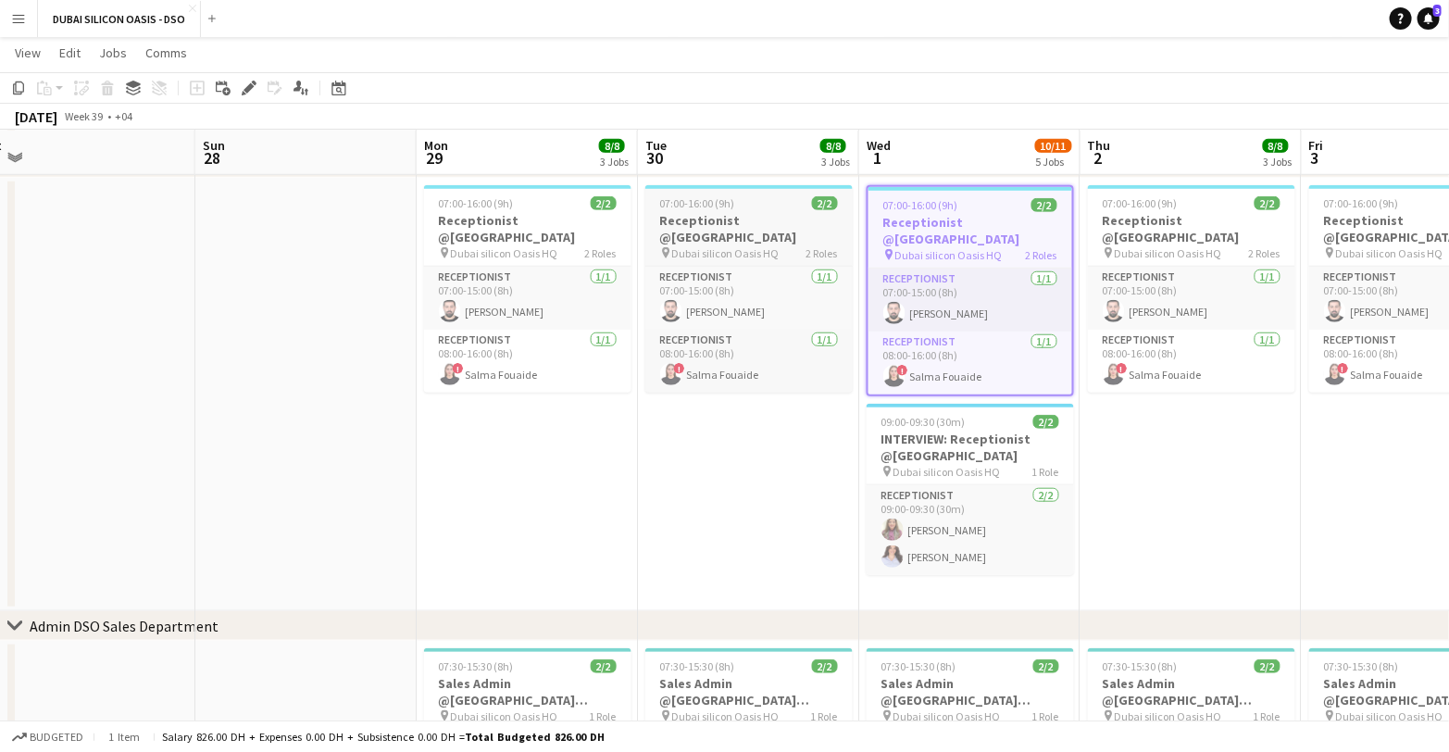
click at [722, 212] on h3 "Receptionist @[GEOGRAPHIC_DATA]" at bounding box center [748, 228] width 207 height 33
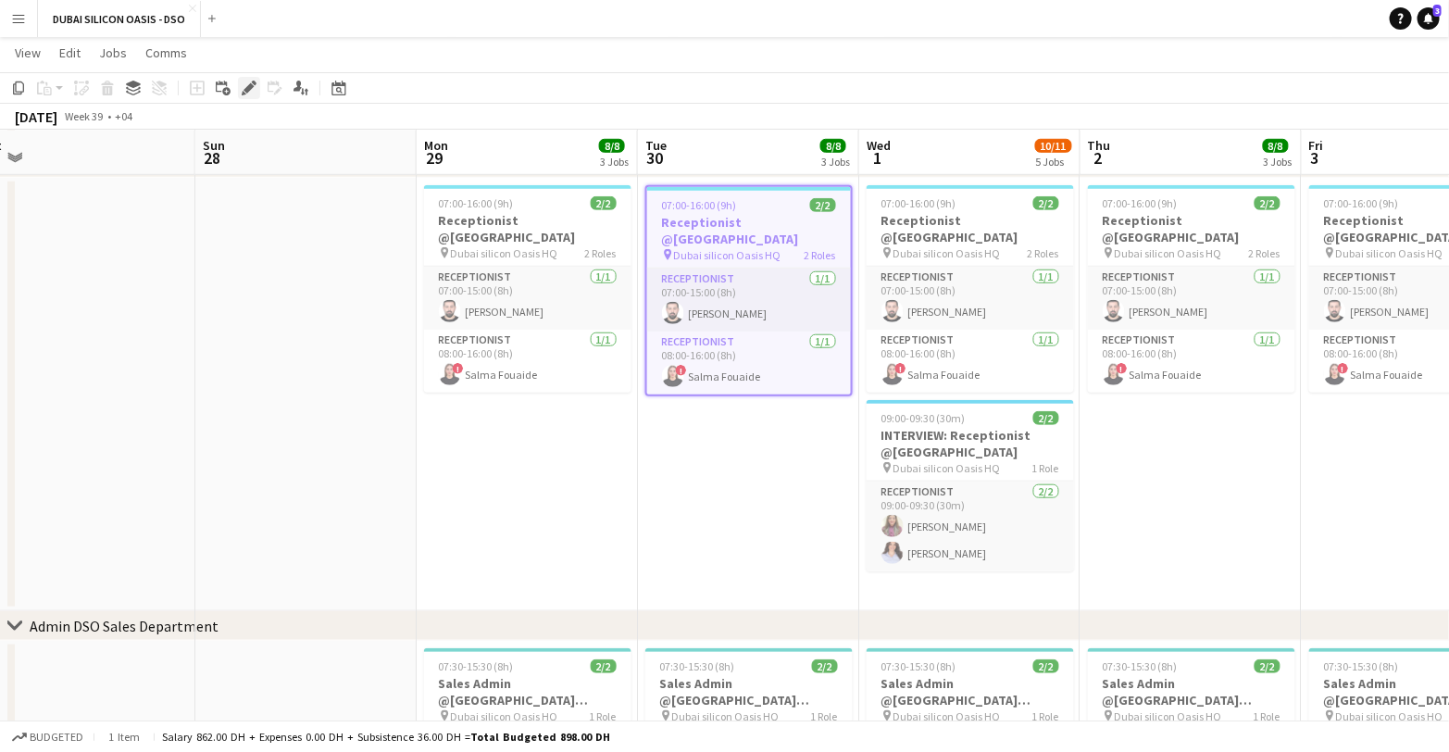
click at [246, 85] on icon "Edit" at bounding box center [249, 88] width 15 height 15
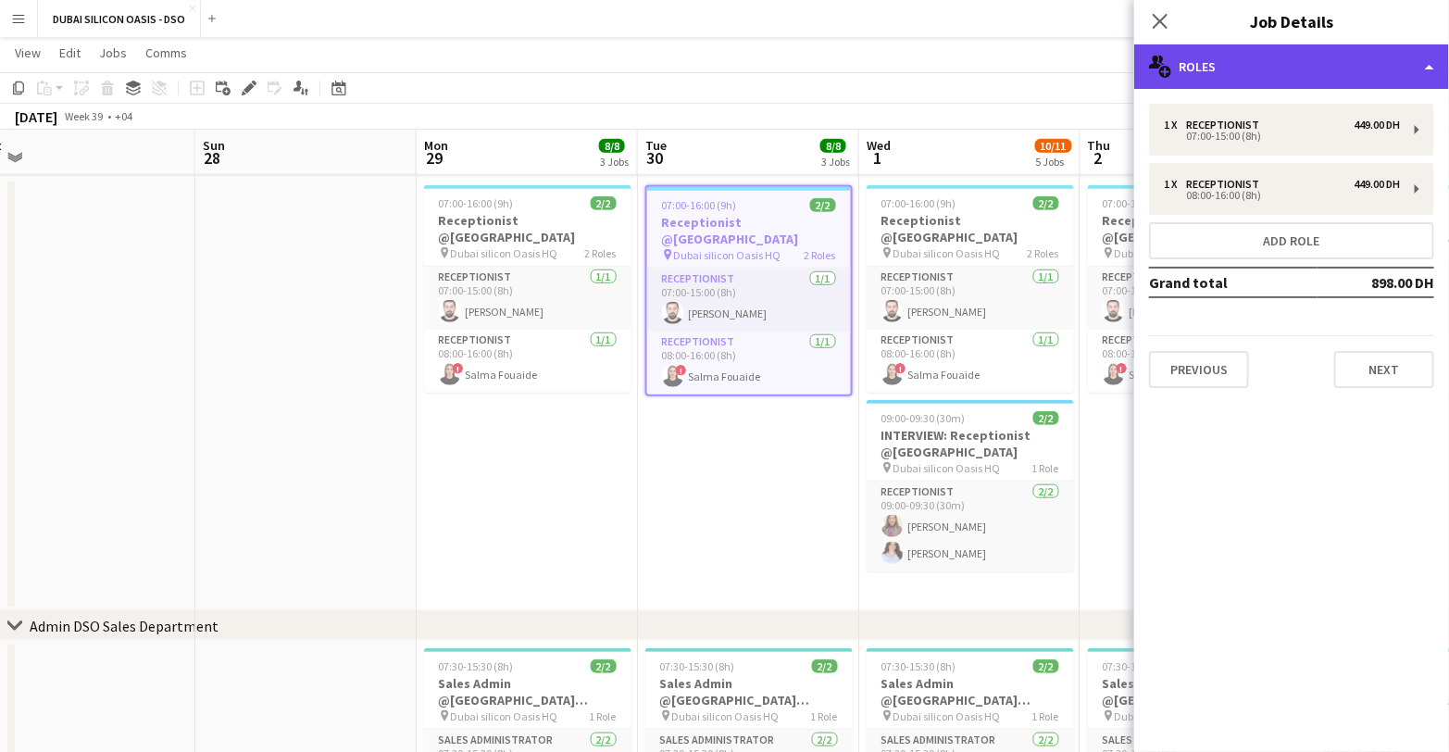
click at [1213, 58] on div "multiple-users-add Roles" at bounding box center [1291, 66] width 315 height 44
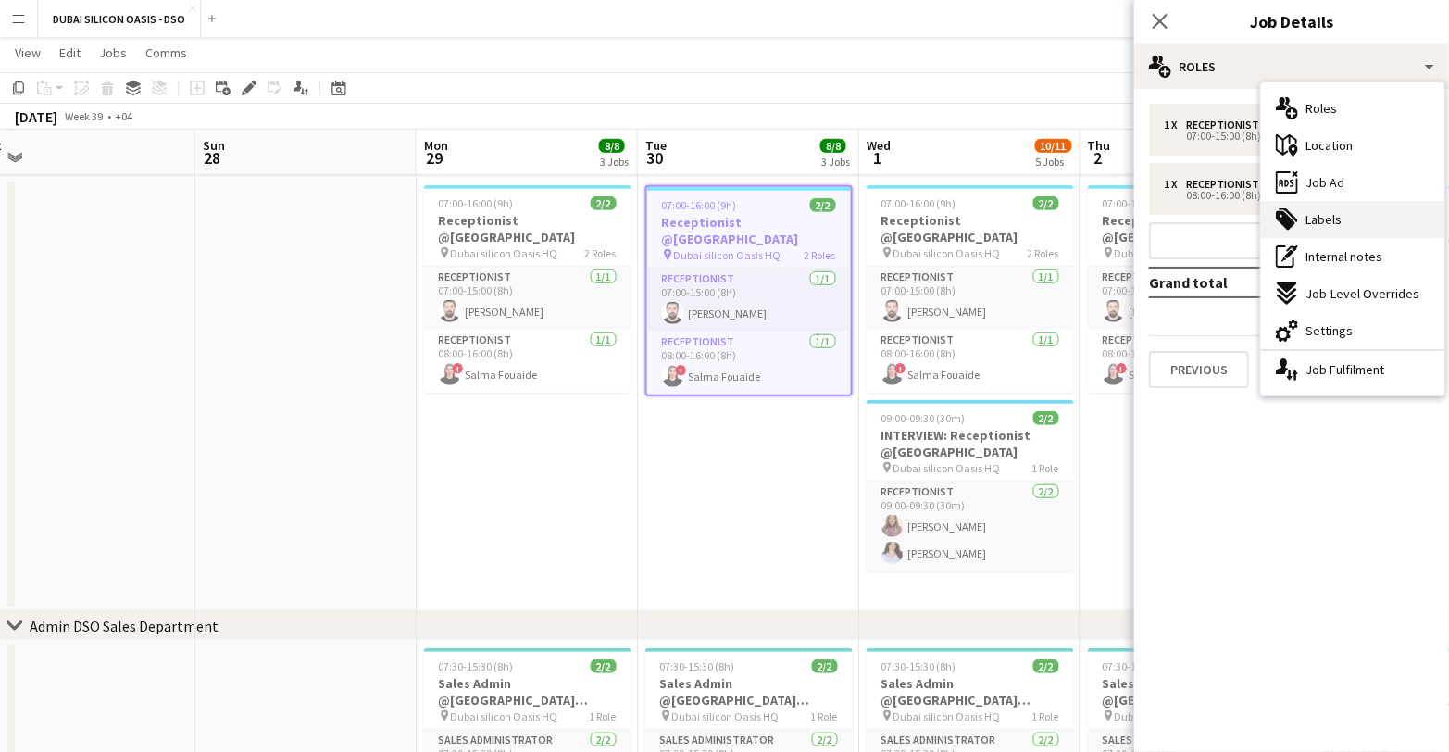
click at [1349, 222] on div "tags-double Labels" at bounding box center [1352, 219] width 183 height 37
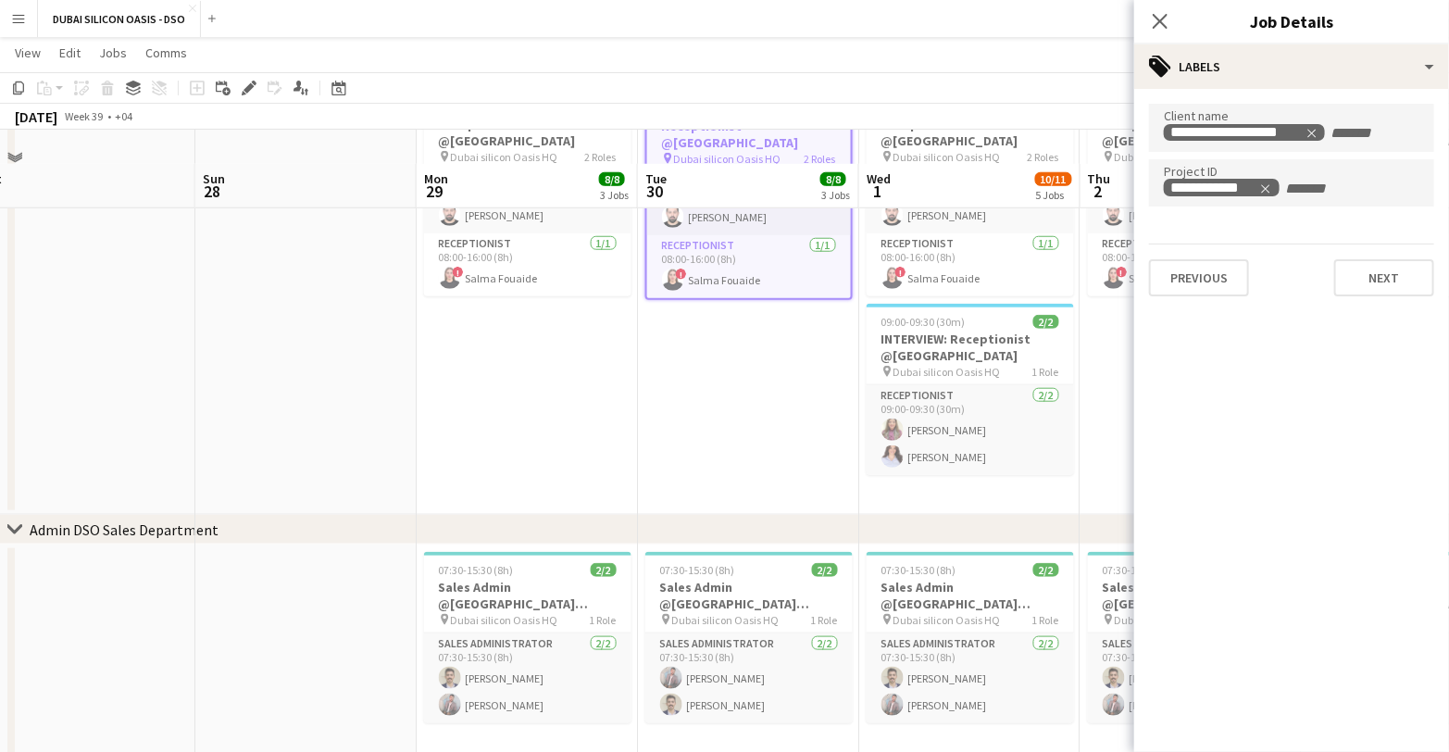
scroll to position [722, 0]
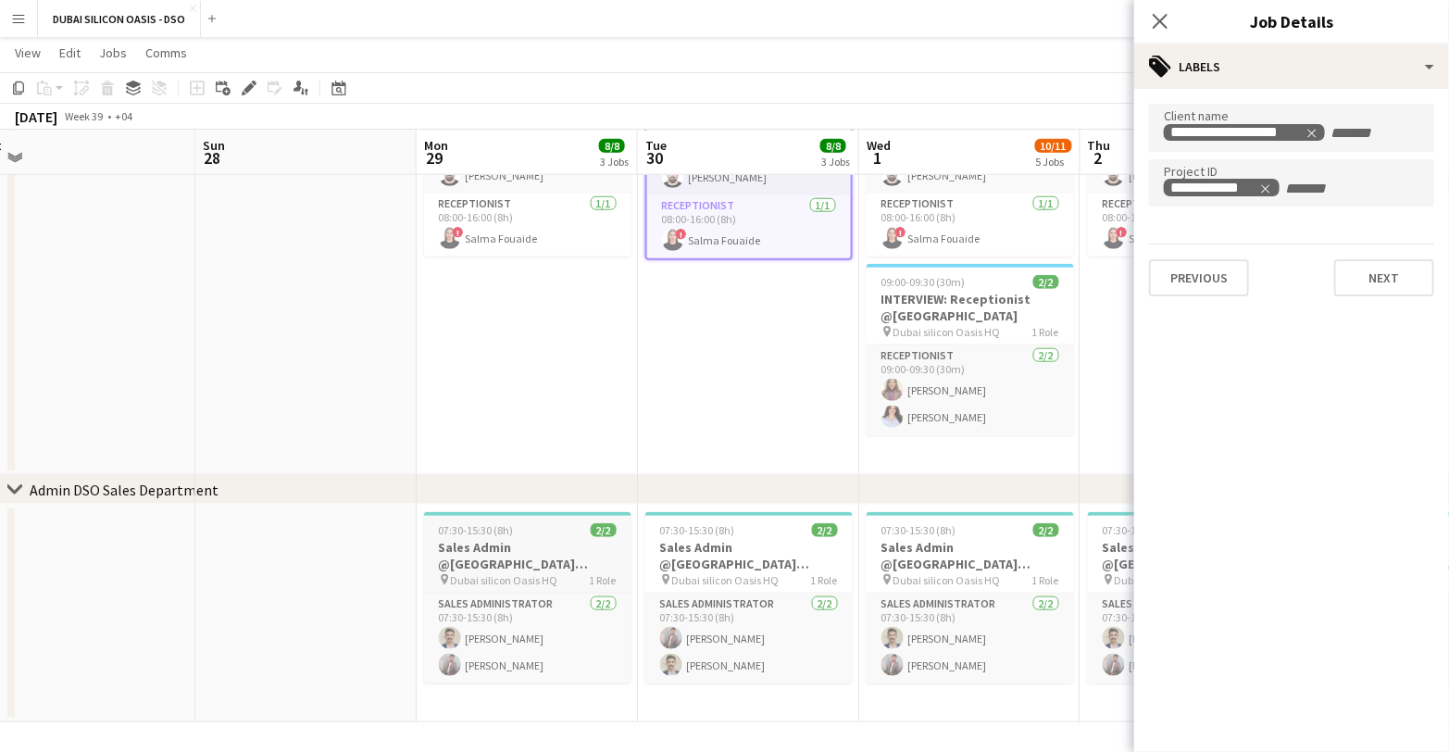
click at [490, 552] on h3 "Sales Admin @[GEOGRAPHIC_DATA] [GEOGRAPHIC_DATA]" at bounding box center [527, 555] width 207 height 33
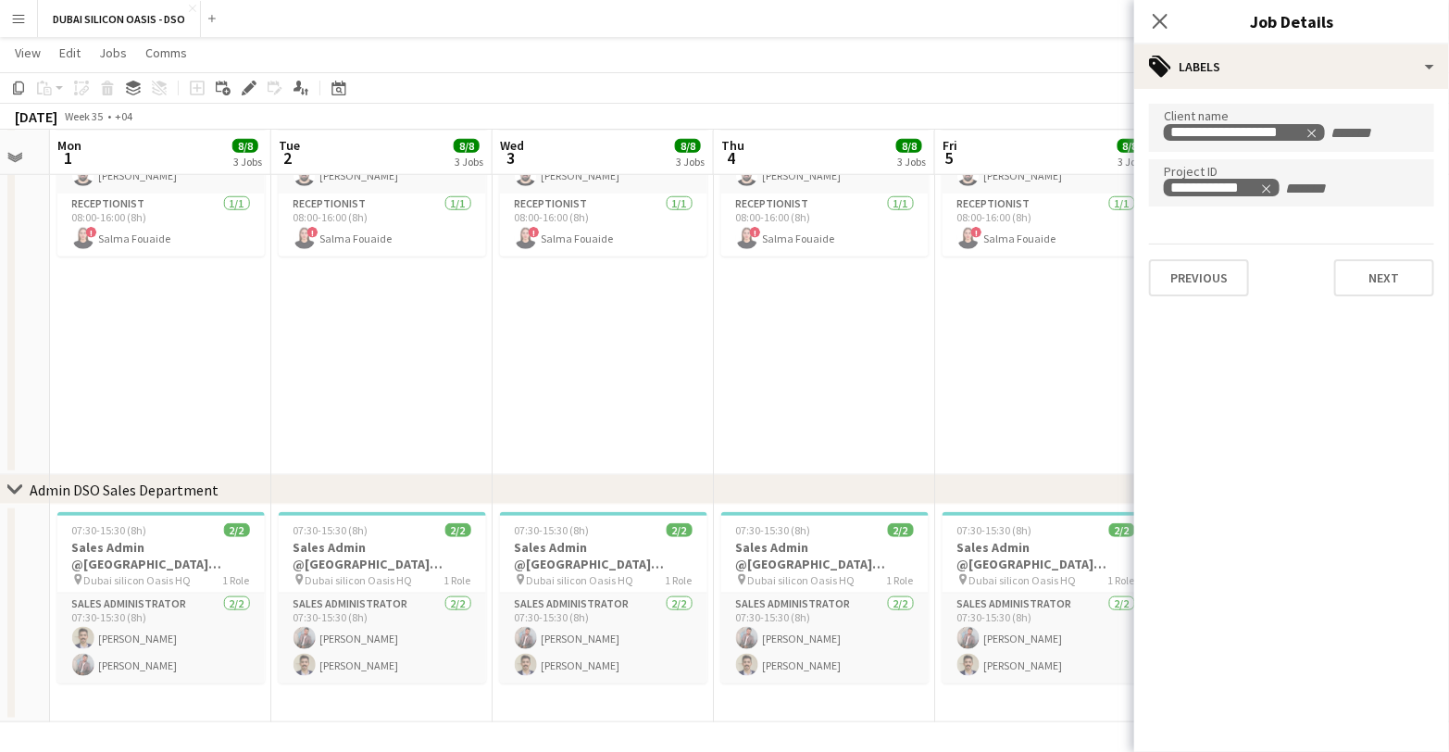
scroll to position [0, 670]
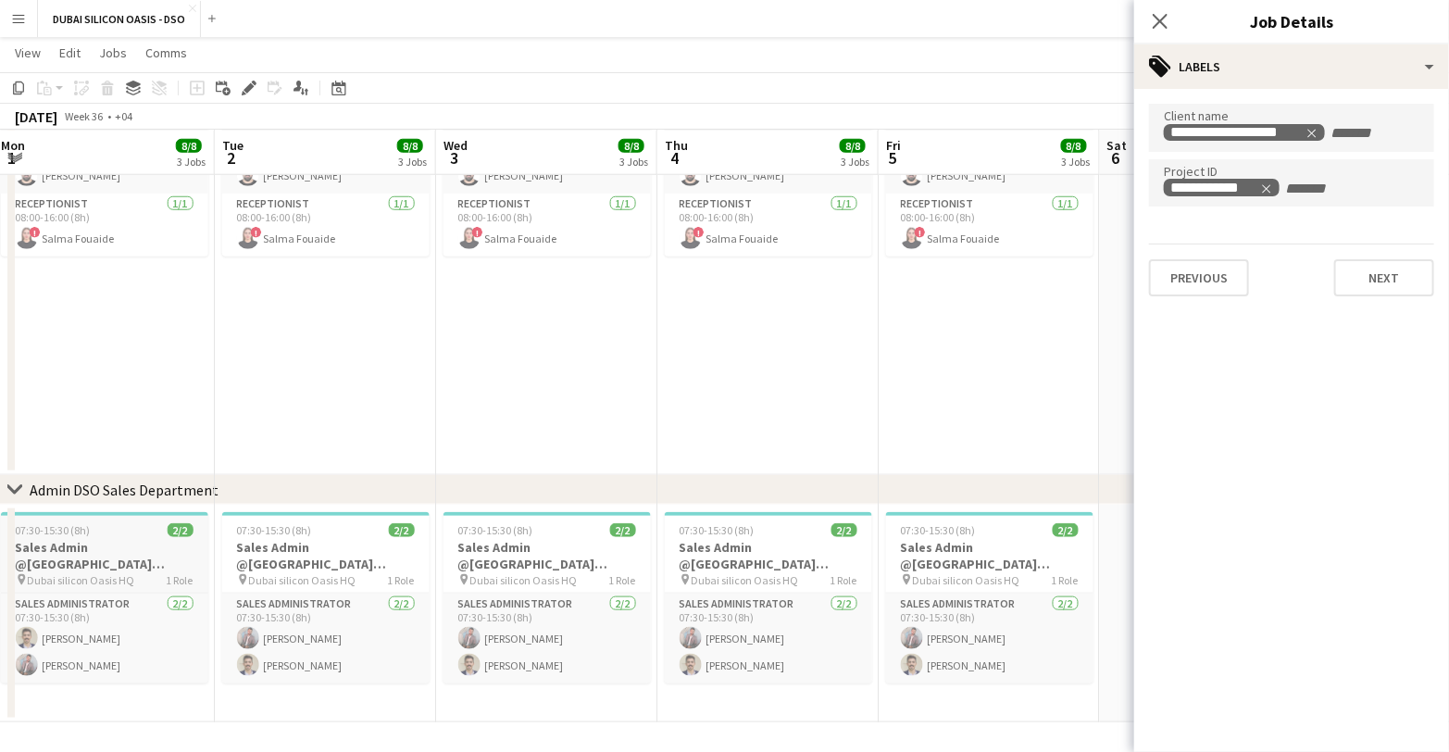
click at [67, 556] on h3 "Sales Admin @[GEOGRAPHIC_DATA] [GEOGRAPHIC_DATA]" at bounding box center [104, 555] width 207 height 33
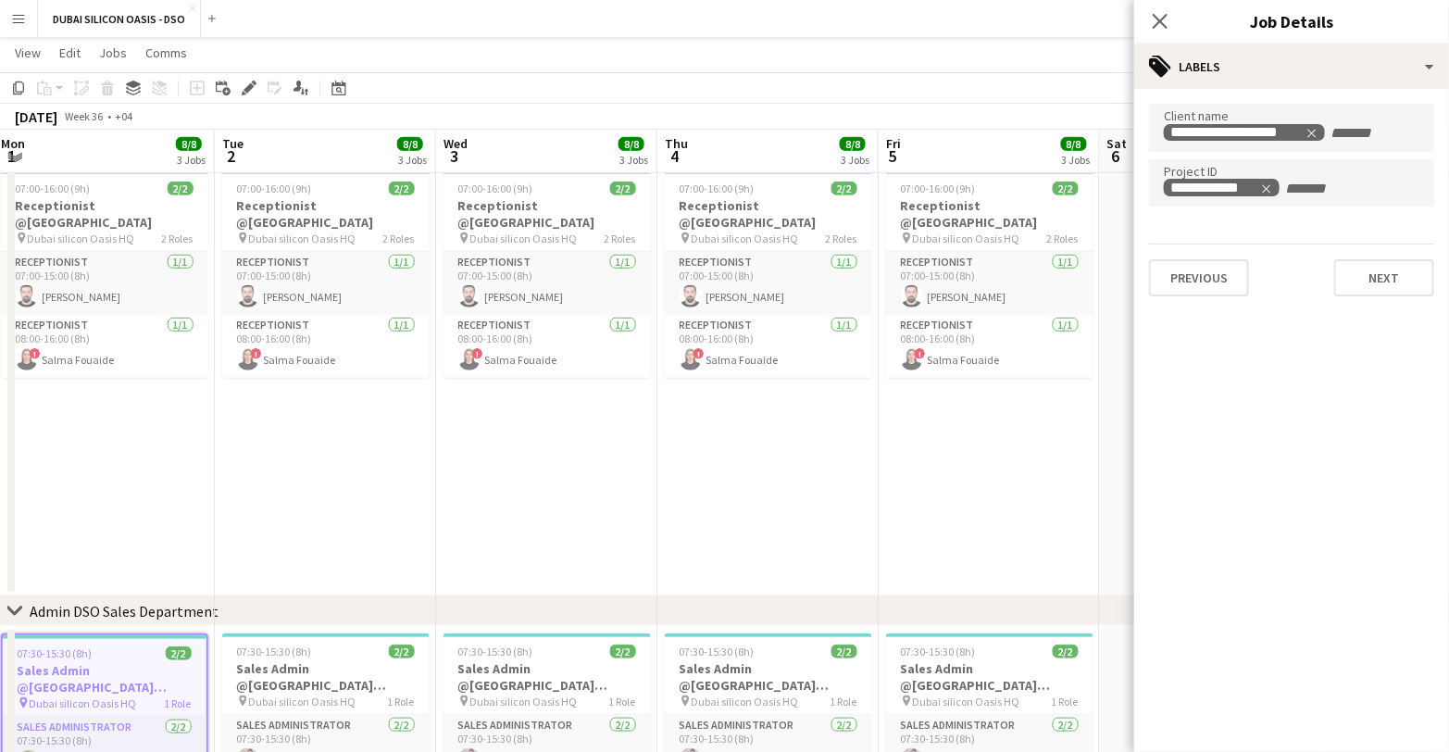
scroll to position [593, 0]
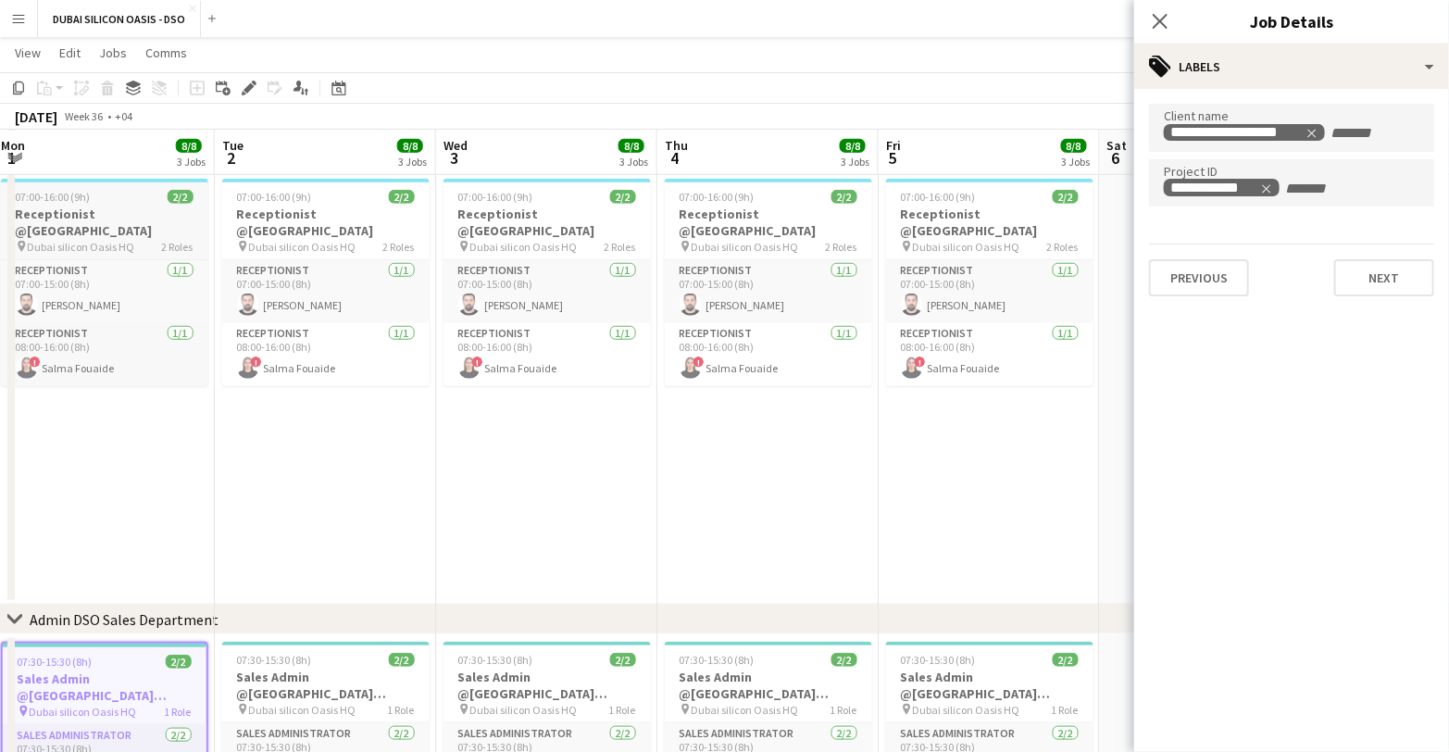
click at [105, 216] on h3 "Receptionist @[GEOGRAPHIC_DATA]" at bounding box center [104, 222] width 207 height 33
